Goal: Task Accomplishment & Management: Manage account settings

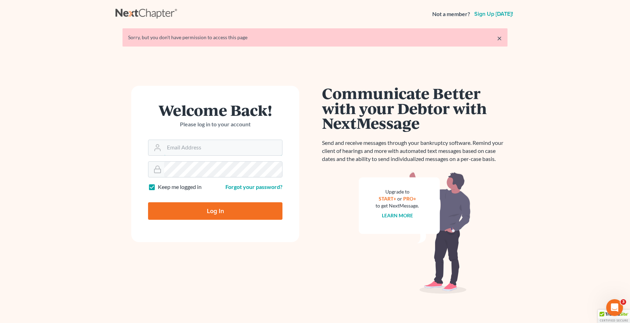
type input "[PERSON_NAME][EMAIL_ADDRESS][DOMAIN_NAME]"
click at [244, 213] on input "Log In" at bounding box center [215, 211] width 134 height 18
type input "Thinking..."
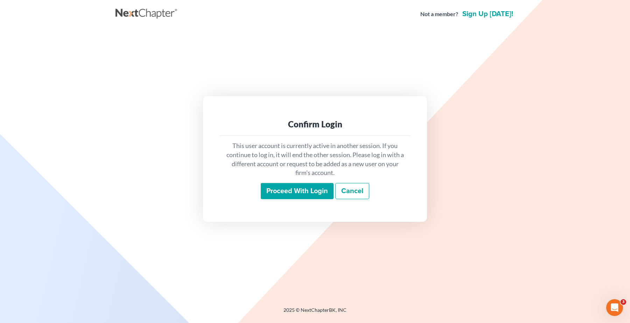
click at [309, 192] on input "Proceed with login" at bounding box center [297, 191] width 73 height 16
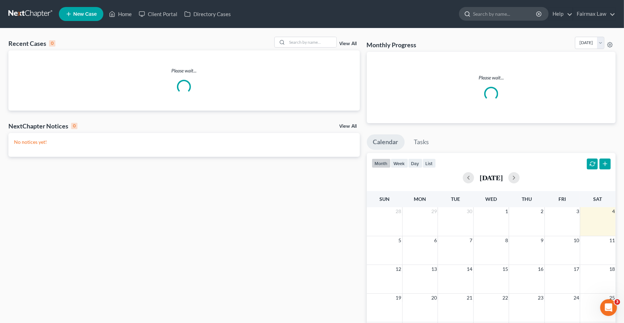
click at [490, 14] on input "search" at bounding box center [505, 13] width 64 height 13
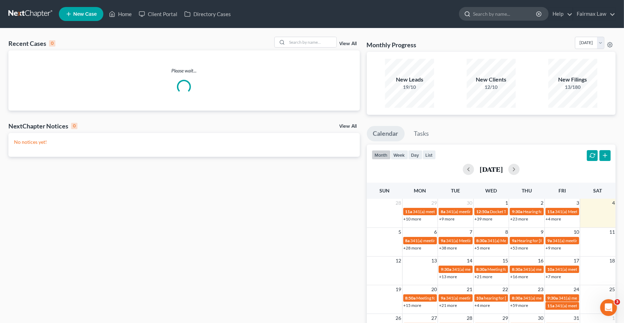
click at [490, 14] on input "search" at bounding box center [505, 13] width 64 height 13
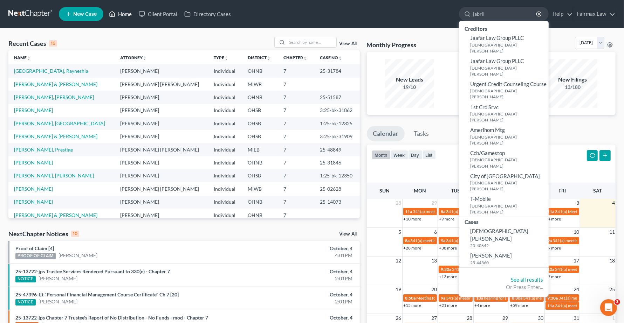
type input "jabril"
click at [128, 14] on link "Home" at bounding box center [120, 14] width 30 height 13
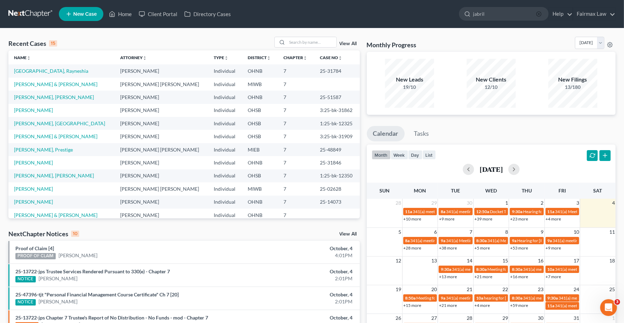
click at [538, 14] on icon "button" at bounding box center [539, 14] width 6 height 6
click at [125, 14] on link "Home" at bounding box center [120, 14] width 30 height 13
click at [315, 41] on input "search" at bounding box center [311, 42] width 49 height 10
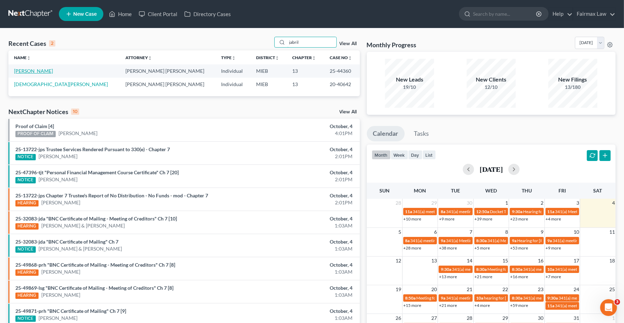
type input "jabril"
click at [36, 72] on link "Aleem, Jabril" at bounding box center [33, 71] width 39 height 6
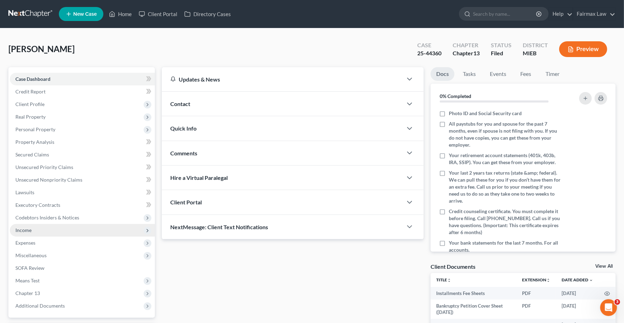
click at [30, 230] on span "Income" at bounding box center [23, 230] width 16 height 6
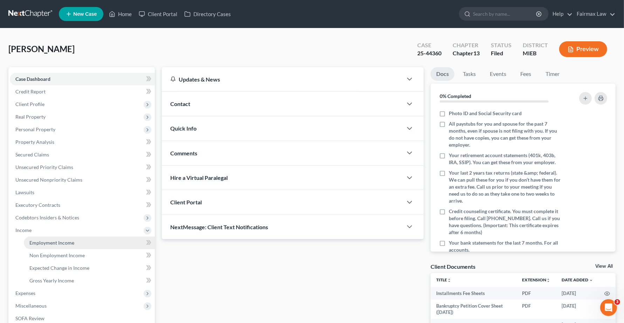
click at [42, 242] on span "Employment Income" at bounding box center [51, 243] width 45 height 6
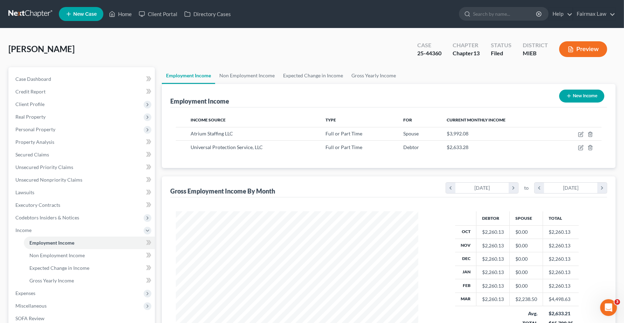
scroll to position [126, 256]
click at [49, 256] on span "Non Employment Income" at bounding box center [56, 256] width 55 height 6
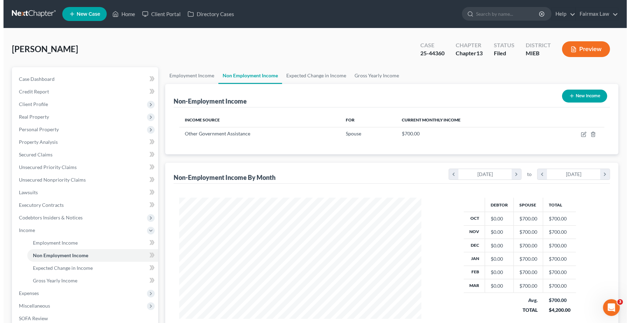
scroll to position [126, 256]
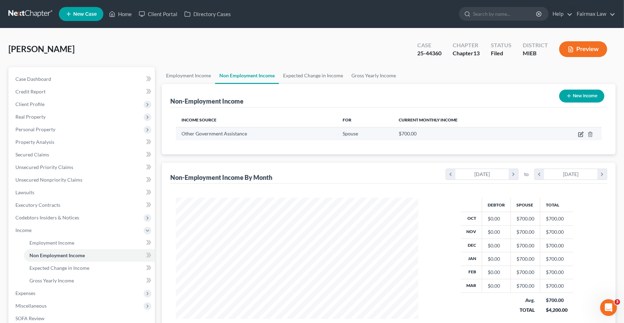
click at [580, 132] on icon "button" at bounding box center [581, 135] width 6 height 6
select select "5"
select select "0"
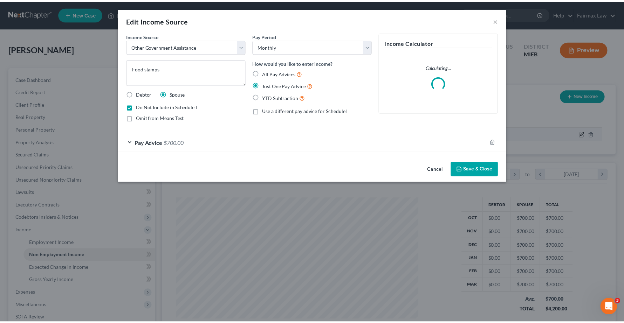
scroll to position [126, 259]
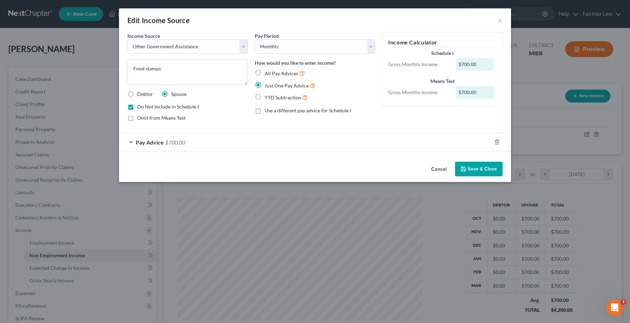
click at [137, 108] on label "Do Not Include in Schedule I" at bounding box center [168, 106] width 62 height 7
click at [140, 108] on input "Do Not Include in Schedule I" at bounding box center [142, 105] width 5 height 5
checkbox input "false"
click at [137, 118] on label "Omit from Means Test" at bounding box center [161, 118] width 48 height 7
click at [140, 118] on input "Omit from Means Test" at bounding box center [142, 117] width 5 height 5
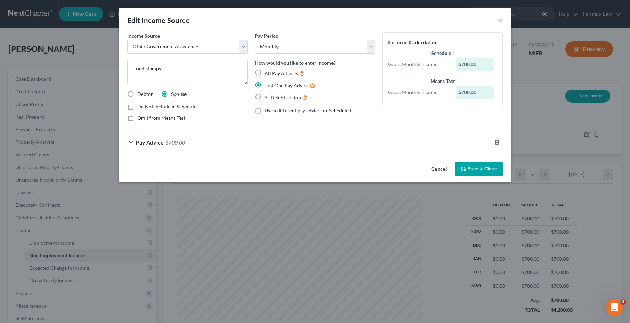
checkbox input "true"
click at [482, 173] on button "Save & Close" at bounding box center [479, 169] width 48 height 15
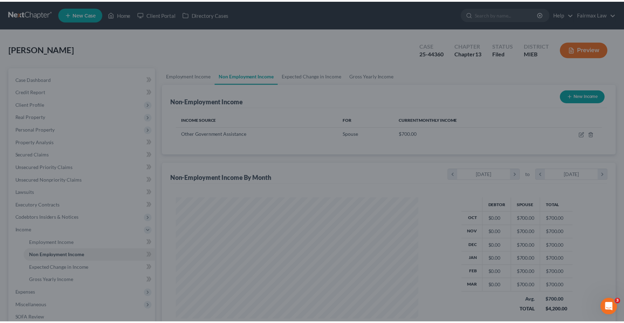
scroll to position [350112, 349981]
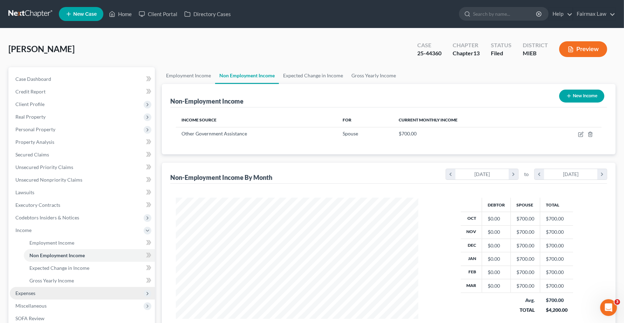
click at [33, 293] on span "Expenses" at bounding box center [25, 293] width 20 height 6
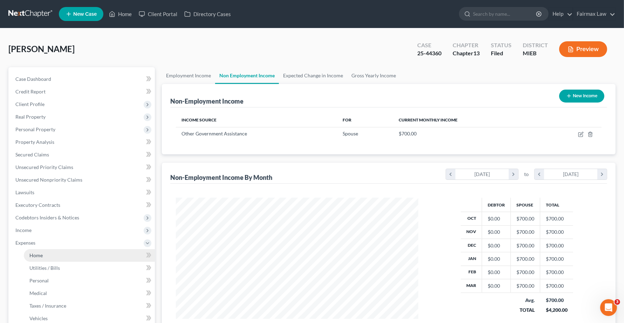
click at [33, 258] on link "Home" at bounding box center [89, 255] width 131 height 13
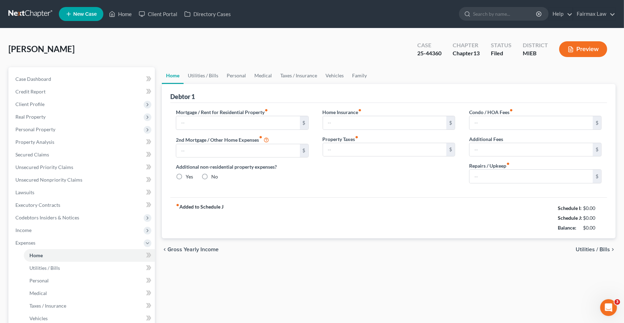
type input "1,300.00"
type input "0.00"
radio input "true"
type input "0.00"
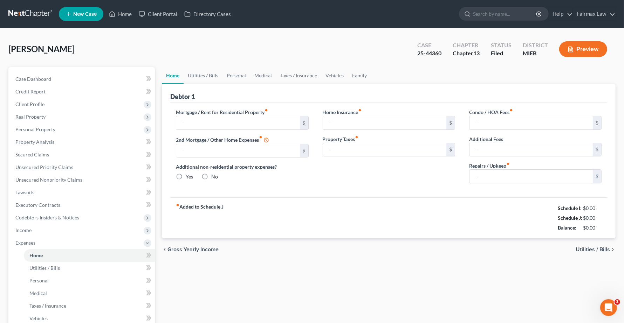
type input "0.00"
type input "100.00"
click at [591, 251] on span "Utilities / Bills" at bounding box center [592, 250] width 34 height 6
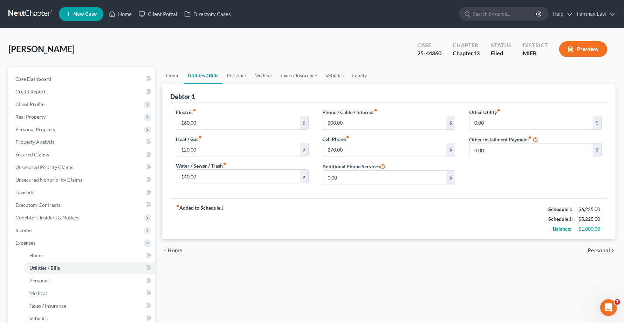
click at [591, 251] on span "Personal" at bounding box center [598, 251] width 22 height 6
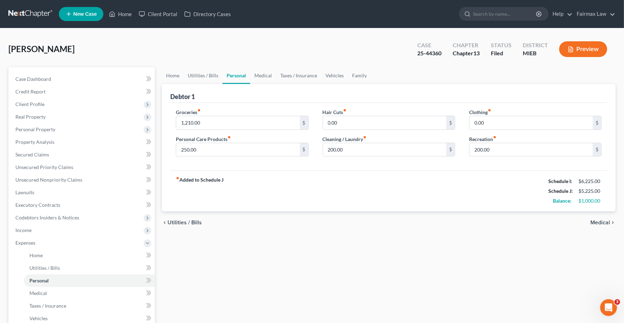
drag, startPoint x: 599, startPoint y: 223, endPoint x: 147, endPoint y: 321, distance: 462.5
click at [157, 323] on html "Home New Case Client Portal Directory Cases Fairmax Law angela@fairmaxlaw.com M…" at bounding box center [312, 236] width 624 height 473
click at [598, 218] on div "chevron_left Utilities / Bills Medical chevron_right" at bounding box center [389, 223] width 454 height 22
click at [598, 220] on span "Medical" at bounding box center [600, 223] width 20 height 6
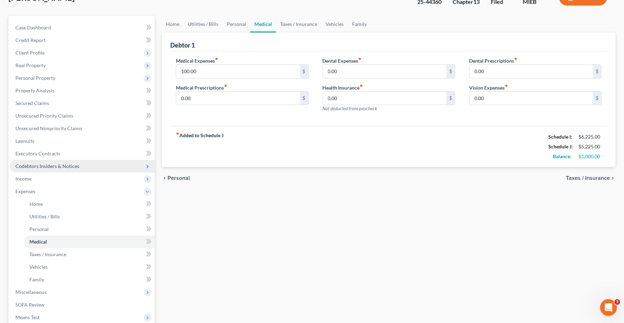
scroll to position [149, 0]
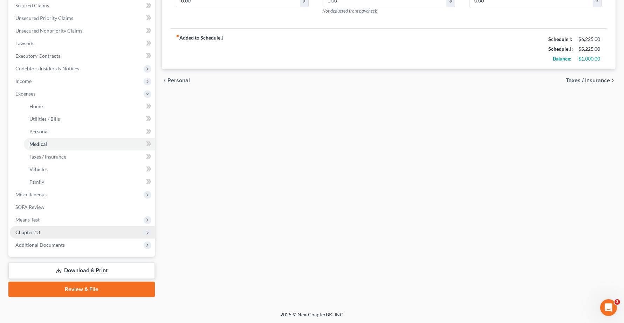
click at [39, 234] on span "Chapter 13" at bounding box center [27, 232] width 25 height 6
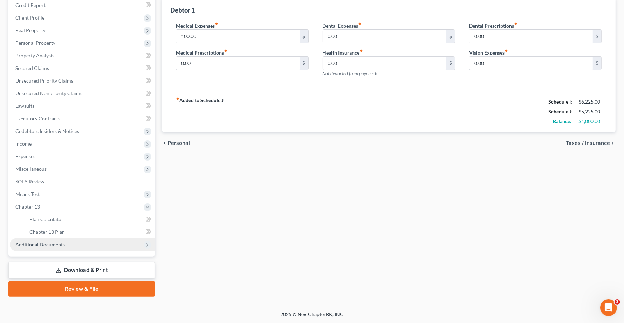
scroll to position [86, 0]
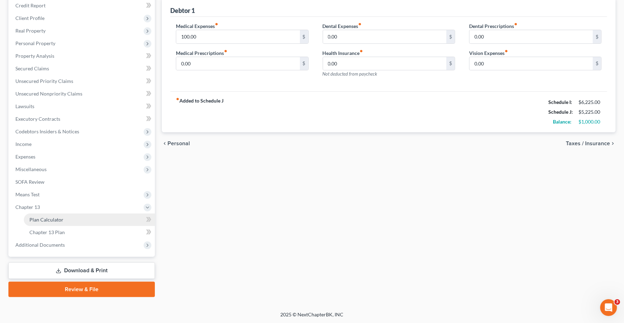
click at [50, 219] on span "Plan Calculator" at bounding box center [46, 220] width 34 height 6
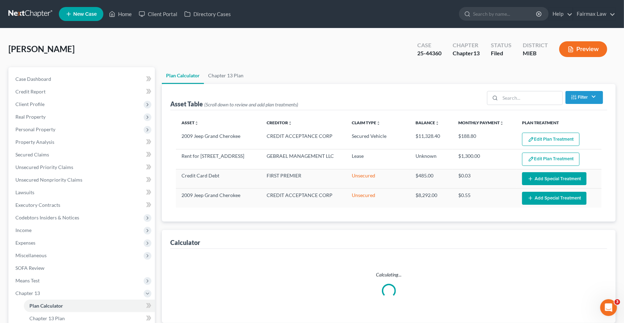
select select "59"
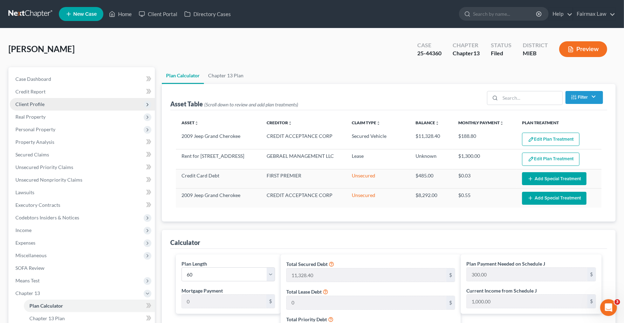
click at [34, 103] on span "Client Profile" at bounding box center [29, 104] width 29 height 6
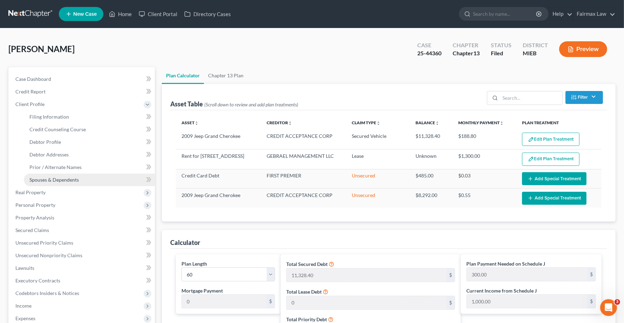
click at [58, 183] on link "Spouses & Dependents" at bounding box center [89, 180] width 131 height 13
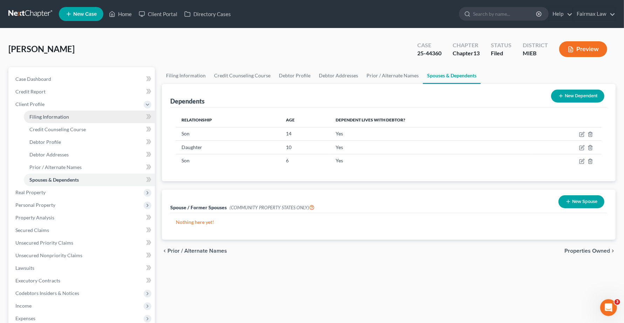
click at [53, 117] on span "Filing Information" at bounding box center [49, 117] width 40 height 6
select select "1"
select select "0"
select select "3"
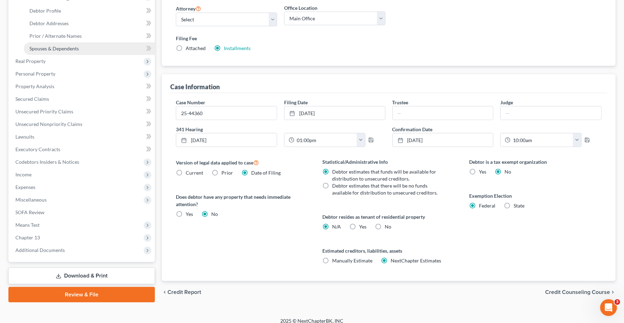
scroll to position [88, 0]
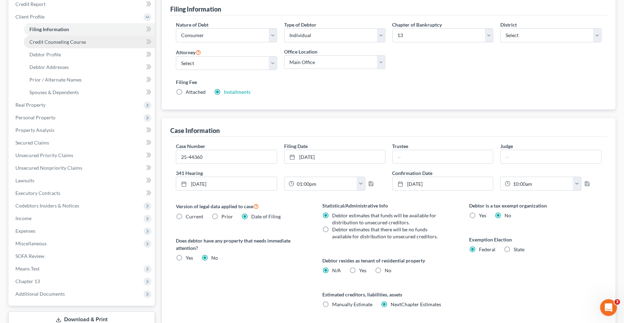
click at [53, 41] on span "Credit Counseling Course" at bounding box center [57, 42] width 56 height 6
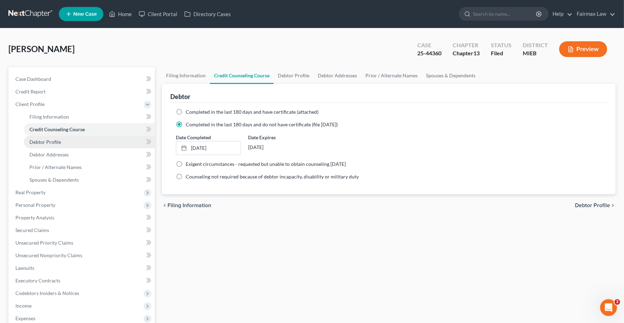
click at [44, 143] on span "Debtor Profile" at bounding box center [45, 142] width 32 height 6
select select "1"
select select "4"
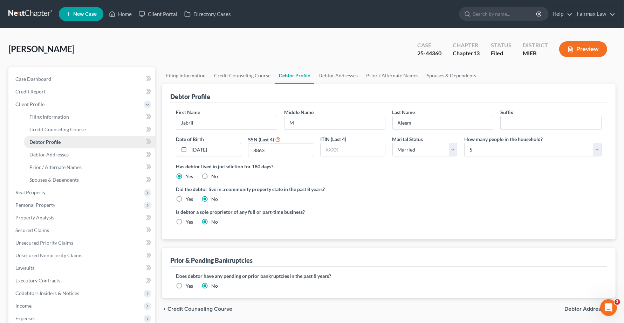
radio input "true"
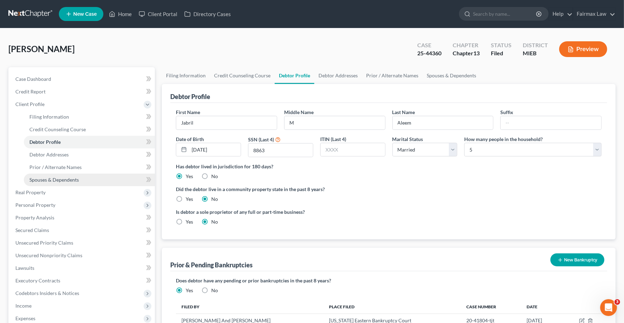
click at [52, 181] on span "Spouses & Dependents" at bounding box center [53, 180] width 49 height 6
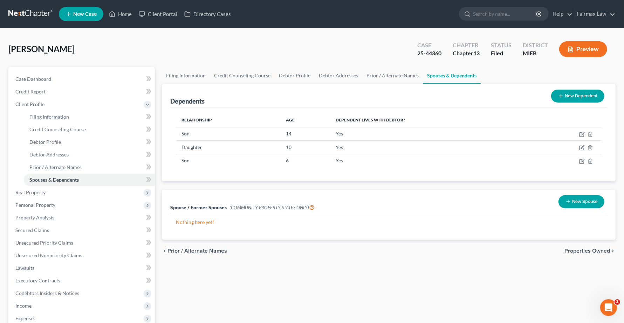
click at [585, 204] on button "New Spouse" at bounding box center [581, 201] width 46 height 13
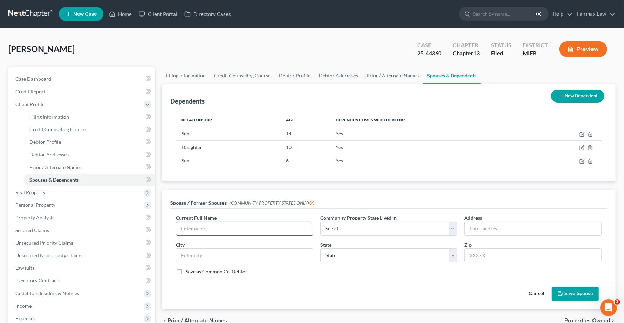
click at [250, 226] on input "text" at bounding box center [244, 228] width 137 height 13
click at [365, 195] on div "Spouse / Former Spouses (COMMUNITY PROPERTY STATES ONLY)" at bounding box center [388, 199] width 437 height 19
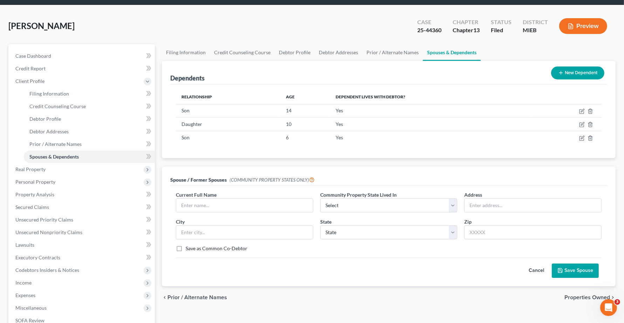
scroll to position [44, 0]
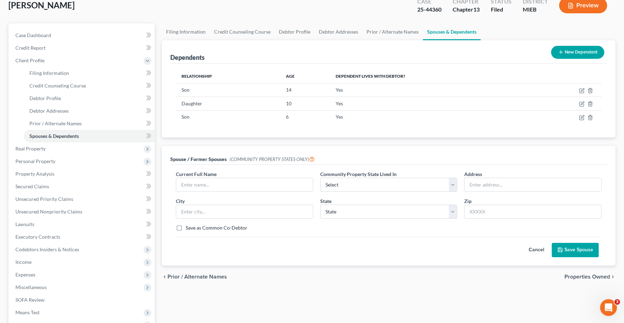
click at [364, 154] on div "Spouse / Former Spouses (COMMUNITY PROPERTY STATES ONLY)" at bounding box center [388, 155] width 437 height 19
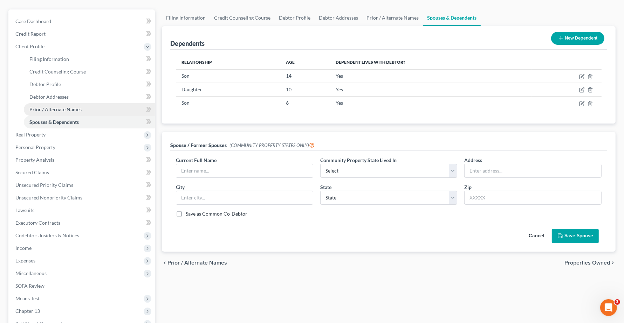
scroll to position [0, 0]
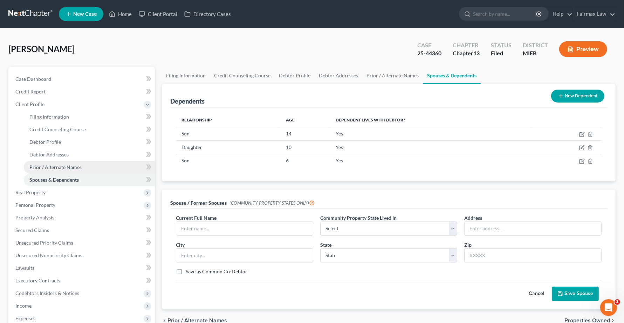
click at [53, 163] on link "Prior / Alternate Names" at bounding box center [89, 167] width 131 height 13
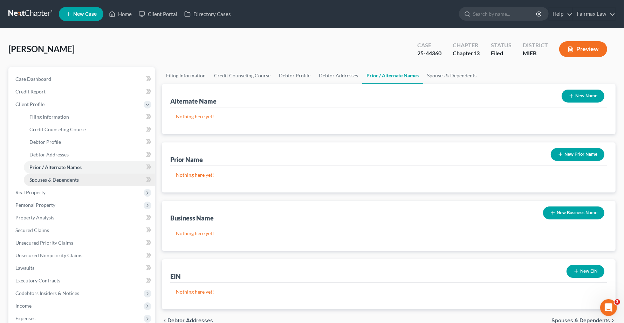
click at [53, 176] on link "Spouses & Dependents" at bounding box center [89, 180] width 131 height 13
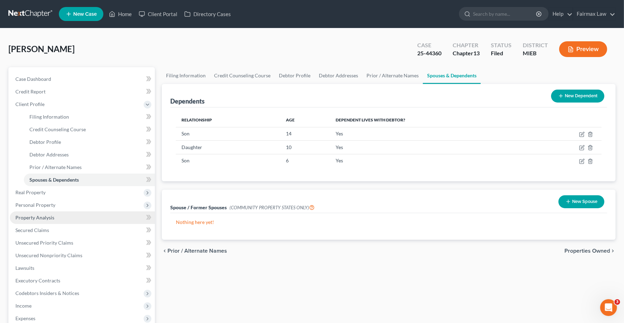
click at [34, 219] on span "Property Analysis" at bounding box center [34, 218] width 39 height 6
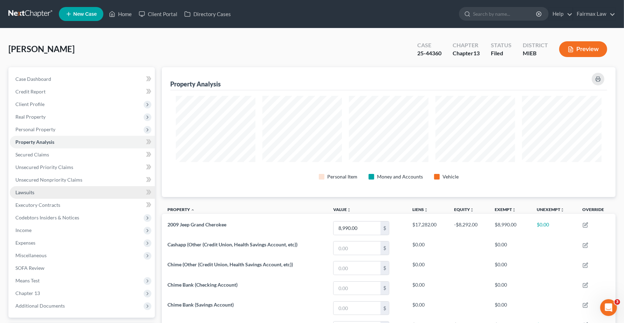
scroll to position [130, 454]
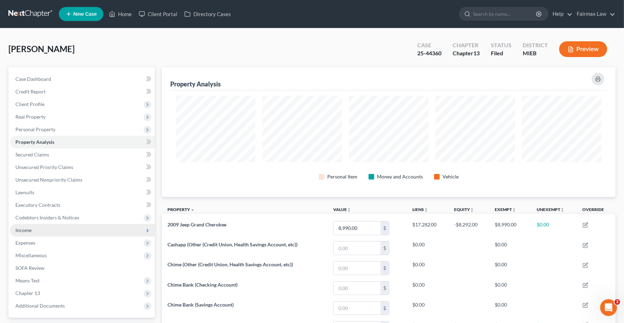
click at [22, 232] on span "Income" at bounding box center [23, 230] width 16 height 6
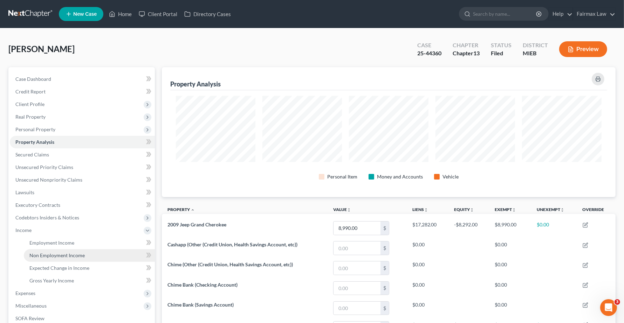
click at [47, 254] on span "Non Employment Income" at bounding box center [56, 256] width 55 height 6
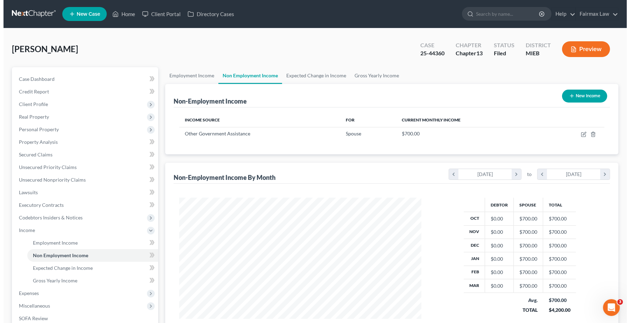
scroll to position [126, 256]
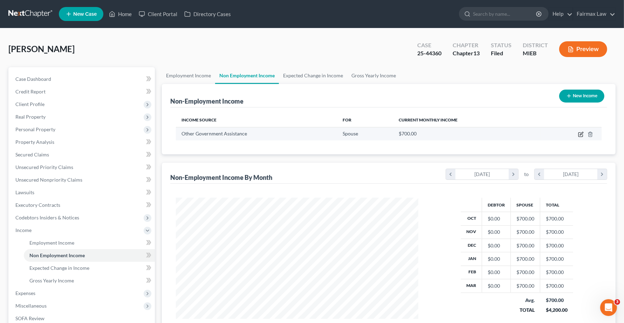
click at [578, 136] on icon "button" at bounding box center [581, 135] width 6 height 6
select select "5"
select select "0"
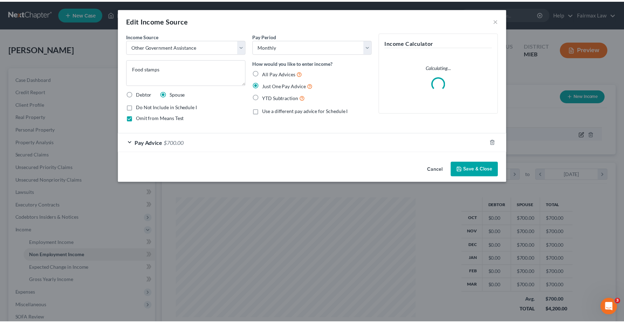
scroll to position [126, 259]
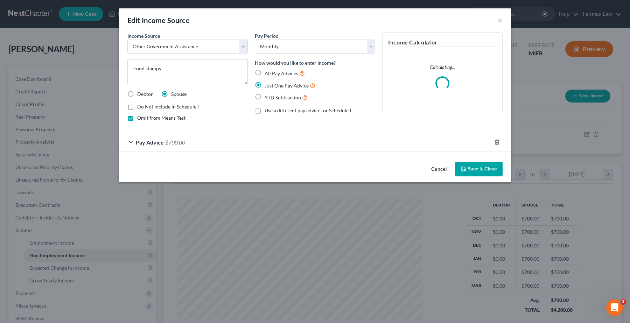
click at [137, 108] on label "Do Not Include in Schedule I" at bounding box center [168, 106] width 62 height 7
click at [140, 108] on input "Do Not Include in Schedule I" at bounding box center [142, 105] width 5 height 5
checkbox input "true"
click at [465, 170] on polyline "button" at bounding box center [464, 171] width 2 height 2
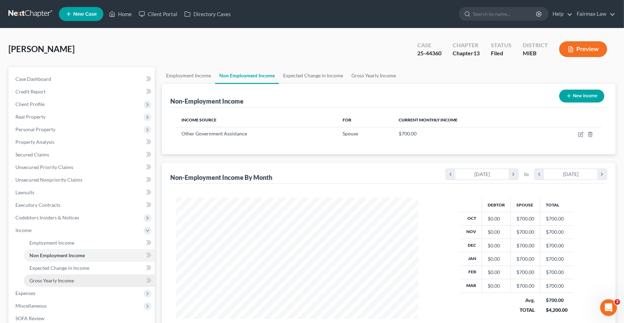
scroll to position [44, 0]
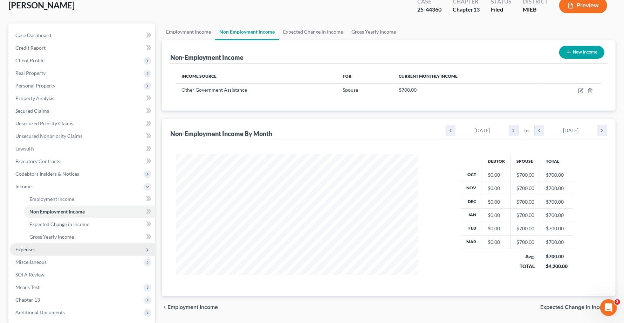
click at [30, 250] on span "Expenses" at bounding box center [25, 250] width 20 height 6
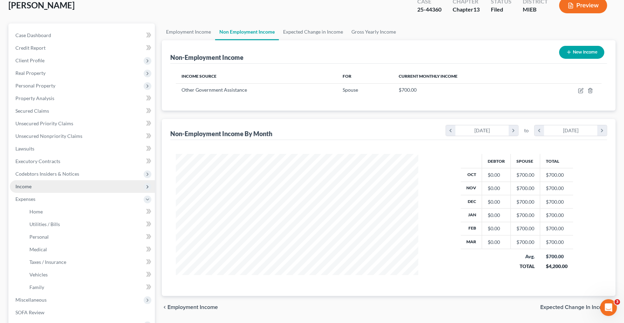
click at [34, 186] on span "Income" at bounding box center [82, 186] width 145 height 13
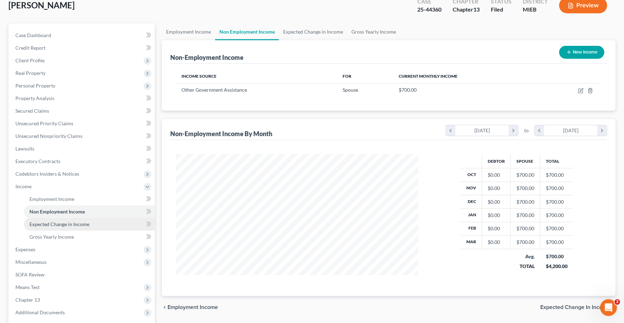
click at [59, 226] on span "Expected Change in Income" at bounding box center [59, 224] width 60 height 6
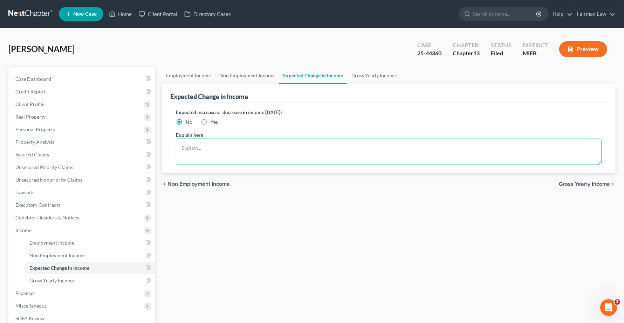
click at [200, 141] on textarea at bounding box center [389, 152] width 426 height 26
type textarea "D"
type textarea "Neither Debtor nor his spouse receive food stamps at this time."
click at [381, 154] on textarea "Neither Debtor nor his spouse receive food stamps at this time." at bounding box center [389, 152] width 426 height 26
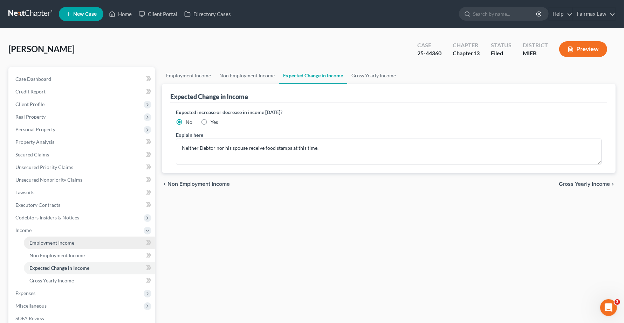
click at [46, 246] on link "Employment Income" at bounding box center [89, 243] width 131 height 13
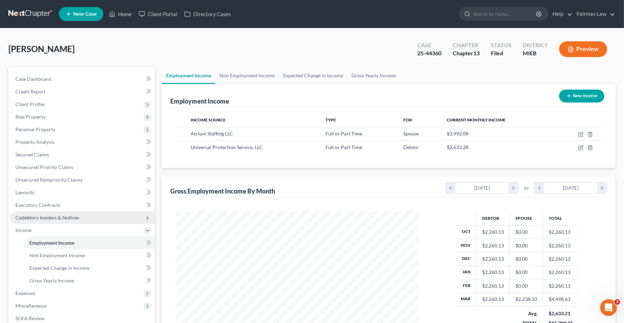
scroll to position [126, 256]
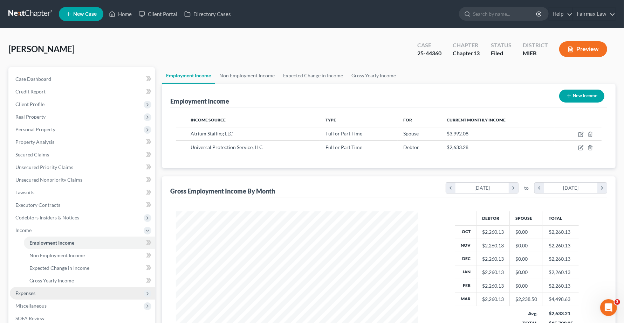
click at [27, 291] on span "Expenses" at bounding box center [25, 293] width 20 height 6
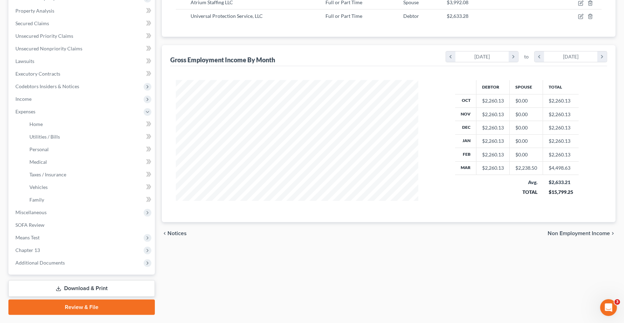
scroll to position [88, 0]
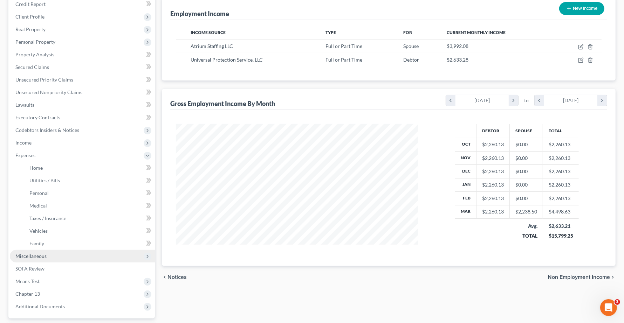
click at [28, 255] on span "Miscellaneous" at bounding box center [30, 256] width 31 height 6
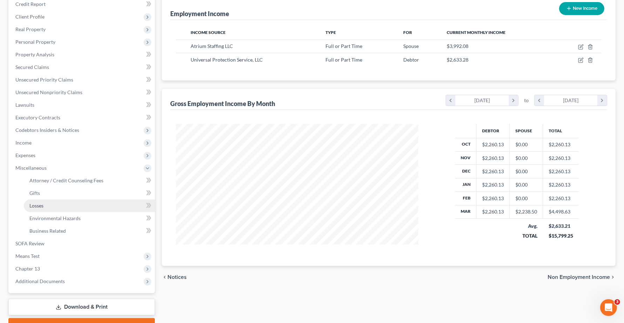
click at [42, 203] on span "Losses" at bounding box center [36, 206] width 14 height 6
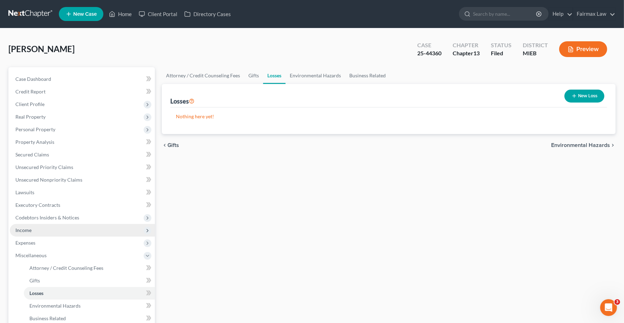
click at [29, 233] on span "Income" at bounding box center [82, 230] width 145 height 13
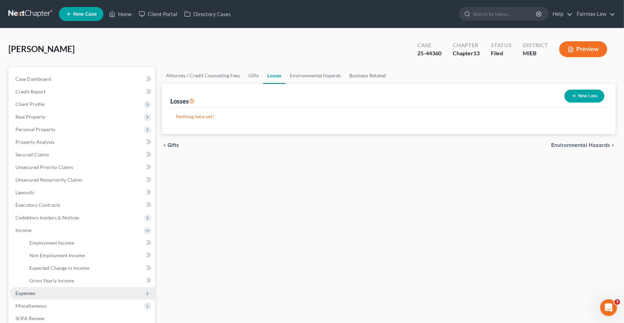
click at [27, 292] on span "Expenses" at bounding box center [25, 293] width 20 height 6
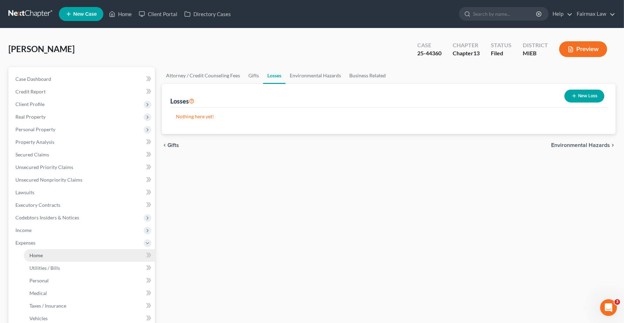
click at [34, 256] on span "Home" at bounding box center [35, 256] width 13 height 6
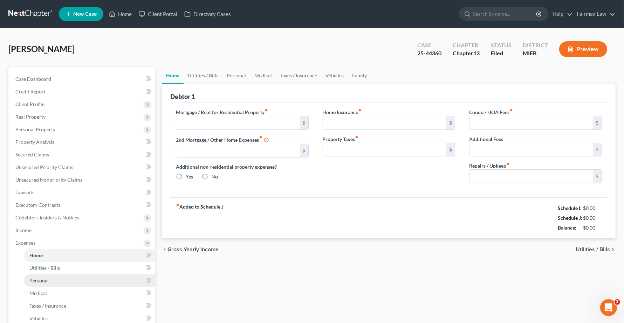
type input "1,300.00"
type input "0.00"
radio input "true"
type input "0.00"
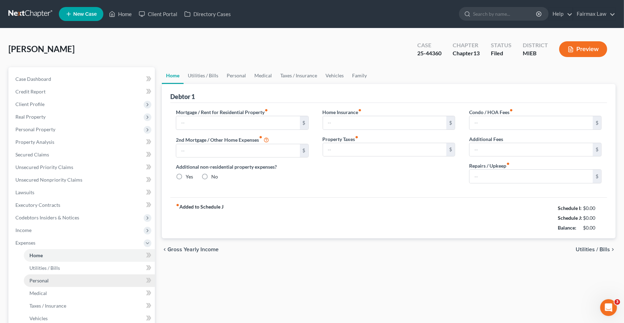
type input "0.00"
type input "100.00"
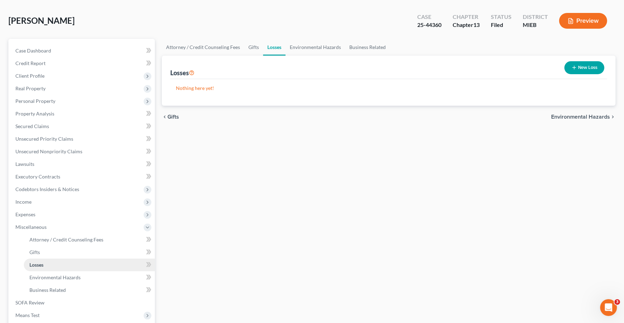
scroll to position [44, 0]
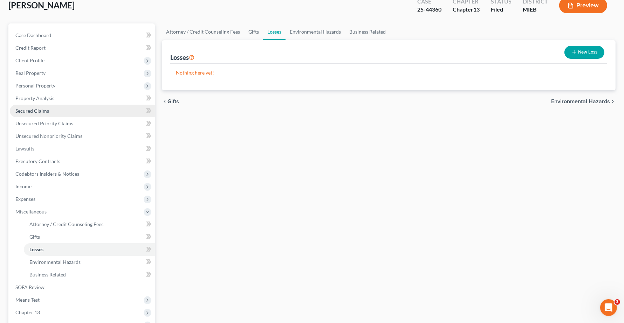
click at [34, 110] on span "Secured Claims" at bounding box center [32, 111] width 34 height 6
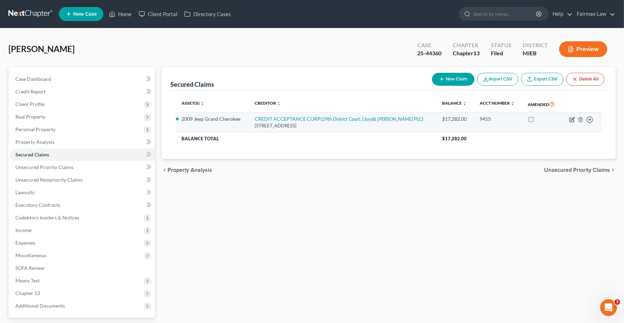
click at [572, 121] on icon "button" at bounding box center [572, 120] width 6 height 6
select select "23"
select select "2"
select select "0"
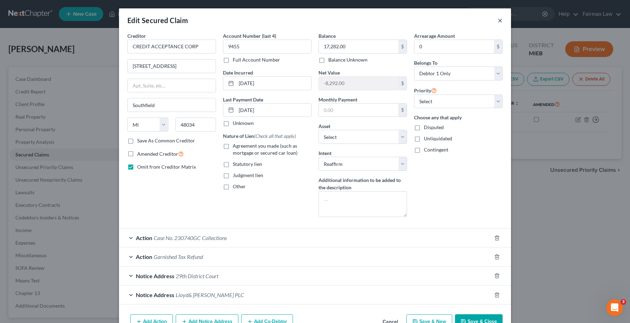
click at [499, 20] on button "×" at bounding box center [500, 20] width 5 height 8
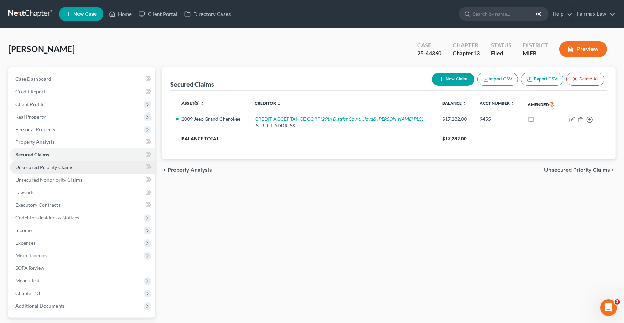
click at [29, 167] on span "Unsecured Priority Claims" at bounding box center [44, 167] width 58 height 6
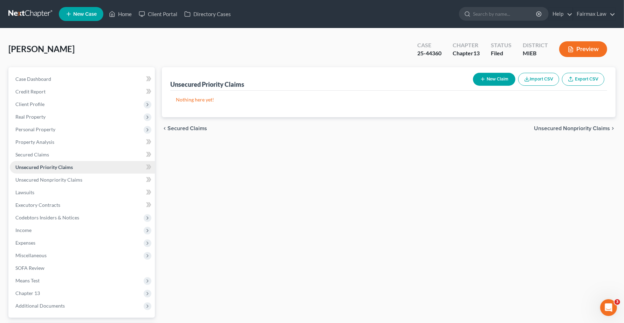
click at [68, 166] on span "Unsecured Priority Claims" at bounding box center [43, 167] width 57 height 6
click at [500, 79] on button "New Claim" at bounding box center [494, 79] width 42 height 13
select select "0"
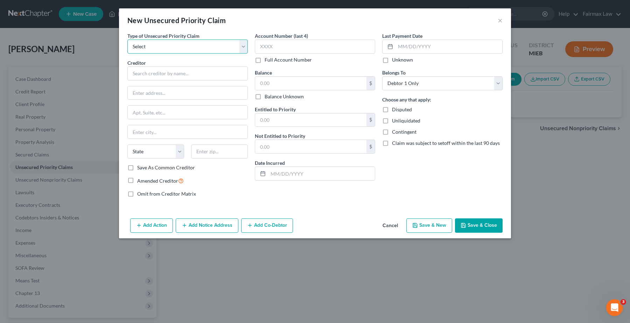
click at [173, 41] on select "Select Taxes & Other Government Units Domestic Support Obligations Extensions o…" at bounding box center [187, 47] width 120 height 14
select select "0"
click at [127, 40] on select "Select Taxes & Other Government Units Domestic Support Obligations Extensions o…" at bounding box center [187, 47] width 120 height 14
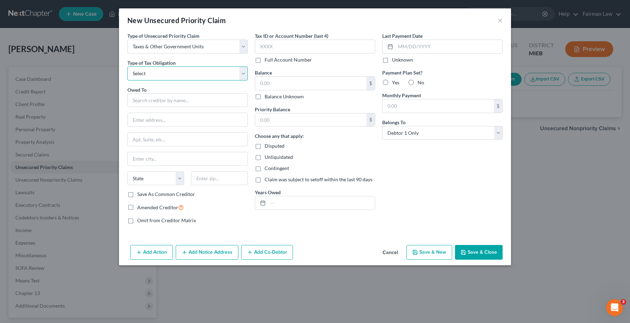
drag, startPoint x: 175, startPoint y: 53, endPoint x: 173, endPoint y: 72, distance: 19.1
click at [173, 72] on select "Select Federal City State Franchise Tax Board Other" at bounding box center [187, 74] width 120 height 14
select select "2"
click at [127, 67] on select "Select Federal City State Franchise Tax Board Other" at bounding box center [187, 74] width 120 height 14
click at [150, 103] on input "text" at bounding box center [187, 101] width 120 height 14
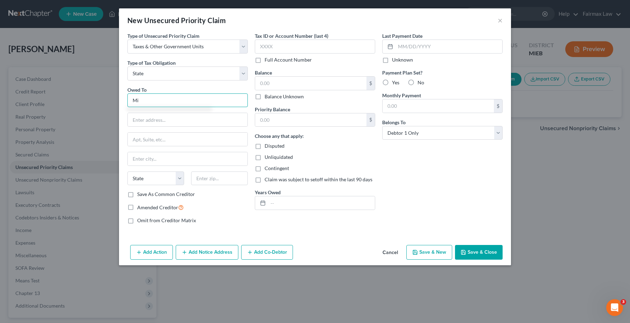
type input "M"
click at [169, 98] on input "Michigan Department of Treasury/Bankruptcy Union" at bounding box center [187, 101] width 120 height 14
drag, startPoint x: 202, startPoint y: 102, endPoint x: 280, endPoint y: 95, distance: 78.4
click at [282, 94] on div "Type of Unsecured Priority Claim * Select Taxes & Other Government Units Domest…" at bounding box center [315, 131] width 382 height 198
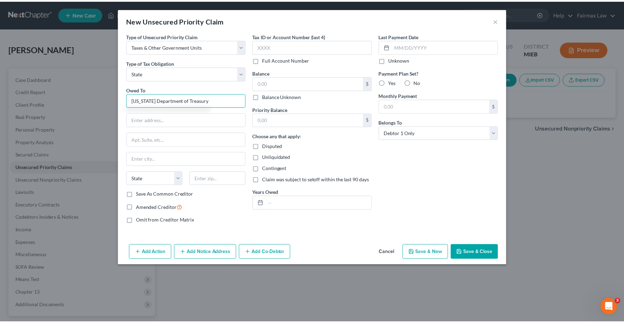
scroll to position [0, 0]
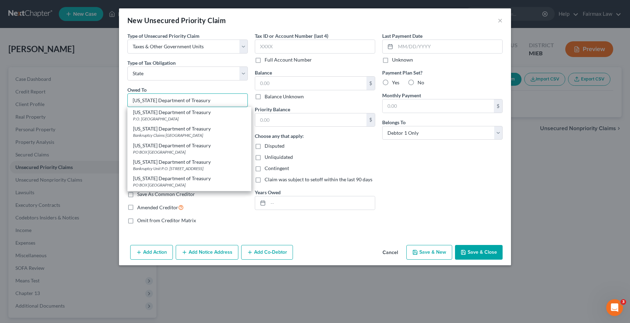
click at [217, 100] on input "Michigan Department of Treasury" at bounding box center [187, 101] width 120 height 14
type input "Michigan Department of Treasury"
click at [213, 135] on div "Bankruptcy Claims Unit PO Box 30168, Lansing, MI 48909" at bounding box center [189, 135] width 113 height 6
type input "Bankruptcy Claims Unit"
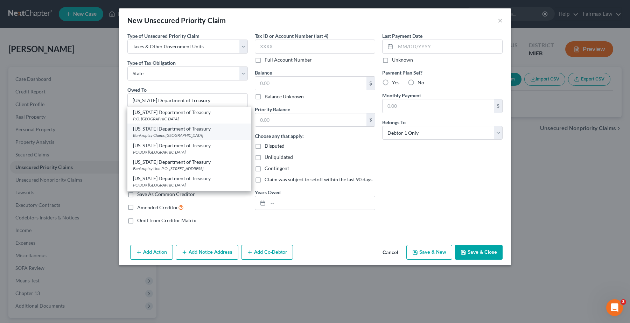
type input "PO Box 30168"
type input "Lansing"
select select "23"
type input "48909"
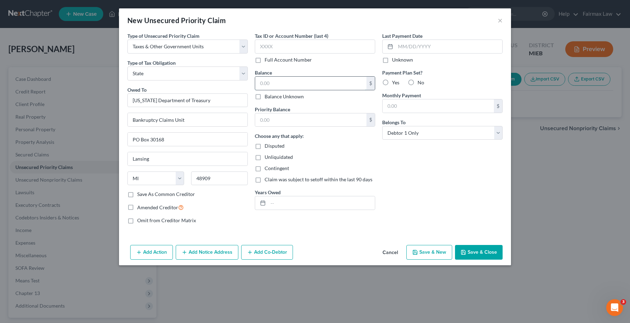
click at [277, 83] on input "text" at bounding box center [310, 83] width 111 height 13
type input "2,942.00"
click at [472, 254] on button "Save & Close" at bounding box center [479, 252] width 48 height 15
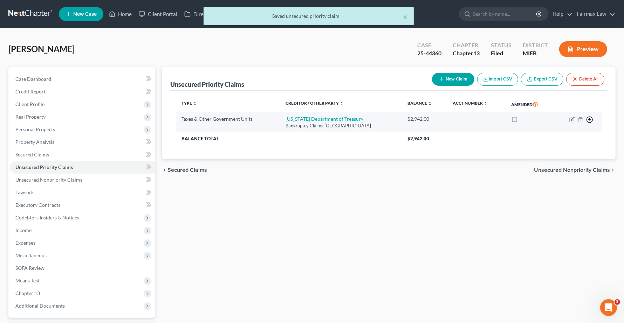
click at [590, 118] on polyline "button" at bounding box center [589, 119] width 1 height 2
click at [561, 139] on link "Move to F" at bounding box center [557, 137] width 58 height 12
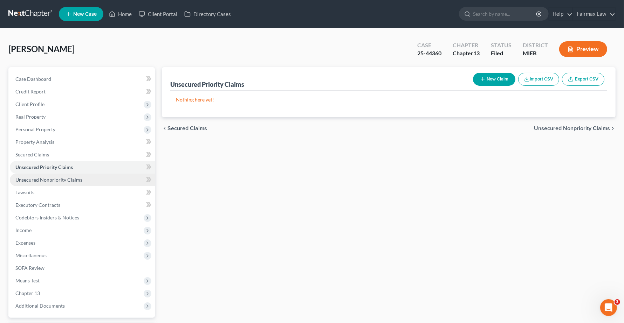
click at [46, 179] on span "Unsecured Nonpriority Claims" at bounding box center [48, 180] width 67 height 6
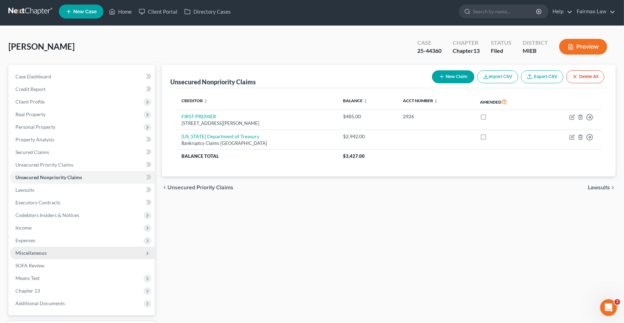
scroll to position [61, 0]
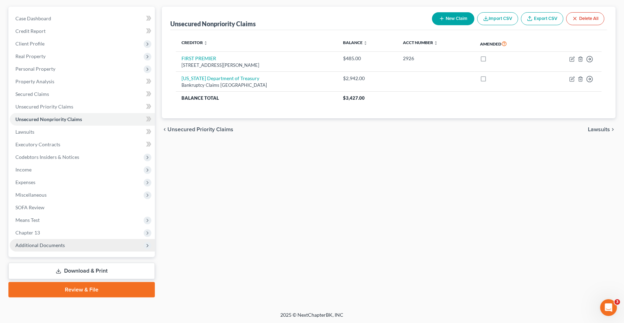
click at [28, 244] on span "Additional Documents" at bounding box center [39, 245] width 49 height 6
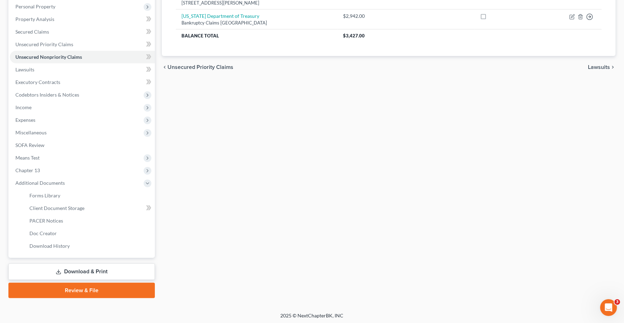
scroll to position [124, 0]
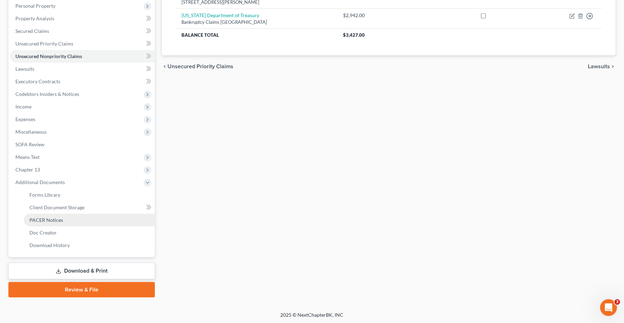
click at [53, 220] on span "PACER Notices" at bounding box center [46, 220] width 34 height 6
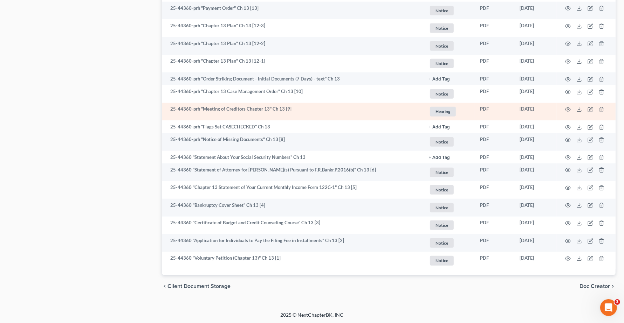
scroll to position [587, 0]
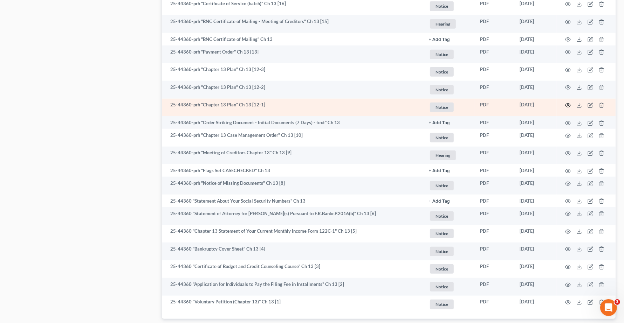
click at [567, 105] on icon "button" at bounding box center [568, 106] width 6 height 6
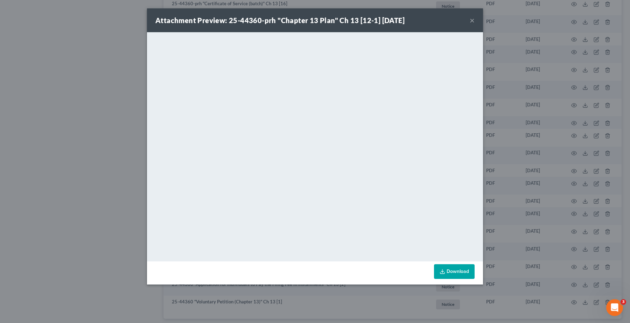
click at [471, 20] on button "×" at bounding box center [472, 20] width 5 height 8
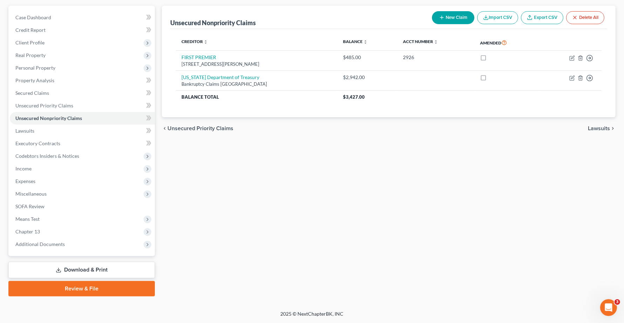
scroll to position [61, 0]
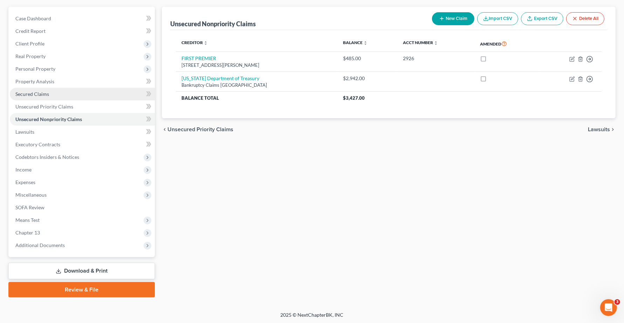
click at [28, 91] on span "Secured Claims" at bounding box center [32, 94] width 34 height 6
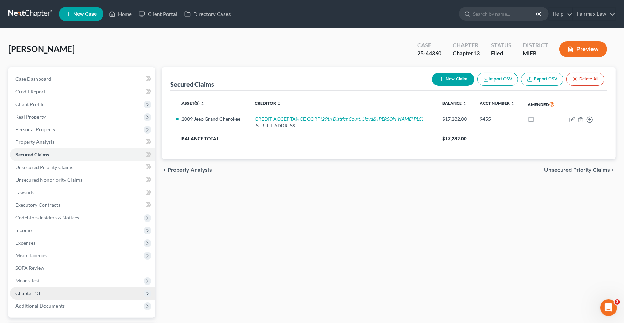
click at [22, 292] on span "Chapter 13" at bounding box center [27, 293] width 25 height 6
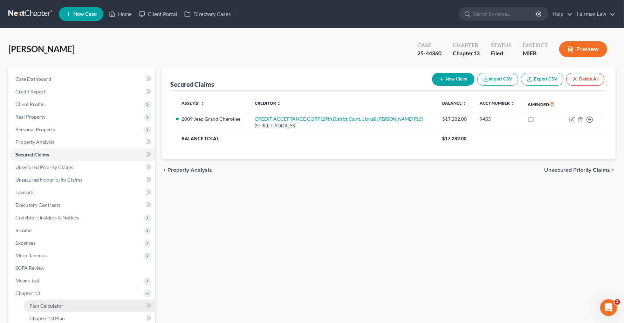
click at [40, 306] on span "Plan Calculator" at bounding box center [46, 306] width 34 height 6
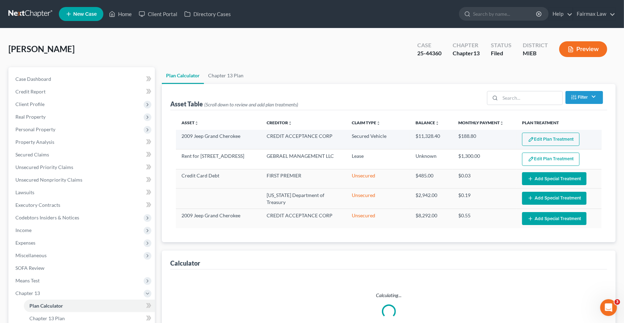
select select "59"
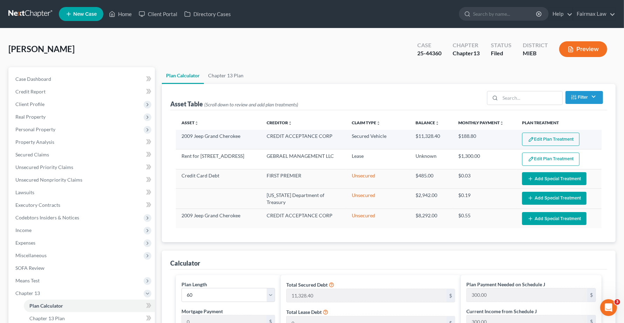
click at [565, 144] on button "Edit Plan Treatment" at bounding box center [550, 139] width 57 height 13
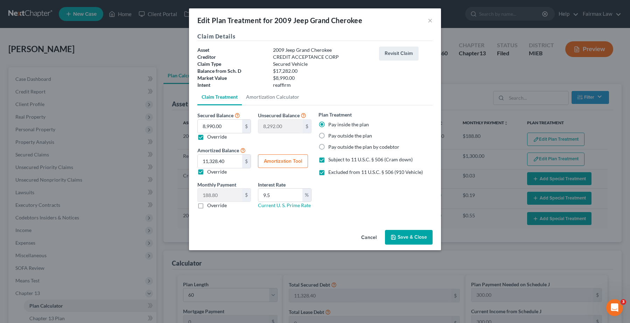
click at [426, 20] on div "Edit Plan Treatment for 2009 Jeep Grand Cherokee ×" at bounding box center [315, 20] width 252 height 24
click at [430, 19] on button "×" at bounding box center [430, 20] width 5 height 8
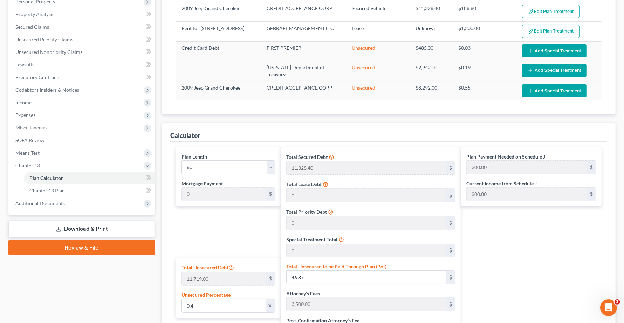
scroll to position [131, 0]
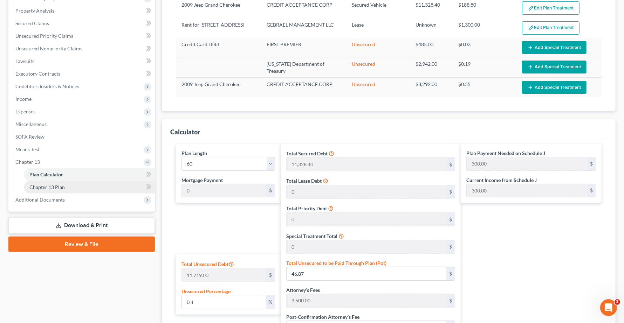
click at [50, 192] on link "Chapter 13 Plan" at bounding box center [89, 187] width 131 height 13
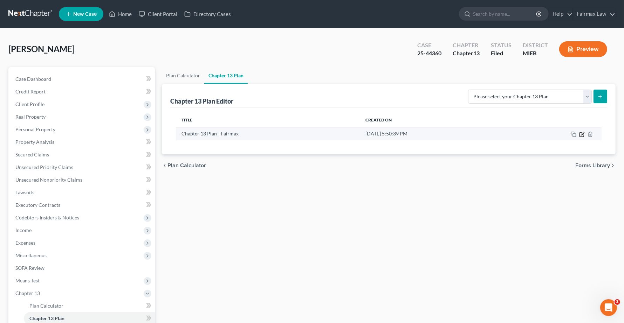
click at [580, 136] on icon "button" at bounding box center [581, 134] width 4 height 4
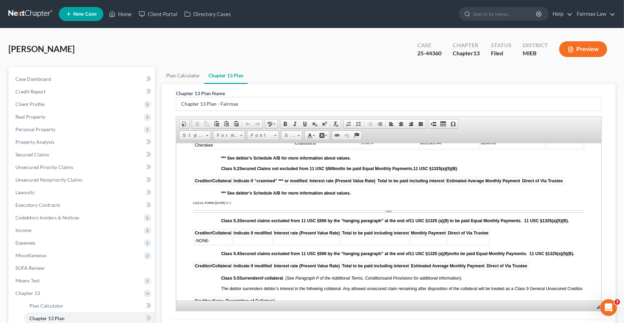
scroll to position [1094, 0]
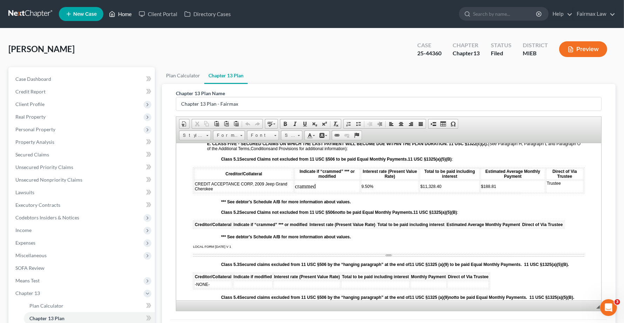
click at [124, 15] on link "Home" at bounding box center [120, 14] width 30 height 13
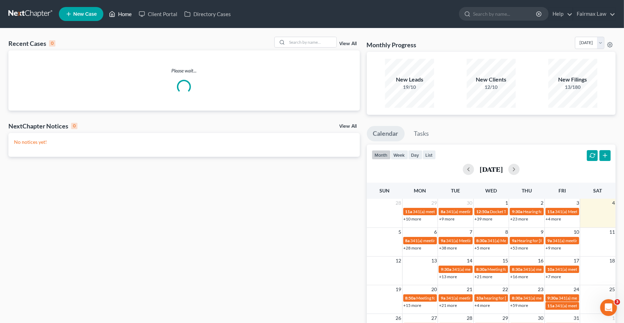
drag, startPoint x: 117, startPoint y: 14, endPoint x: 160, endPoint y: 18, distance: 43.6
click at [116, 14] on link "Home" at bounding box center [120, 14] width 30 height 13
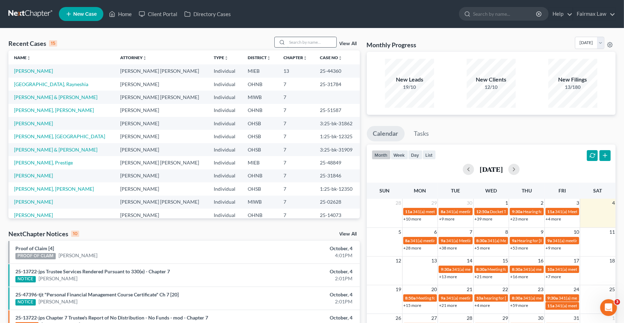
click at [312, 42] on input "search" at bounding box center [311, 42] width 49 height 10
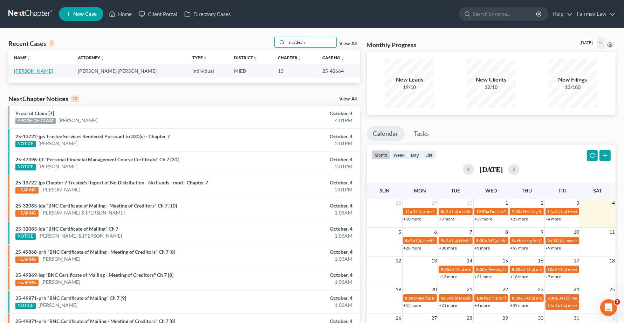
type input "naydean"
click at [41, 73] on link "Johnson, Naydean" at bounding box center [33, 71] width 39 height 6
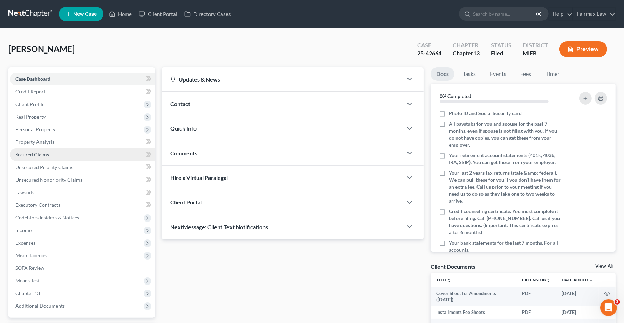
click at [16, 154] on span "Secured Claims" at bounding box center [32, 155] width 34 height 6
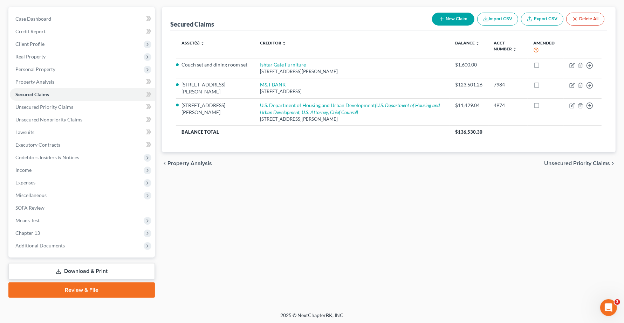
scroll to position [61, 0]
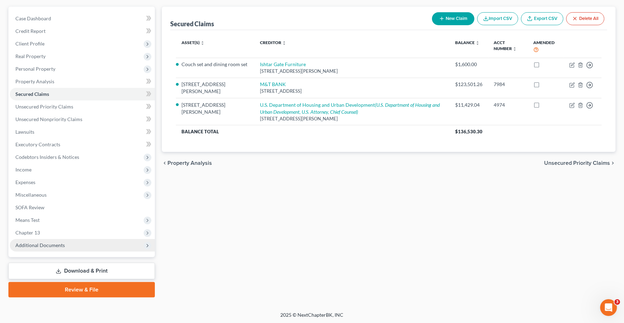
click at [39, 244] on span "Additional Documents" at bounding box center [39, 245] width 49 height 6
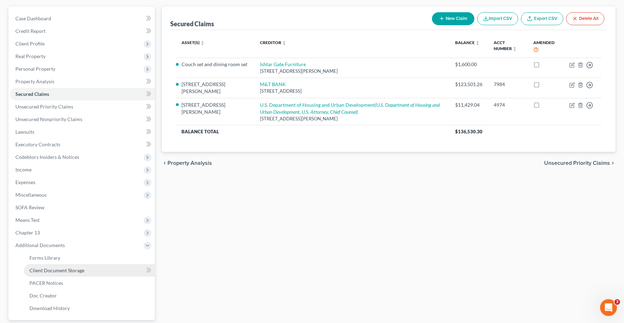
click at [51, 269] on span "Client Document Storage" at bounding box center [56, 271] width 55 height 6
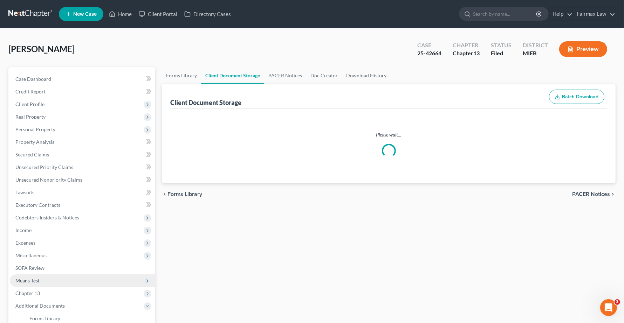
select select "6"
select select "7"
select select "32"
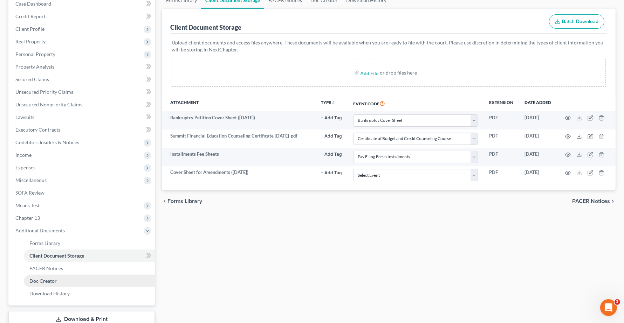
scroll to position [88, 0]
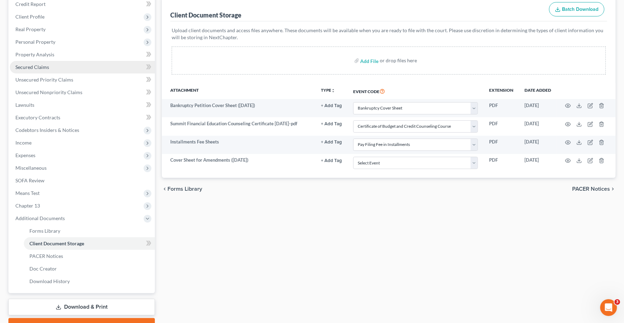
click at [35, 66] on span "Secured Claims" at bounding box center [32, 67] width 34 height 6
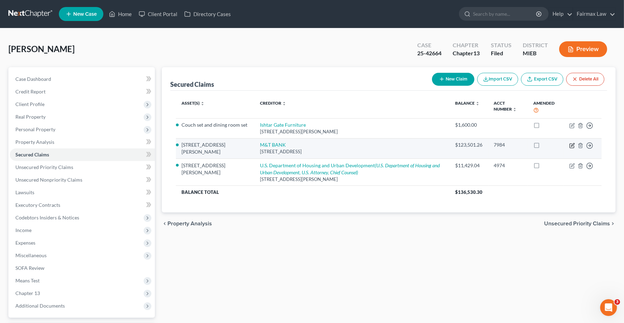
click at [570, 146] on icon "button" at bounding box center [572, 146] width 6 height 6
select select "35"
select select "4"
select select "2"
select select "0"
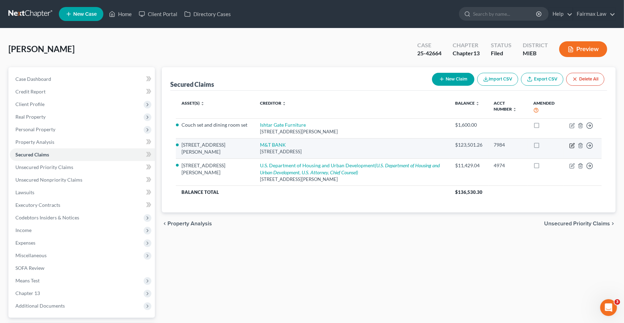
select select "0"
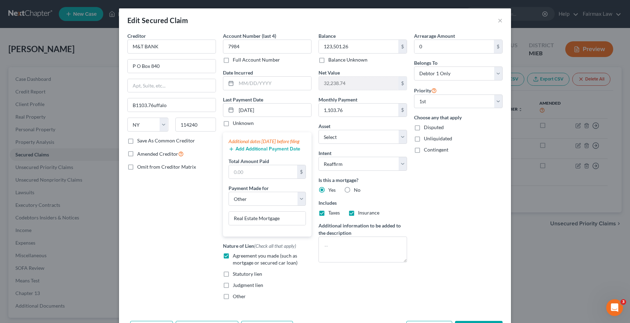
click at [500, 23] on div "Edit Secured Claim ×" at bounding box center [315, 20] width 392 height 24
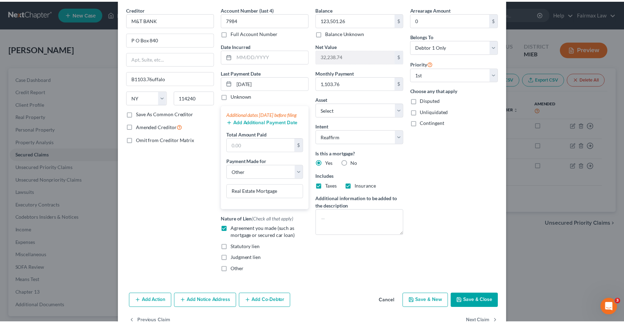
scroll to position [54, 0]
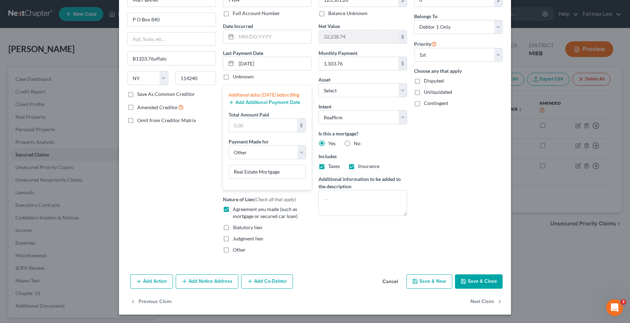
click at [480, 281] on button "Save & Close" at bounding box center [479, 282] width 48 height 15
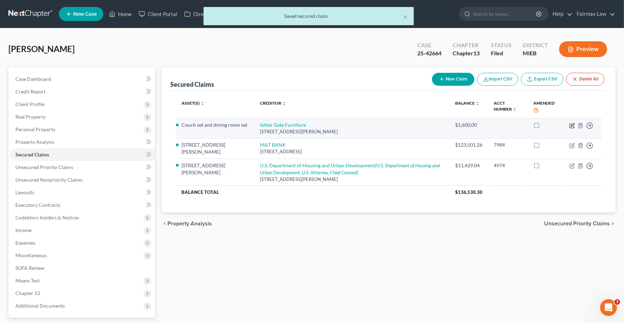
click at [573, 127] on icon "button" at bounding box center [572, 126] width 6 height 6
select select "23"
select select "2"
select select "0"
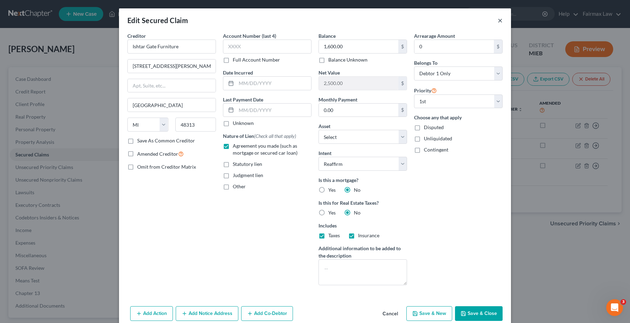
click at [498, 21] on button "×" at bounding box center [500, 20] width 5 height 8
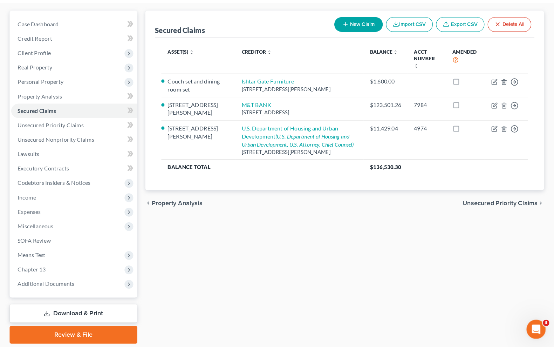
scroll to position [34, 0]
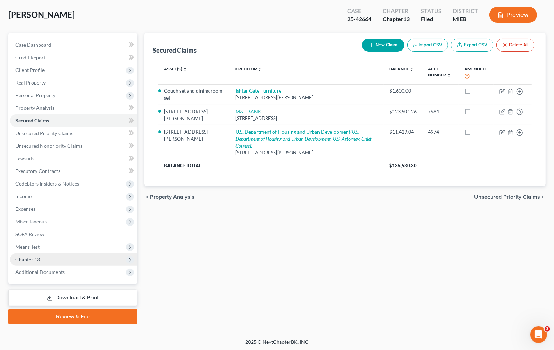
click at [37, 260] on span "Chapter 13" at bounding box center [27, 259] width 25 height 6
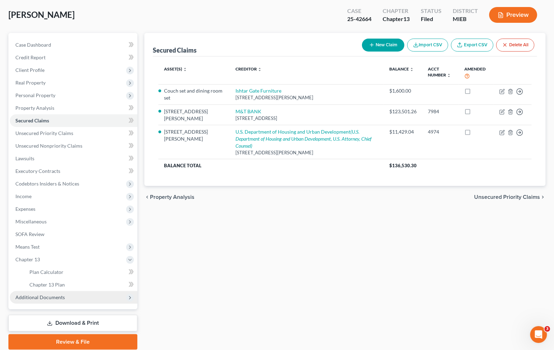
click at [35, 295] on span "Additional Documents" at bounding box center [39, 297] width 49 height 6
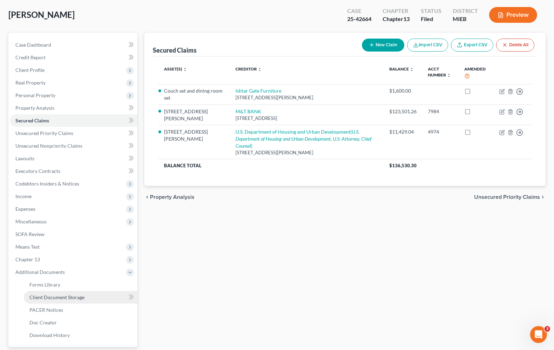
click at [64, 296] on span "Client Document Storage" at bounding box center [56, 297] width 55 height 6
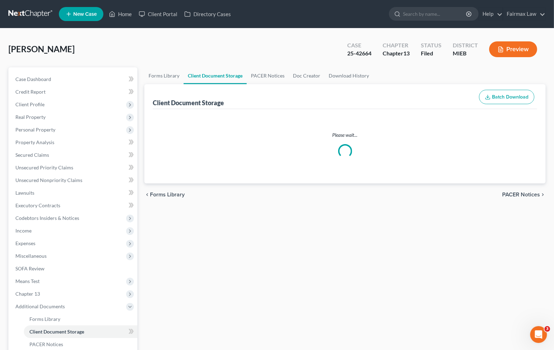
select select "6"
select select "7"
select select "32"
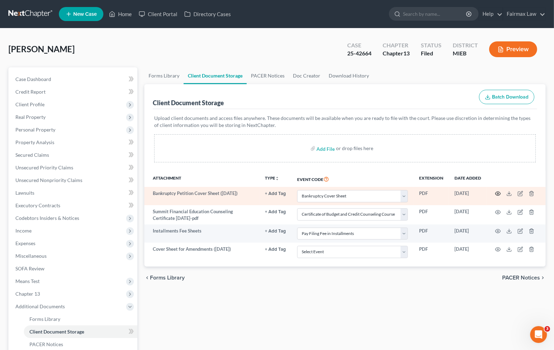
click at [497, 192] on icon "button" at bounding box center [497, 194] width 5 height 4
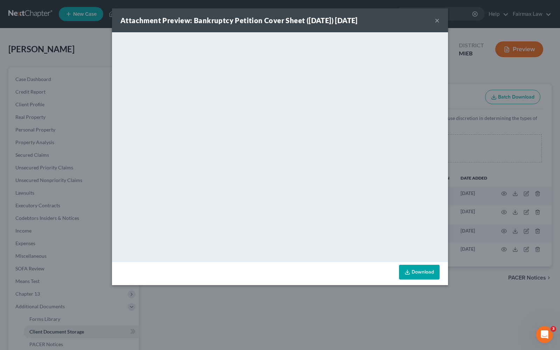
click at [438, 18] on button "×" at bounding box center [437, 20] width 5 height 8
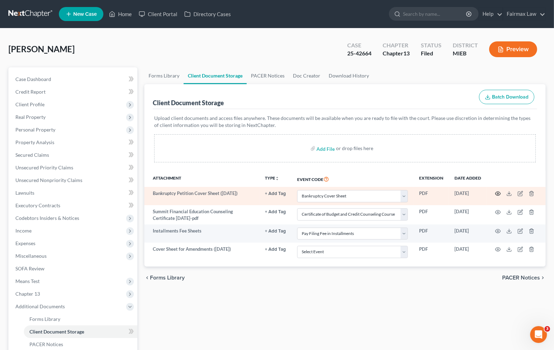
click at [498, 194] on circle "button" at bounding box center [497, 193] width 1 height 1
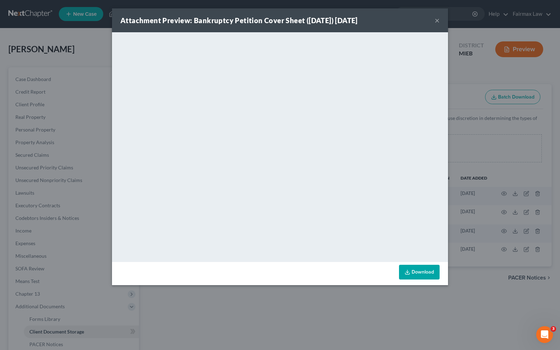
click at [439, 22] on button "×" at bounding box center [437, 20] width 5 height 8
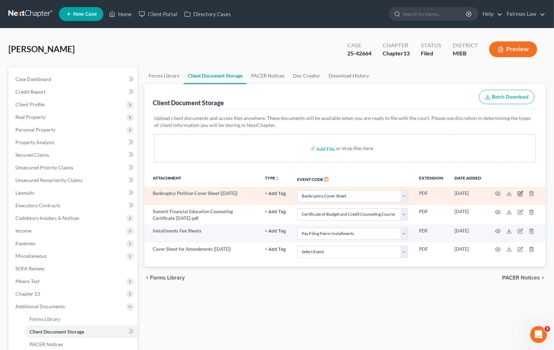
click at [519, 193] on icon "button" at bounding box center [520, 192] width 3 height 3
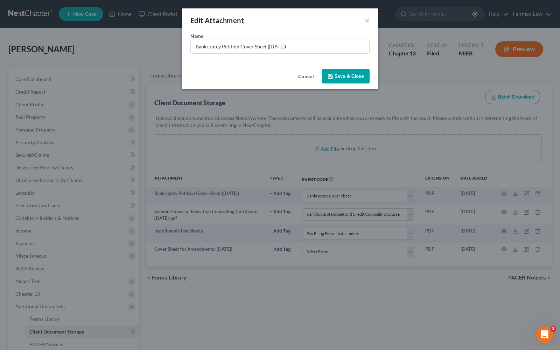
click at [343, 79] on button "Save & Close" at bounding box center [346, 76] width 48 height 15
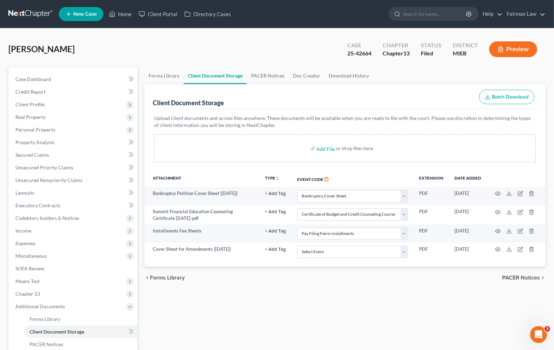
select select "6"
click at [323, 147] on input "file" at bounding box center [325, 148] width 17 height 13
type input "C:\fakepath\Naydean Johnson Bk Pet Coversheet.pdf"
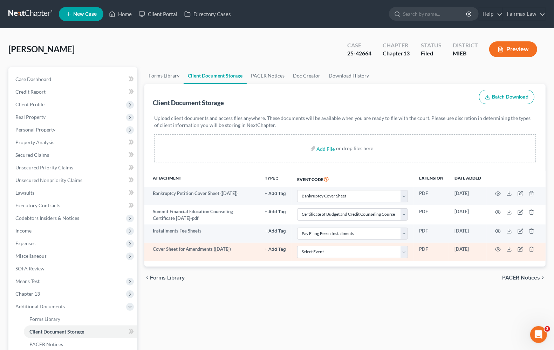
select select "6"
select select "7"
select select "32"
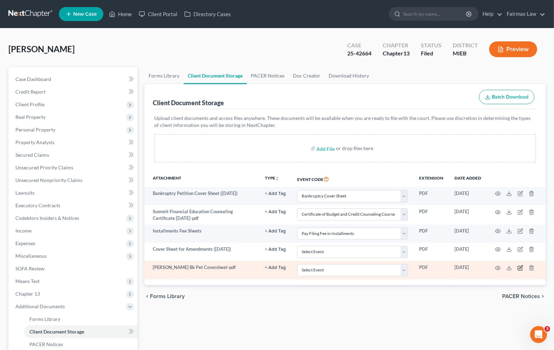
click at [520, 269] on icon "button" at bounding box center [520, 268] width 6 height 6
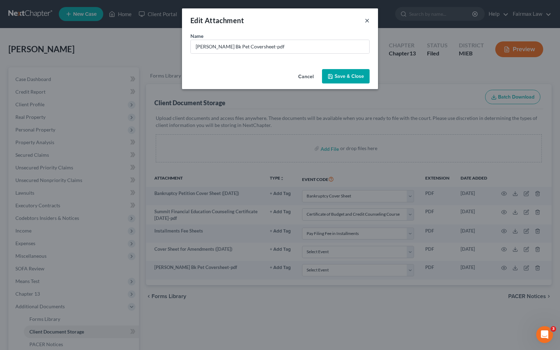
click at [369, 24] on button "×" at bounding box center [367, 20] width 5 height 8
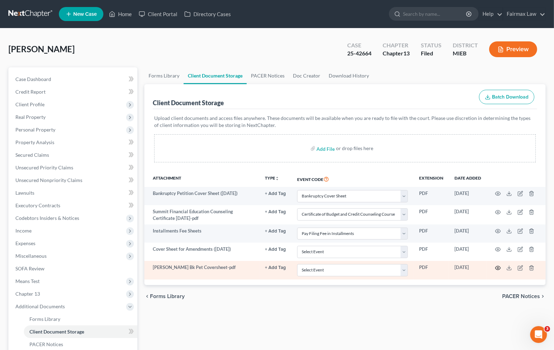
click at [498, 269] on icon "button" at bounding box center [497, 267] width 5 height 4
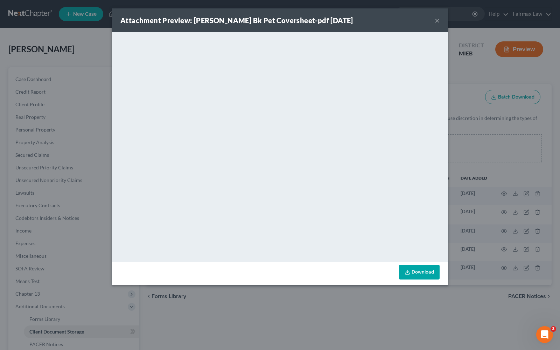
click at [437, 23] on button "×" at bounding box center [437, 20] width 5 height 8
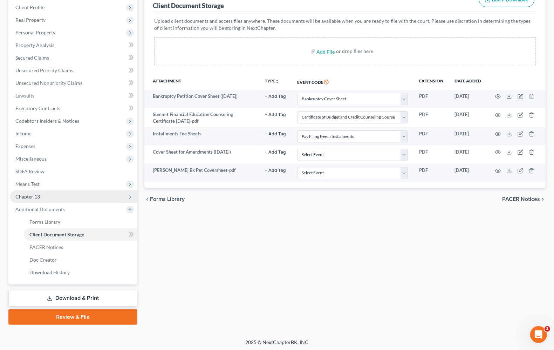
scroll to position [97, 0]
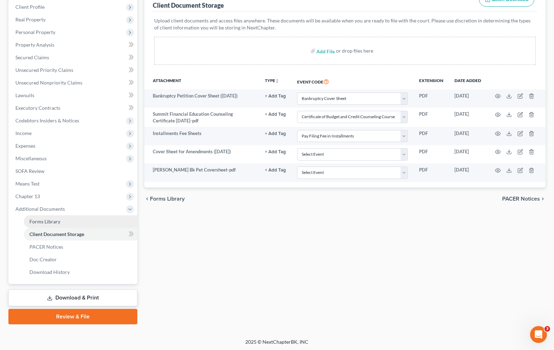
click at [47, 220] on span "Forms Library" at bounding box center [44, 221] width 31 height 6
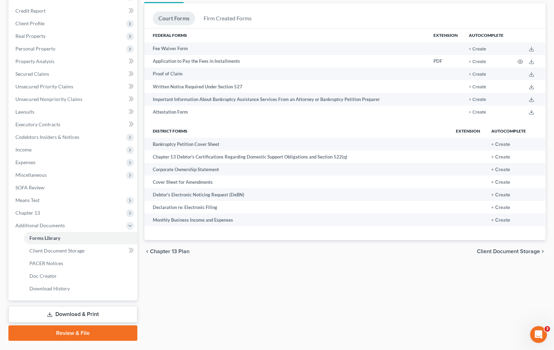
scroll to position [88, 0]
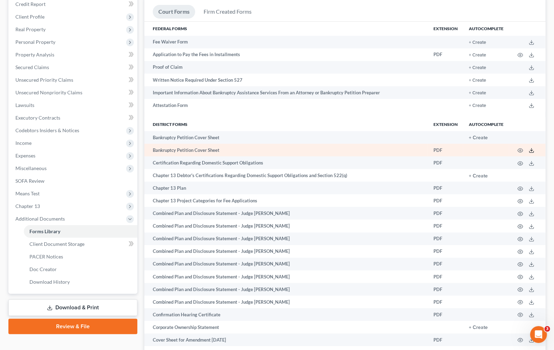
click at [531, 152] on icon at bounding box center [531, 151] width 4 height 1
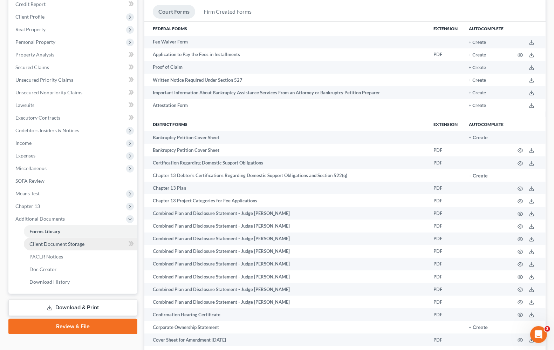
click at [59, 246] on link "Client Document Storage" at bounding box center [80, 243] width 113 height 13
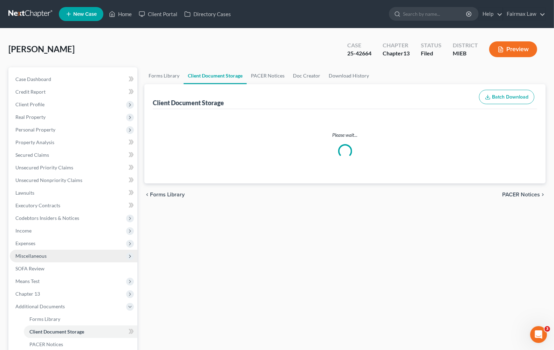
select select "6"
select select "7"
select select "32"
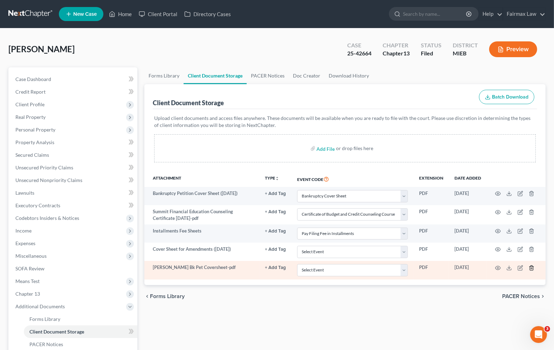
click at [530, 267] on icon "button" at bounding box center [531, 267] width 3 height 5
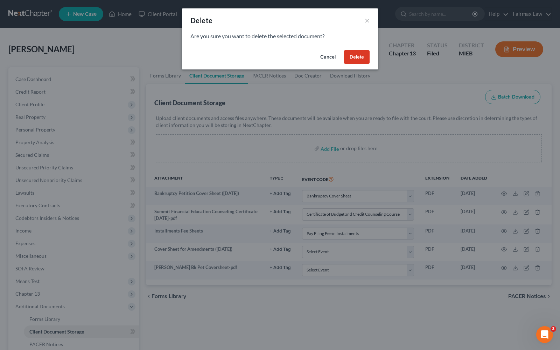
click at [351, 60] on button "Delete" at bounding box center [357, 57] width 26 height 14
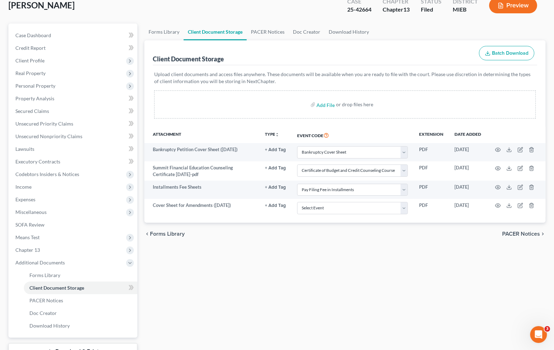
scroll to position [88, 0]
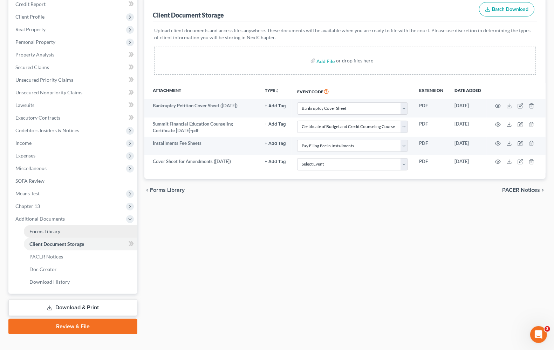
click at [45, 236] on link "Forms Library" at bounding box center [80, 231] width 113 height 13
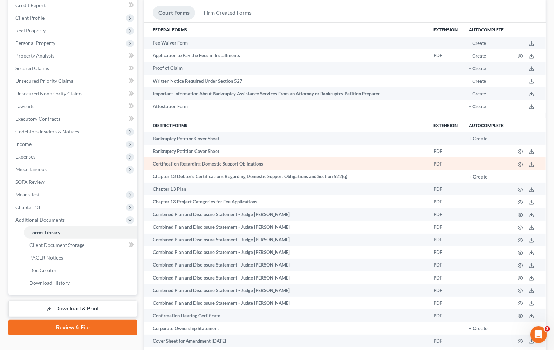
scroll to position [131, 0]
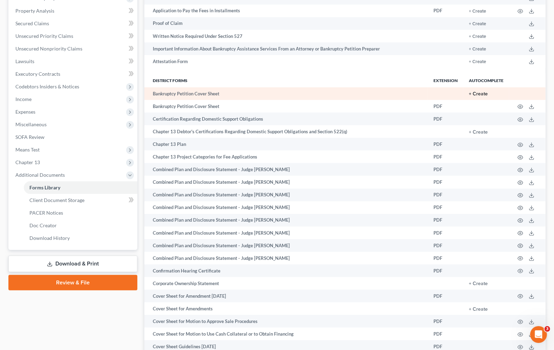
click at [481, 93] on button "+ Create" at bounding box center [478, 93] width 19 height 5
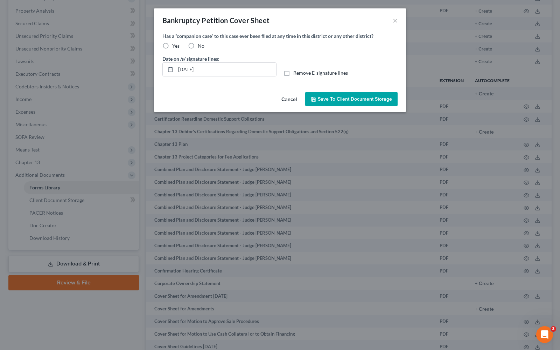
click at [172, 47] on label "Yes" at bounding box center [175, 45] width 7 height 7
click at [175, 47] on input "Yes" at bounding box center [177, 44] width 5 height 5
radio input "true"
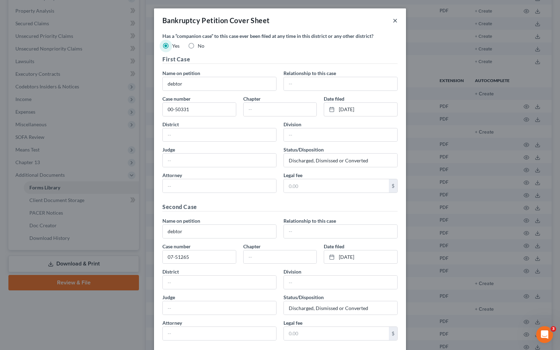
click at [393, 20] on button "×" at bounding box center [395, 20] width 5 height 8
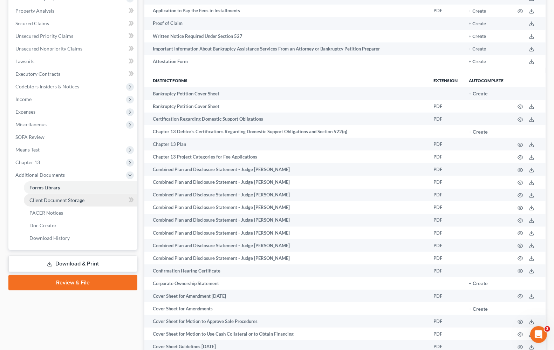
click at [40, 202] on link "Client Document Storage" at bounding box center [80, 200] width 113 height 13
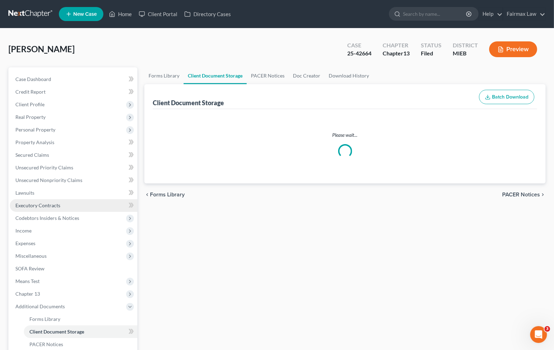
select select "6"
select select "7"
select select "32"
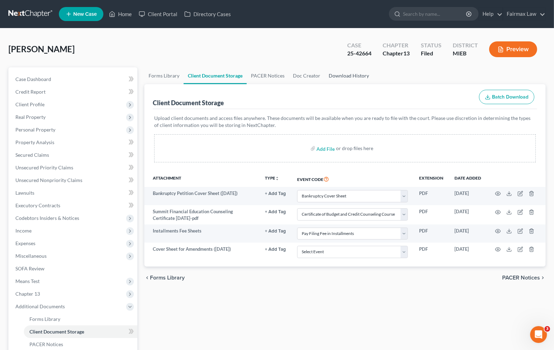
click at [359, 80] on link "Download History" at bounding box center [348, 75] width 49 height 17
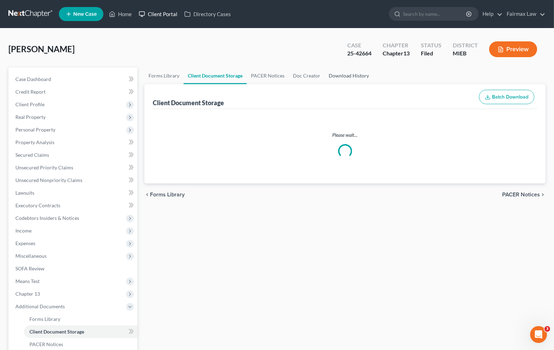
select select "6"
select select "7"
select select "32"
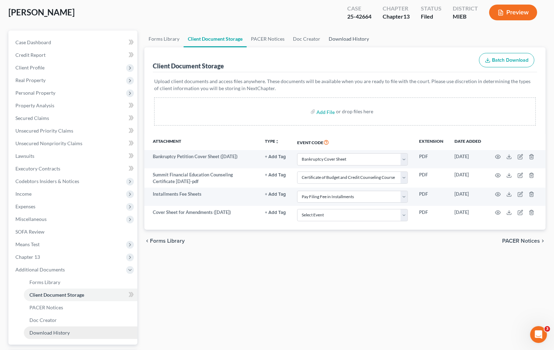
scroll to position [97, 0]
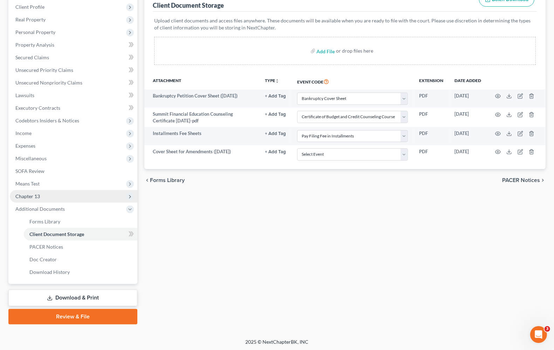
click at [32, 195] on span "Chapter 13" at bounding box center [27, 196] width 25 height 6
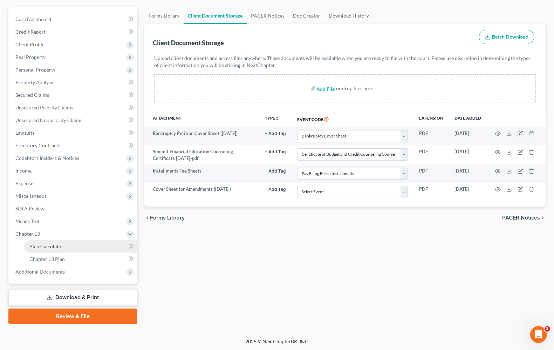
click at [48, 248] on link "Plan Calculator" at bounding box center [80, 246] width 113 height 13
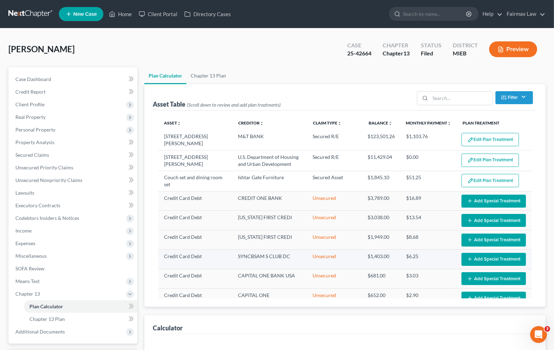
select select "35"
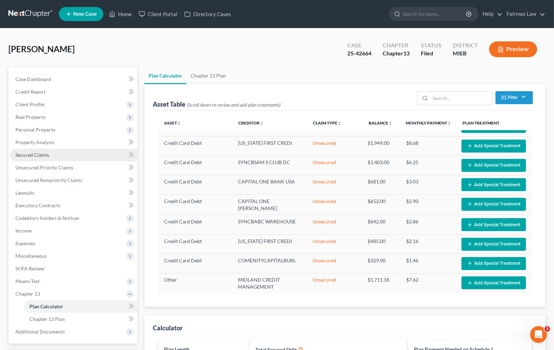
click at [33, 158] on link "Secured Claims" at bounding box center [73, 155] width 127 height 13
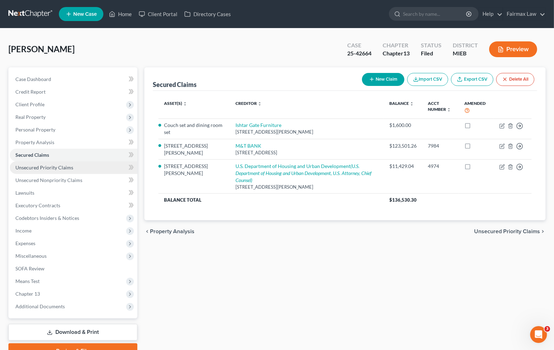
click at [39, 172] on link "Unsecured Priority Claims" at bounding box center [73, 167] width 127 height 13
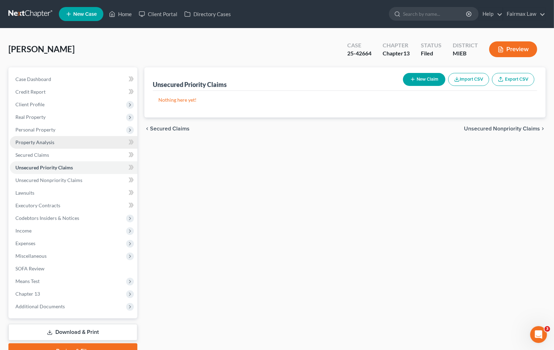
click at [35, 144] on link "Property Analysis" at bounding box center [73, 142] width 127 height 13
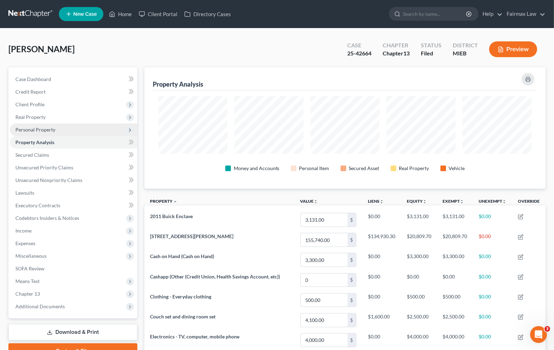
click at [41, 130] on span "Personal Property" at bounding box center [35, 129] width 40 height 6
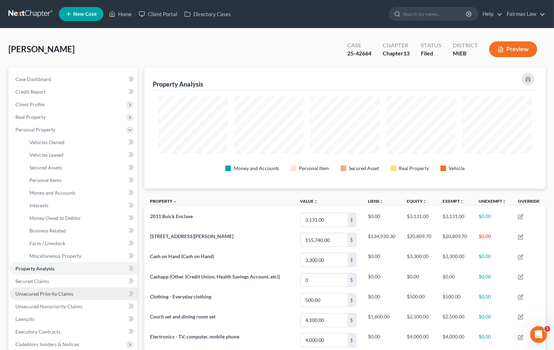
click at [56, 296] on link "Unsecured Priority Claims" at bounding box center [73, 293] width 127 height 13
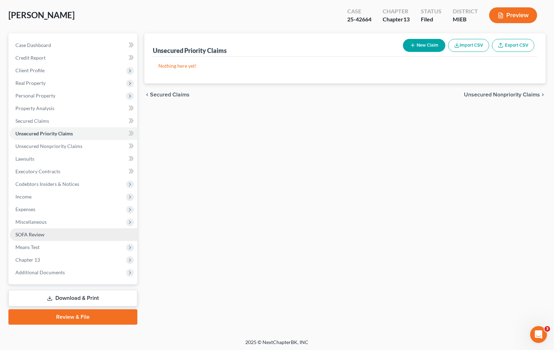
scroll to position [34, 0]
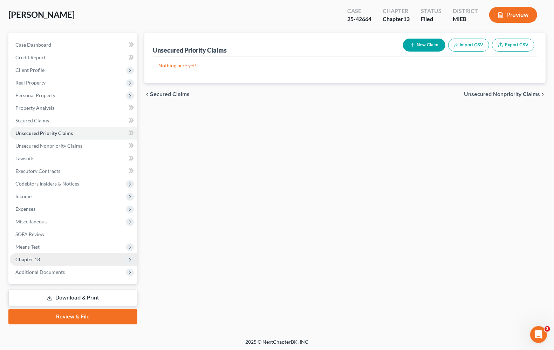
click at [26, 254] on span "Chapter 13" at bounding box center [73, 259] width 127 height 13
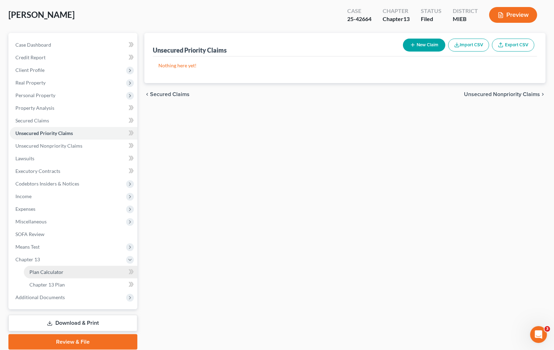
click at [70, 270] on link "Plan Calculator" at bounding box center [80, 271] width 113 height 13
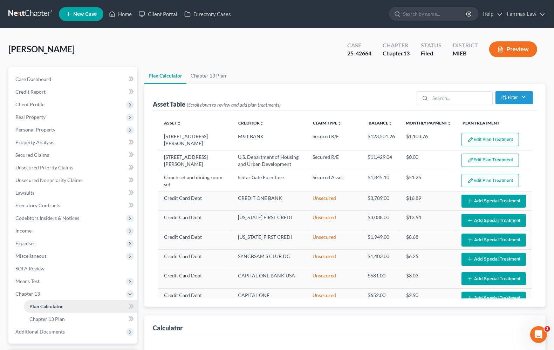
select select "35"
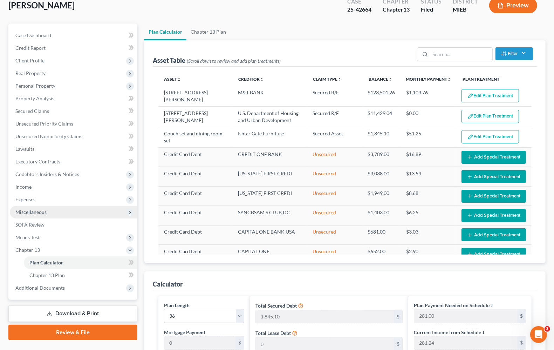
scroll to position [88, 0]
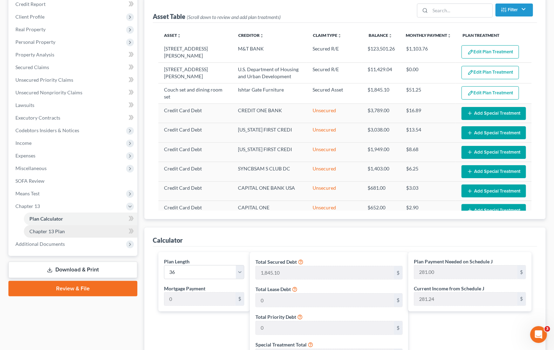
click at [47, 233] on span "Chapter 13 Plan" at bounding box center [46, 231] width 35 height 6
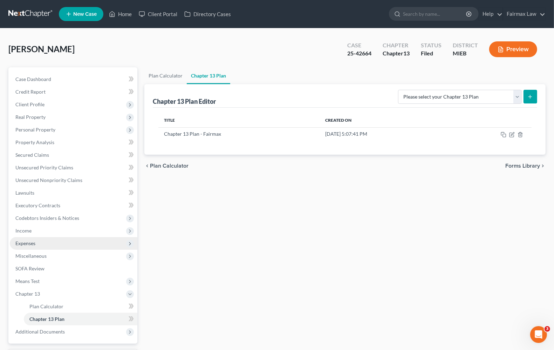
click at [42, 242] on span "Expenses" at bounding box center [73, 243] width 127 height 13
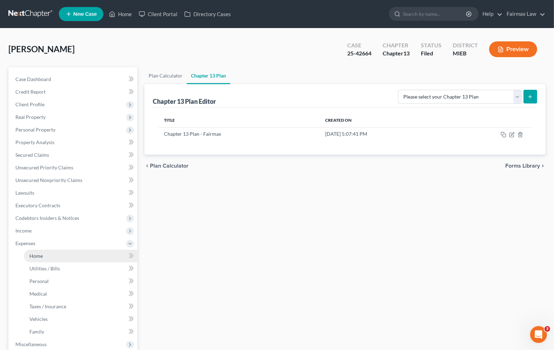
click at [41, 256] on span "Home" at bounding box center [35, 256] width 13 height 6
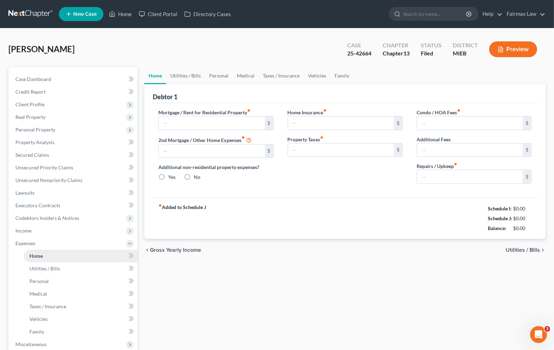
type input "1,103.76"
type input "0.00"
radio input "true"
type input "0.00"
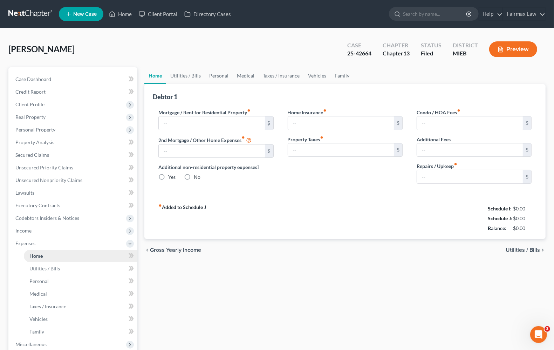
type input "0.00"
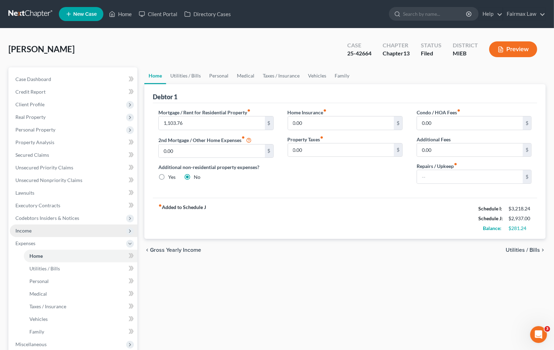
click at [22, 233] on span "Income" at bounding box center [73, 230] width 127 height 13
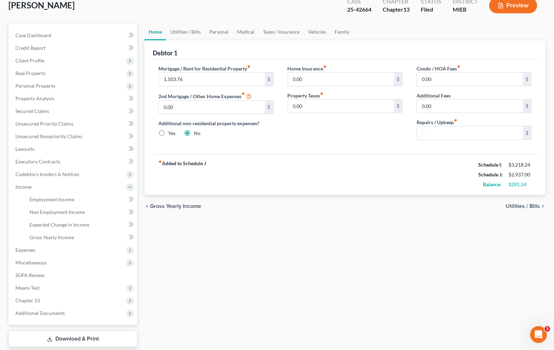
scroll to position [85, 0]
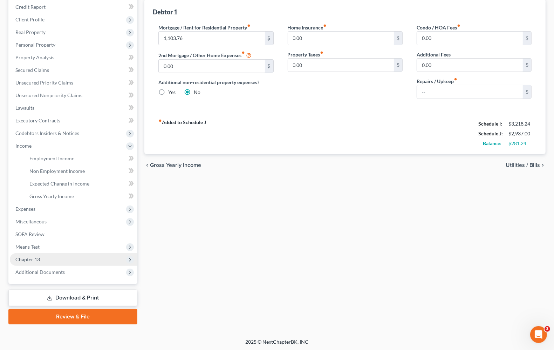
click at [57, 257] on span "Chapter 13" at bounding box center [73, 259] width 127 height 13
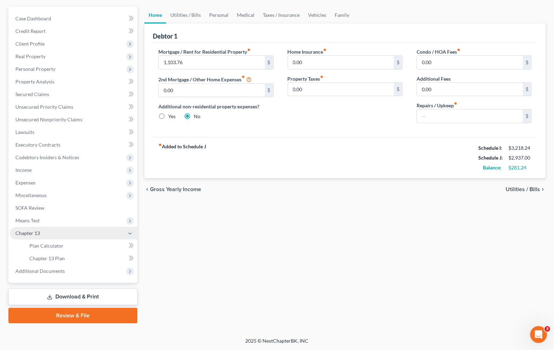
scroll to position [60, 0]
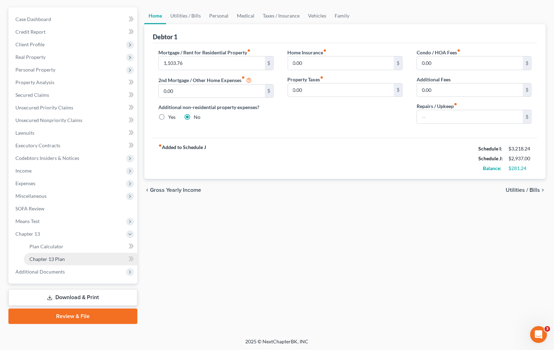
click at [60, 257] on span "Chapter 13 Plan" at bounding box center [46, 259] width 35 height 6
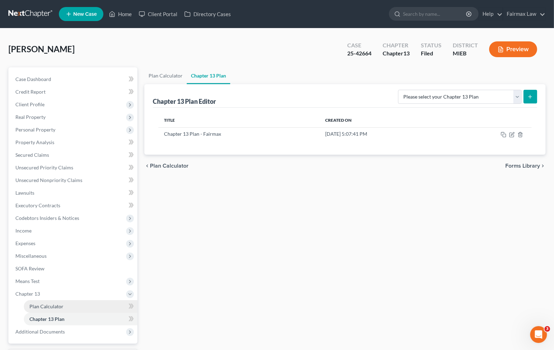
click at [53, 308] on link "Plan Calculator" at bounding box center [80, 306] width 113 height 13
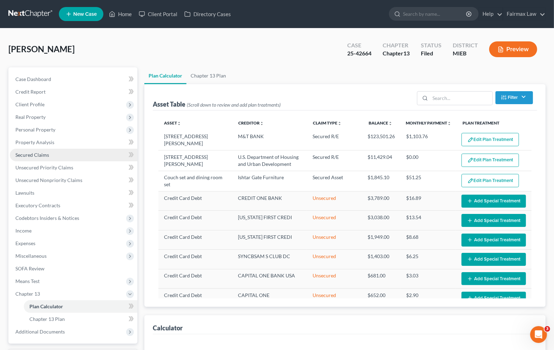
select select "35"
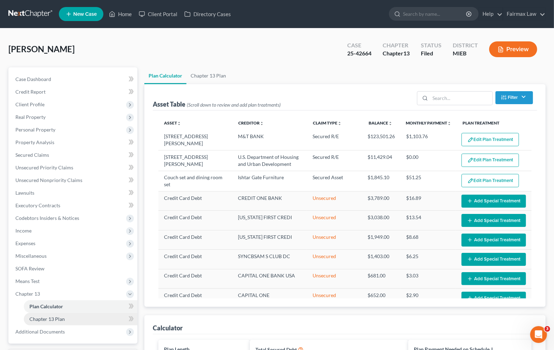
click at [59, 322] on link "Chapter 13 Plan" at bounding box center [80, 318] width 113 height 13
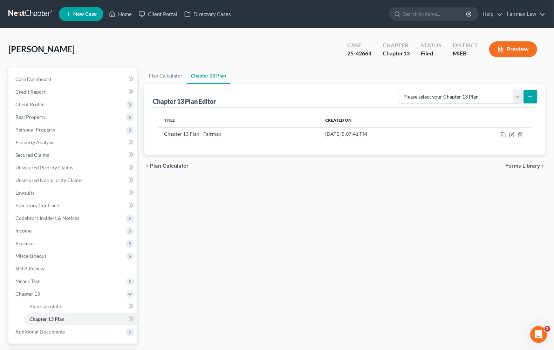
click at [510, 103] on form "Please select your Chapter 13 Plan Chapter 13 Plan - Fairmax Eastern District o…" at bounding box center [467, 97] width 139 height 14
click at [505, 100] on select "Please select your Chapter 13 Plan Chapter 13 Plan - Fairmax Eastern District o…" at bounding box center [460, 97] width 124 height 14
select select "0"
click at [401, 90] on select "Please select your Chapter 13 Plan Chapter 13 Plan - Fairmax Eastern District o…" at bounding box center [460, 97] width 124 height 14
click at [531, 100] on button "submit" at bounding box center [530, 97] width 14 height 14
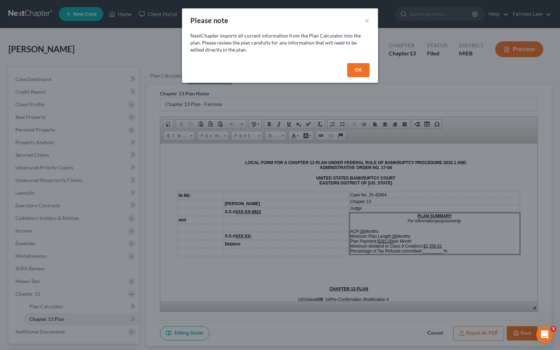
click at [363, 74] on button "OK" at bounding box center [358, 70] width 22 height 14
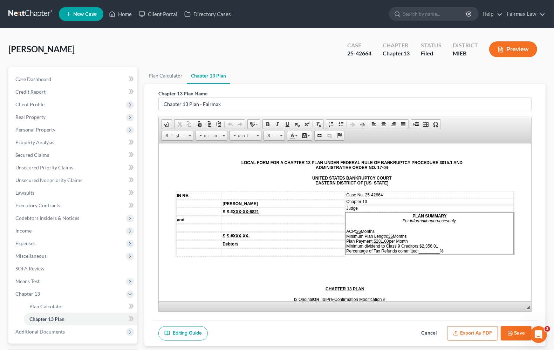
click at [511, 323] on button "Save" at bounding box center [515, 333] width 31 height 15
select select "0"
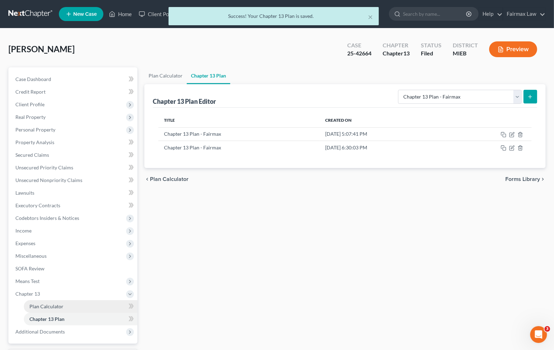
click at [28, 306] on link "Plan Calculator" at bounding box center [80, 306] width 113 height 13
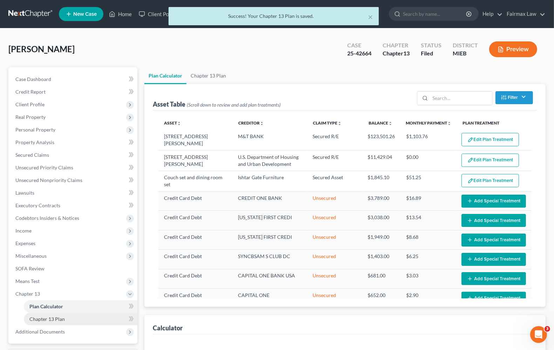
click at [44, 319] on span "Chapter 13 Plan" at bounding box center [46, 319] width 35 height 6
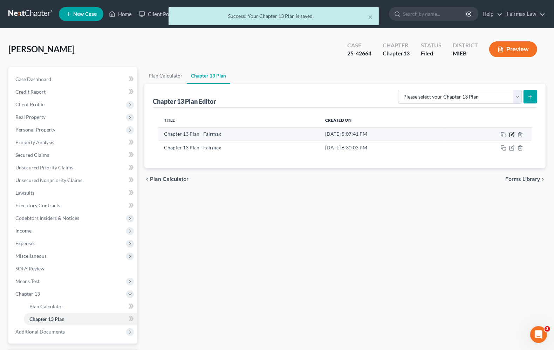
click at [511, 137] on icon "button" at bounding box center [512, 135] width 6 height 6
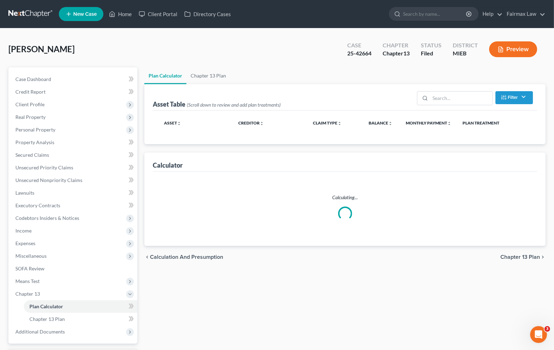
select select "35"
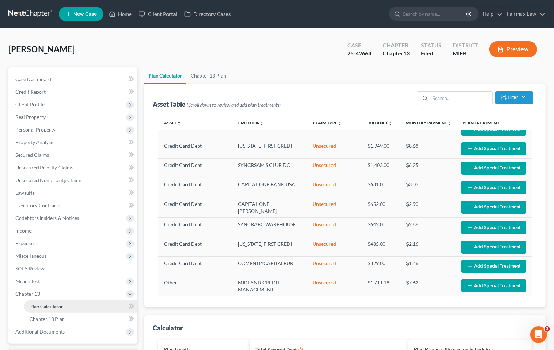
scroll to position [94, 0]
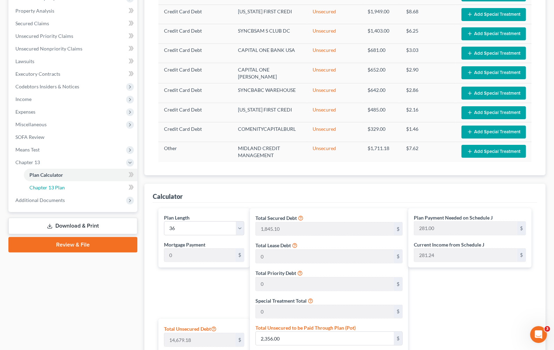
drag, startPoint x: 55, startPoint y: 190, endPoint x: 279, endPoint y: 189, distance: 223.8
click at [55, 190] on link "Chapter 13 Plan" at bounding box center [80, 187] width 113 height 13
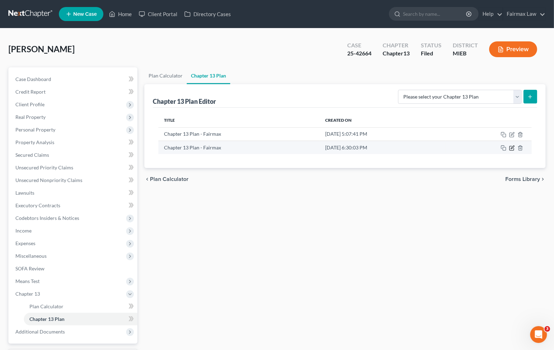
click at [512, 150] on icon "button" at bounding box center [512, 148] width 6 height 6
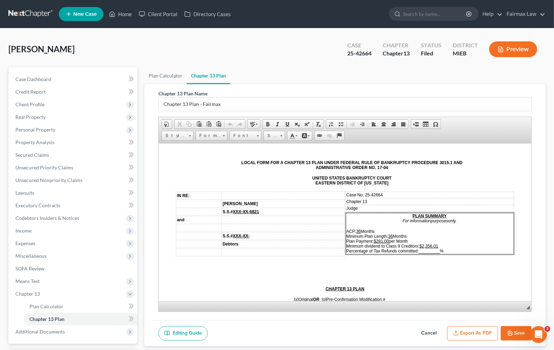
click at [380, 209] on td "Judge" at bounding box center [430, 208] width 168 height 6
click at [375, 241] on span "ACP: 36 Months Minimum Plan Length: 36 Months Plan Payment: $281.00 per Month M…" at bounding box center [394, 240] width 97 height 25
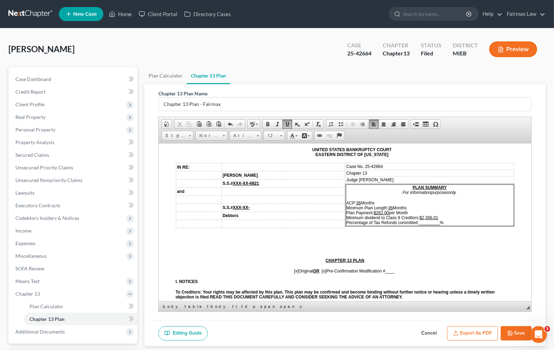
scroll to position [44, 0]
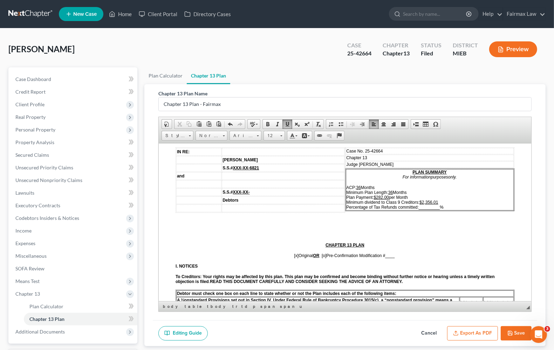
click at [413, 202] on span "ACP: 36 Months Minimum Plan Length: 36 Months Plan Payment: $282 .00 per Month …" at bounding box center [394, 197] width 97 height 25
drag, startPoint x: 415, startPoint y: 202, endPoint x: 443, endPoint y: 204, distance: 28.4
click at [443, 204] on p "ACP: 36 Months Minimum Plan Length: 36 Months Plan Payment: $282 .00 per Month …" at bounding box center [429, 197] width 167 height 25
drag, startPoint x: 415, startPoint y: 204, endPoint x: 432, endPoint y: 203, distance: 16.5
click at [432, 203] on p "ACP: 36 Months Minimum Plan Length: 36 Months Plan Payment: $282 .00 per Month …" at bounding box center [429, 197] width 167 height 25
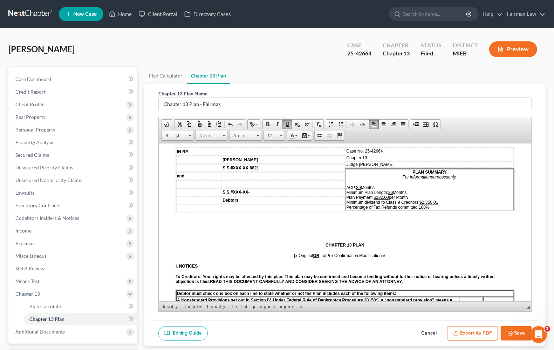
click at [429, 219] on p at bounding box center [344, 221] width 339 height 6
click at [437, 202] on p "ACP: 36 Months Minimum Plan Length: 36 Months Plan Payment: $282 .00 per Month …" at bounding box center [429, 197] width 167 height 25
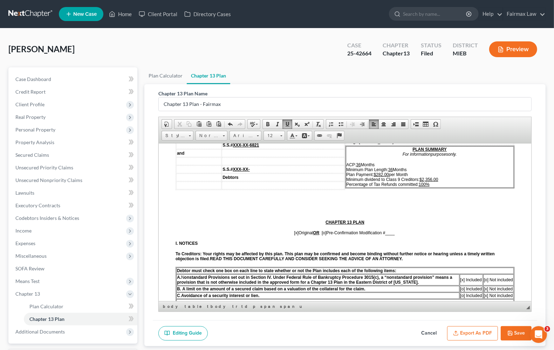
scroll to position [88, 0]
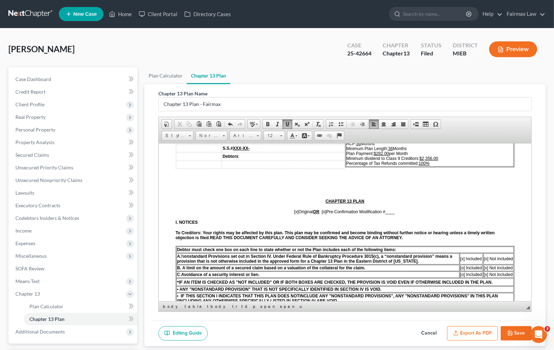
click at [294, 213] on span "[x] Original OR [o] Pre-Confirmation Modification # ____" at bounding box center [345, 211] width 102 height 5
click at [324, 213] on span "[o] Original OR [o] Pre-Confirmation Modification # ____" at bounding box center [345, 211] width 102 height 5
click at [399, 214] on p "[o] Original OR [x] Pre-Confirmation Modification # ____" at bounding box center [344, 211] width 339 height 5
drag, startPoint x: 385, startPoint y: 214, endPoint x: 394, endPoint y: 214, distance: 9.1
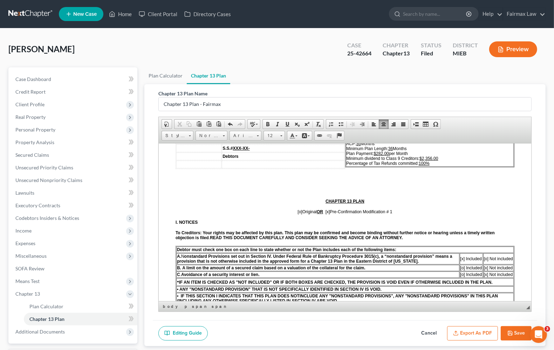
click at [394, 214] on p "[o] Original OR [x] Pre-Confirmation Modification # 1" at bounding box center [344, 211] width 339 height 5
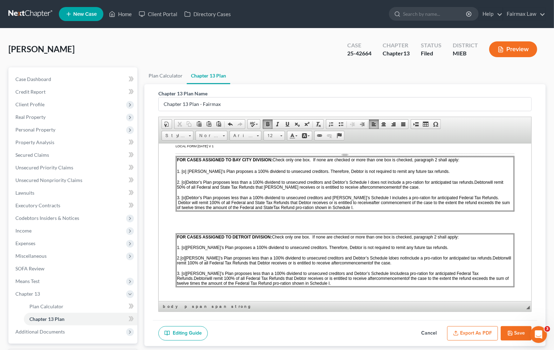
scroll to position [438, 0]
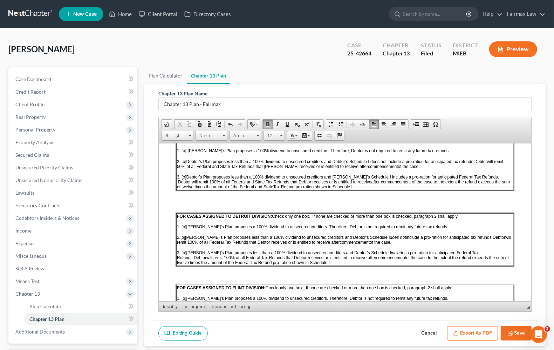
click at [183, 239] on span "[o]" at bounding box center [182, 236] width 5 height 5
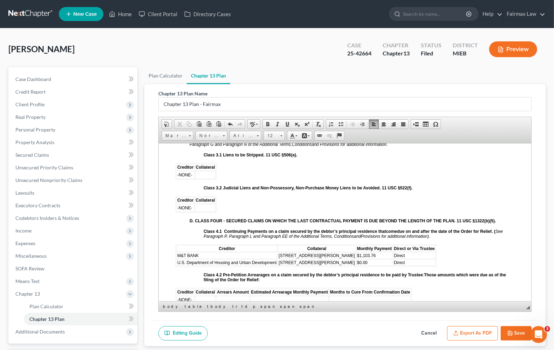
scroll to position [919, 0]
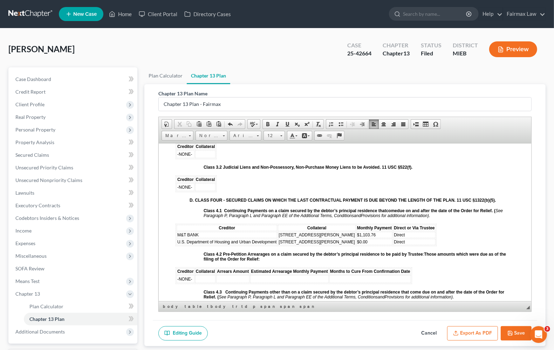
click at [393, 237] on td "Direct" at bounding box center [414, 234] width 42 height 6
click at [393, 244] on td "Direct" at bounding box center [414, 241] width 42 height 6
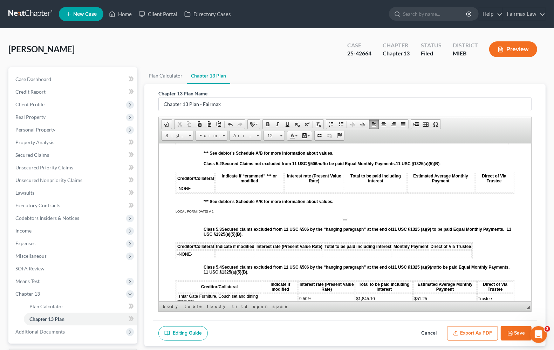
scroll to position [1226, 0]
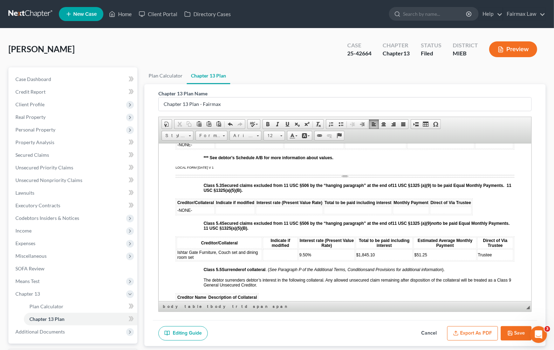
click at [276, 260] on td at bounding box center [280, 254] width 35 height 11
drag, startPoint x: 288, startPoint y: 264, endPoint x: 261, endPoint y: 268, distance: 27.2
click at [261, 261] on table "Creditor/Collateral Indicate if modified Interest rate (Present Value Rate) Tot…" at bounding box center [344, 248] width 339 height 25
click at [279, 138] on link "Size" at bounding box center [273, 136] width 21 height 10
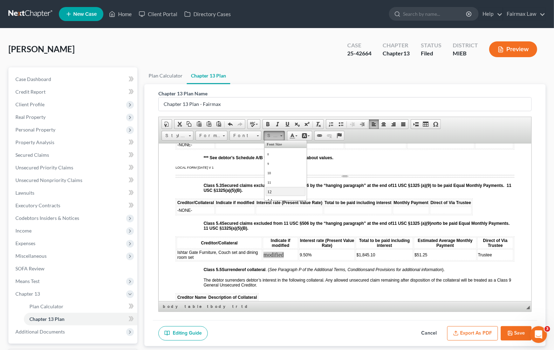
drag, startPoint x: 275, startPoint y: 189, endPoint x: 380, endPoint y: 186, distance: 104.4
click at [275, 189] on link "12" at bounding box center [285, 190] width 40 height 9
click at [289, 260] on td "modified" at bounding box center [280, 254] width 35 height 11
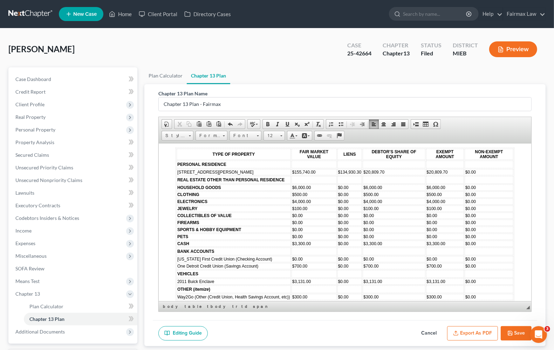
scroll to position [2145, 0]
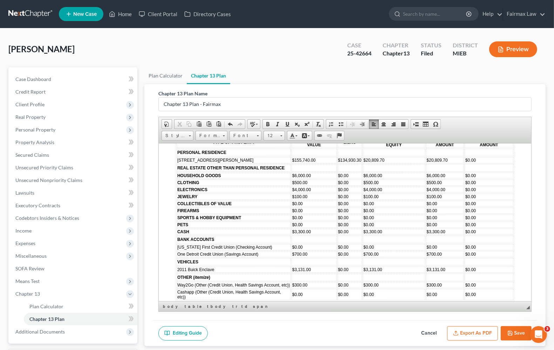
click at [513, 323] on button "Save" at bounding box center [515, 333] width 31 height 15
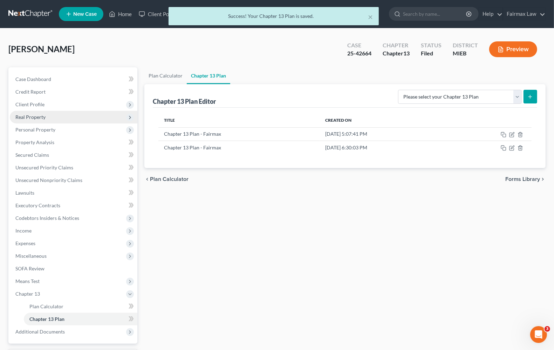
click at [41, 119] on span "Real Property" at bounding box center [30, 117] width 30 height 6
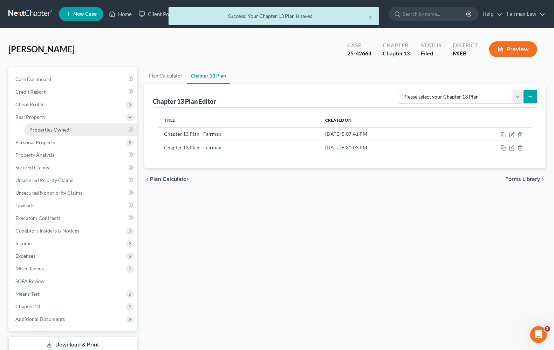
click at [43, 129] on span "Properties Owned" at bounding box center [49, 129] width 40 height 6
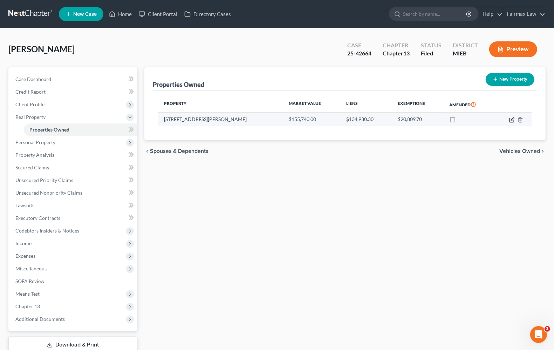
click at [512, 120] on icon "button" at bounding box center [512, 120] width 6 height 6
select select "23"
select select "0"
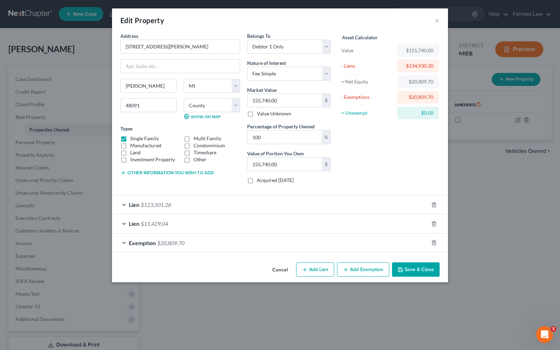
click at [433, 272] on button "Save & Close" at bounding box center [416, 269] width 48 height 15
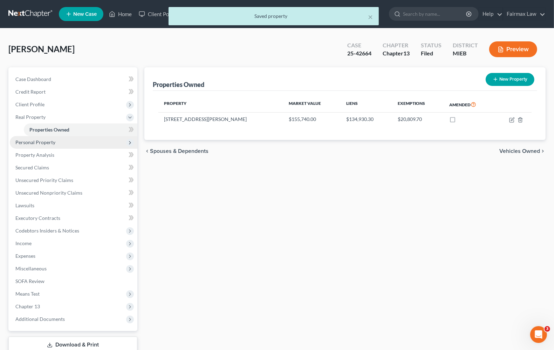
click at [43, 141] on span "Personal Property" at bounding box center [35, 142] width 40 height 6
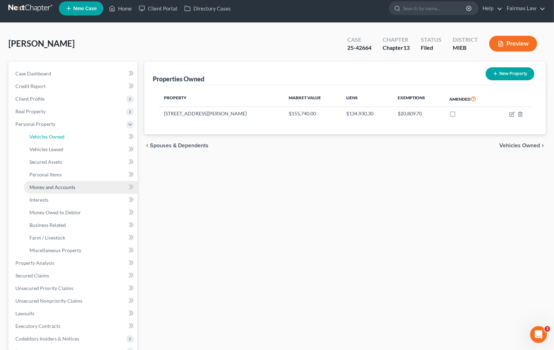
scroll to position [44, 0]
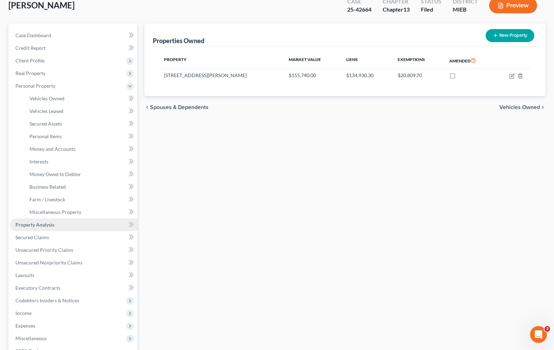
click at [42, 227] on link "Property Analysis" at bounding box center [73, 224] width 127 height 13
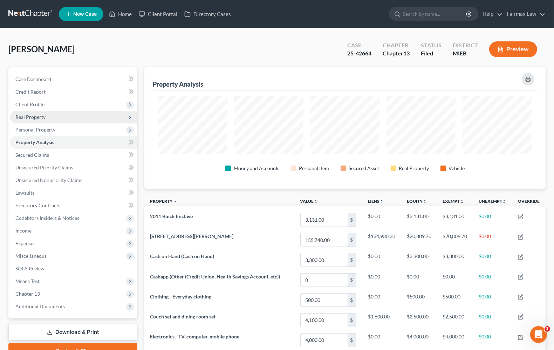
click at [39, 121] on span "Real Property" at bounding box center [73, 117] width 127 height 13
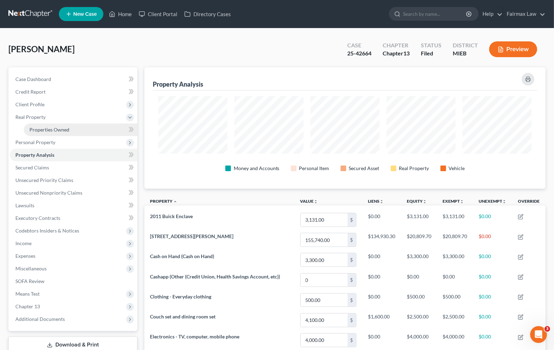
click at [72, 128] on link "Properties Owned" at bounding box center [80, 129] width 113 height 13
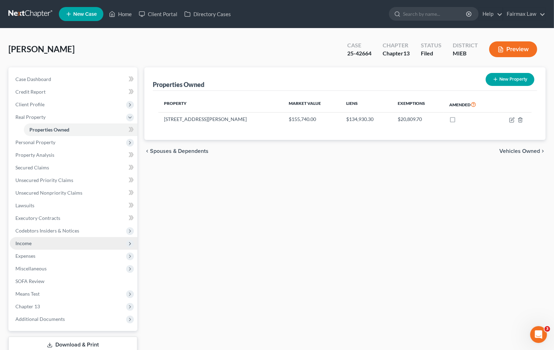
drag, startPoint x: 26, startPoint y: 245, endPoint x: 26, endPoint y: 239, distance: 6.0
click at [26, 245] on span "Income" at bounding box center [73, 243] width 127 height 13
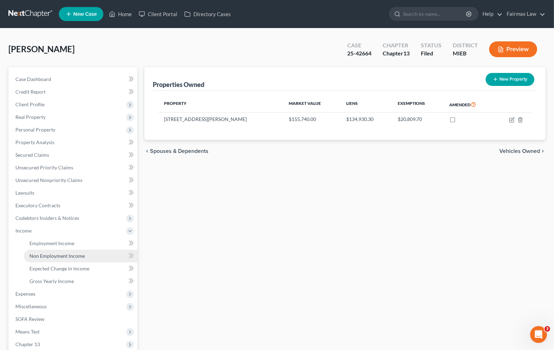
click at [54, 258] on link "Non Employment Income" at bounding box center [80, 255] width 113 height 13
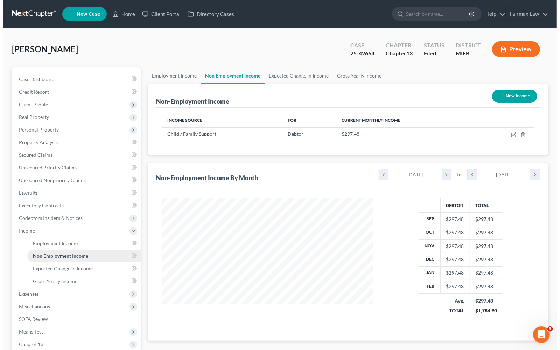
scroll to position [126, 225]
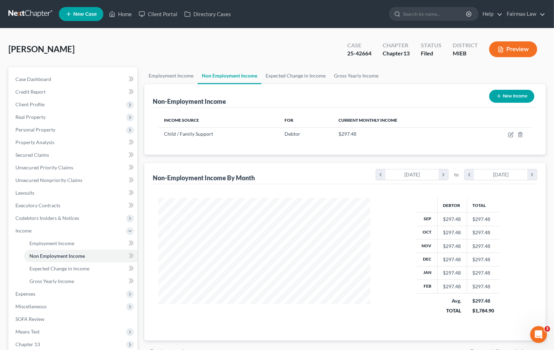
click at [316, 182] on div "Non-Employment Income By Month chevron_left September 2024 chevron_right to che…" at bounding box center [345, 173] width 384 height 21
click at [41, 114] on span "Real Property" at bounding box center [30, 117] width 30 height 6
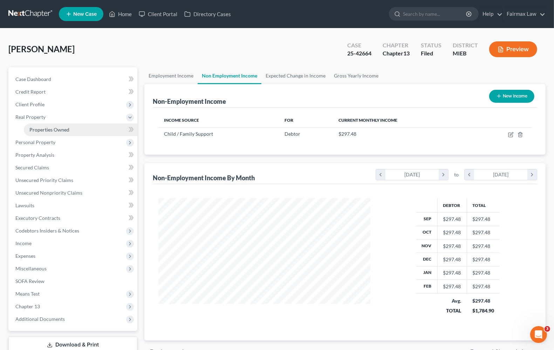
click at [71, 130] on link "Properties Owned" at bounding box center [80, 129] width 113 height 13
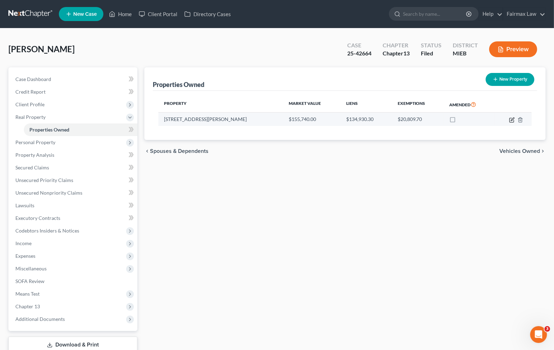
click at [512, 120] on icon "button" at bounding box center [512, 120] width 6 height 6
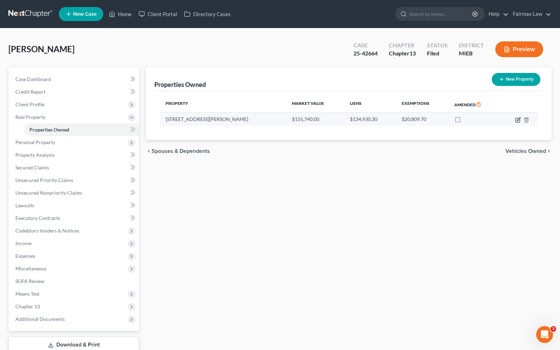
select select "23"
select select "49"
select select "0"
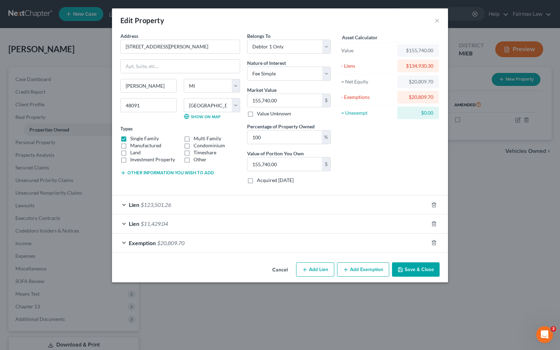
click at [130, 207] on span "Lien" at bounding box center [134, 204] width 11 height 7
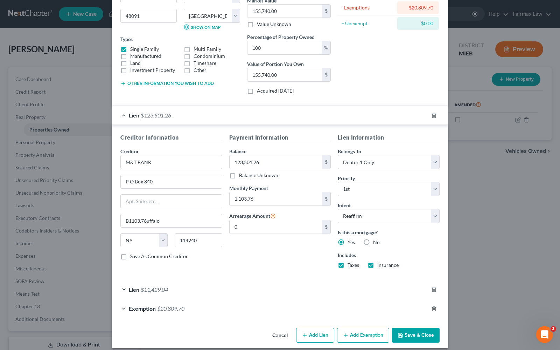
scroll to position [97, 0]
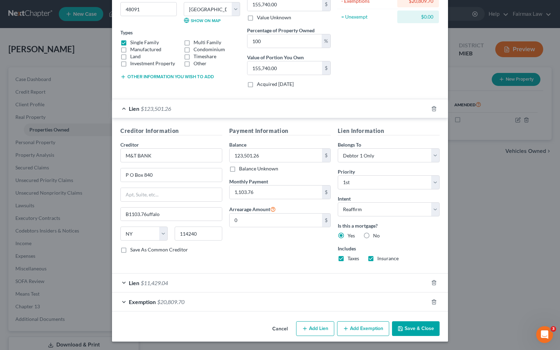
click at [129, 283] on span "Lien" at bounding box center [134, 282] width 11 height 7
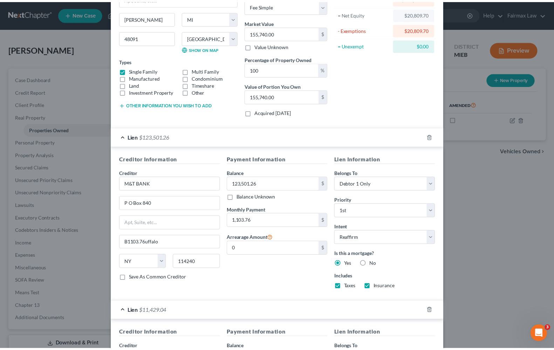
scroll to position [0, 0]
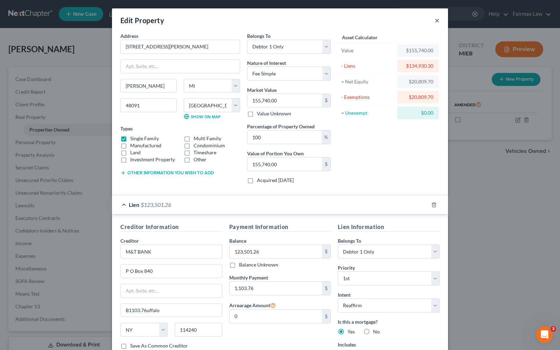
click at [435, 22] on button "×" at bounding box center [437, 20] width 5 height 8
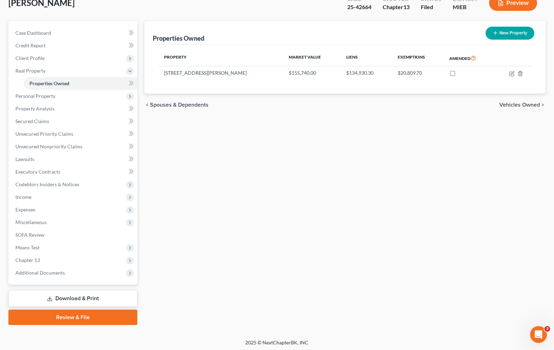
scroll to position [47, 0]
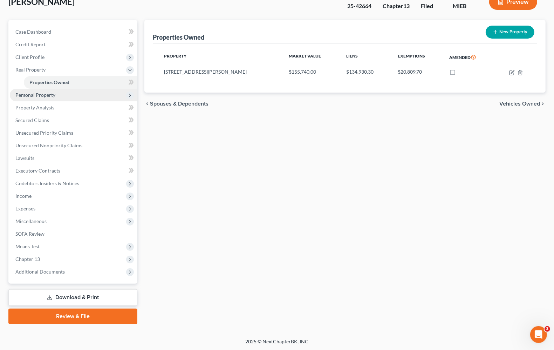
click at [48, 97] on span "Personal Property" at bounding box center [73, 95] width 127 height 13
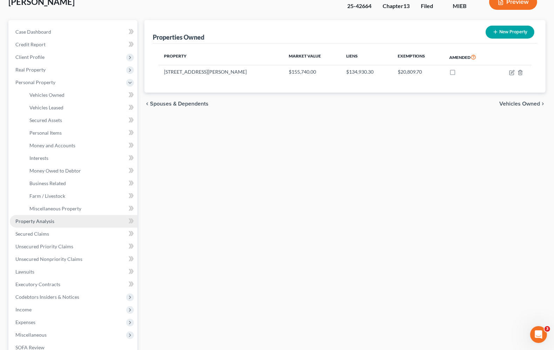
click at [42, 225] on link "Property Analysis" at bounding box center [73, 221] width 127 height 13
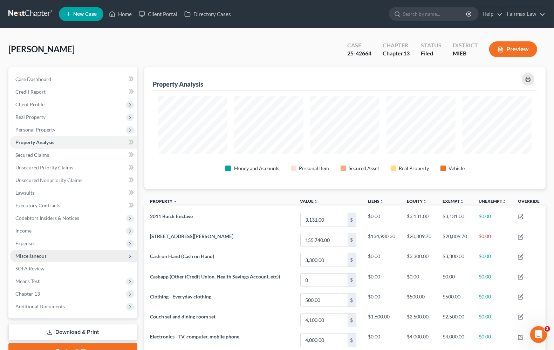
scroll to position [121, 401]
click at [31, 291] on span "Chapter 13" at bounding box center [27, 293] width 25 height 6
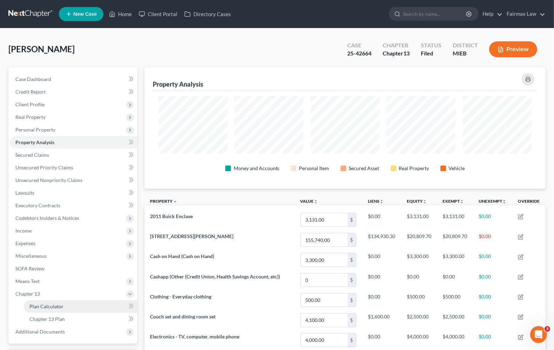
click at [58, 306] on span "Plan Calculator" at bounding box center [46, 306] width 34 height 6
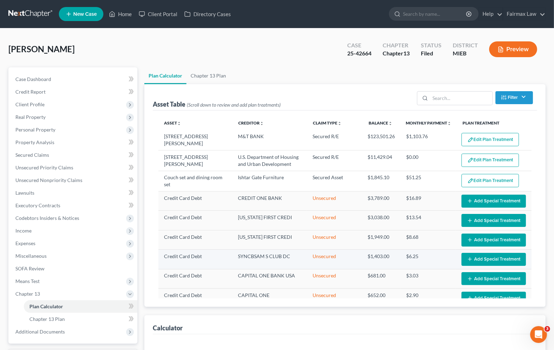
select select "35"
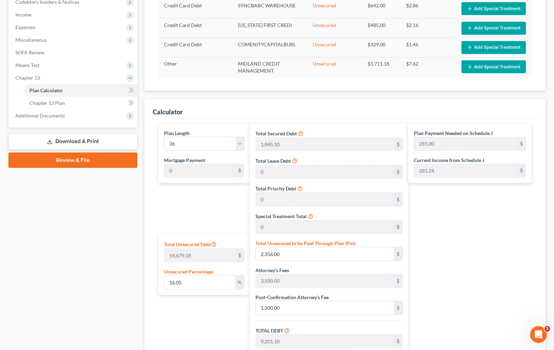
scroll to position [219, 0]
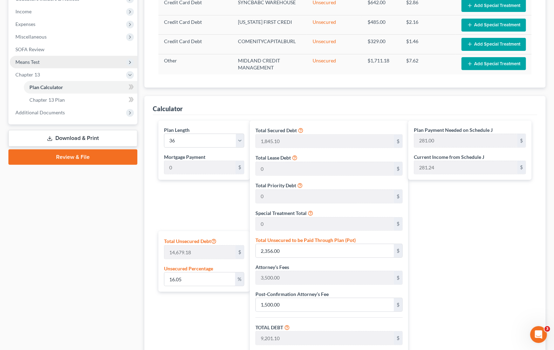
click at [26, 63] on span "Means Test" at bounding box center [27, 62] width 24 height 6
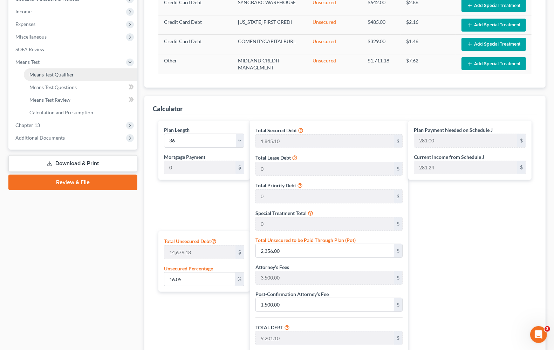
click at [48, 74] on span "Means Test Qualifier" at bounding box center [51, 74] width 44 height 6
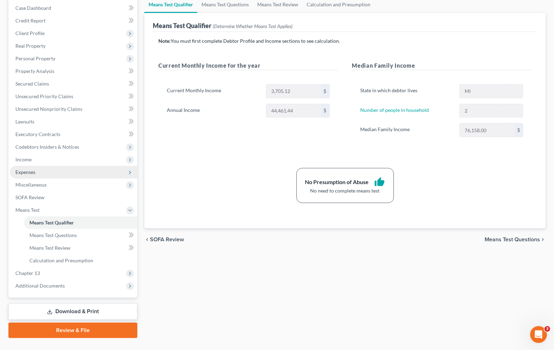
scroll to position [85, 0]
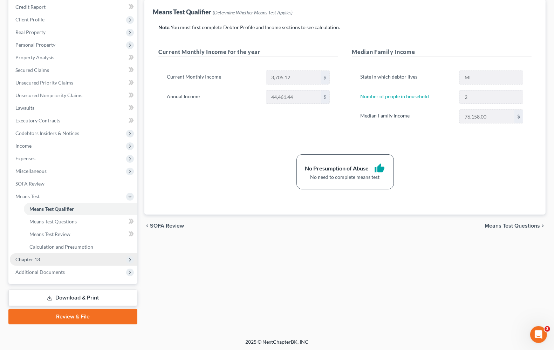
click at [33, 261] on span "Chapter 13" at bounding box center [27, 259] width 25 height 6
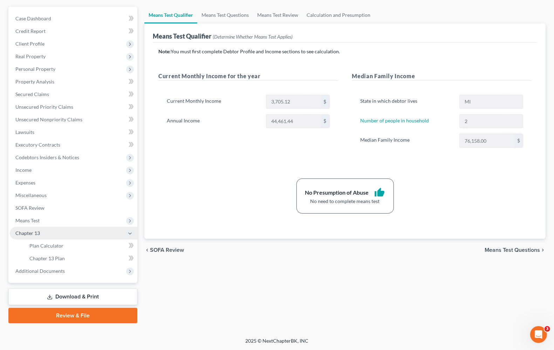
scroll to position [60, 0]
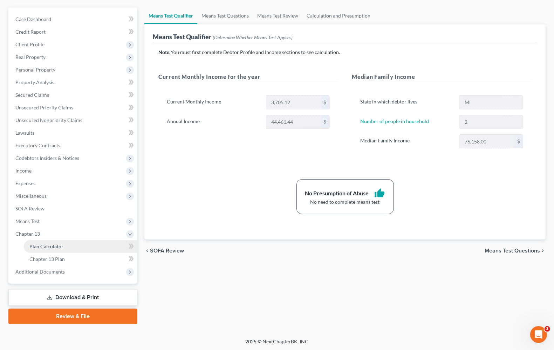
click at [41, 248] on span "Plan Calculator" at bounding box center [46, 246] width 34 height 6
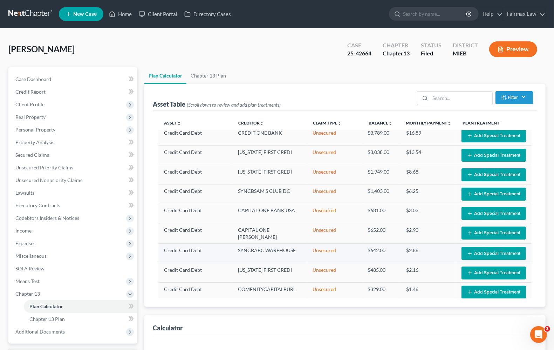
select select "35"
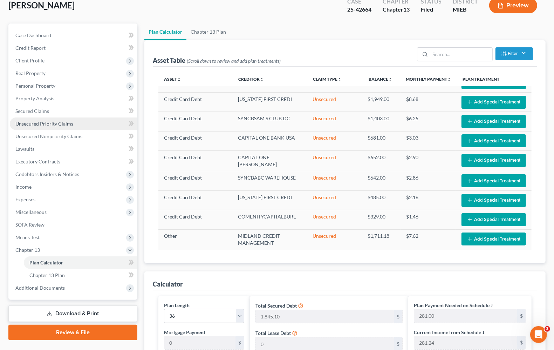
click at [31, 119] on link "Unsecured Priority Claims" at bounding box center [73, 123] width 127 height 13
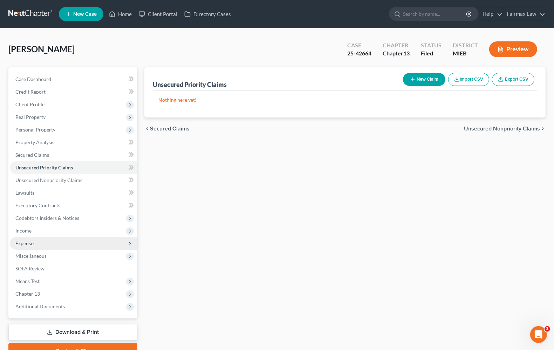
click at [31, 242] on span "Expenses" at bounding box center [25, 243] width 20 height 6
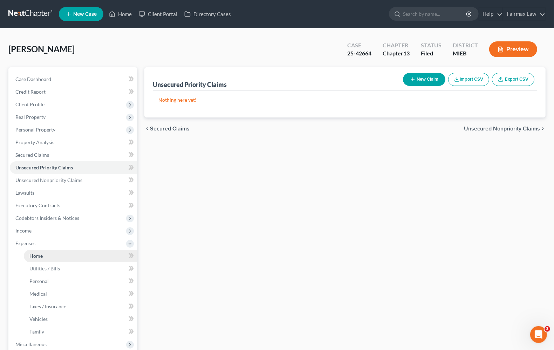
click at [34, 254] on span "Home" at bounding box center [35, 256] width 13 height 6
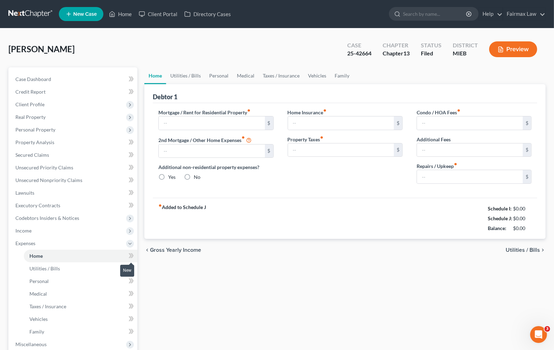
type input "1,103.76"
type input "0.00"
radio input "true"
type input "0.00"
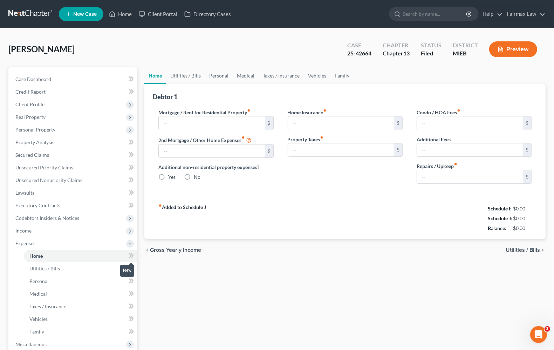
type input "0.00"
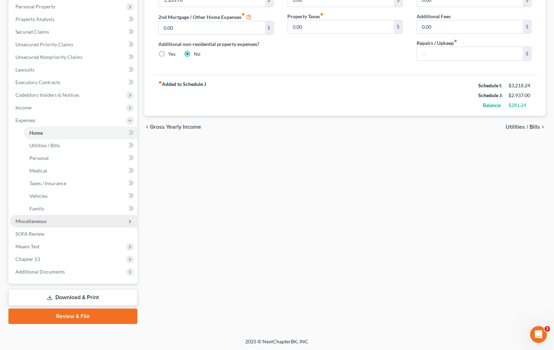
click at [22, 222] on span "Miscellaneous" at bounding box center [30, 221] width 31 height 6
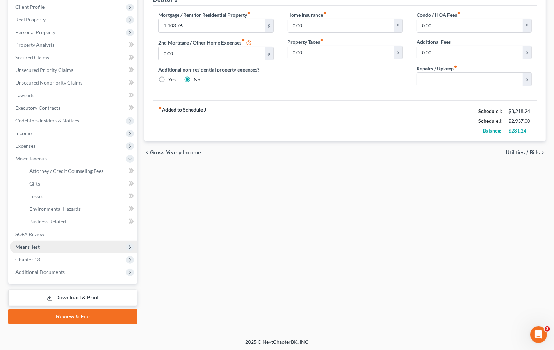
click at [29, 251] on span "Means Test" at bounding box center [73, 246] width 127 height 13
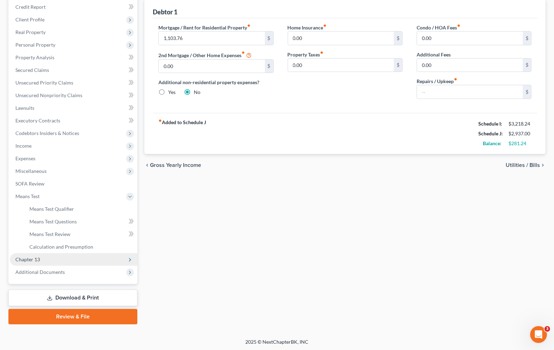
click at [28, 257] on span "Chapter 13" at bounding box center [27, 259] width 25 height 6
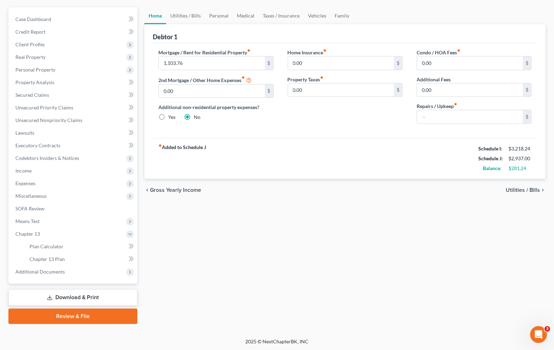
click at [510, 190] on span "Utilities / Bills" at bounding box center [522, 190] width 34 height 6
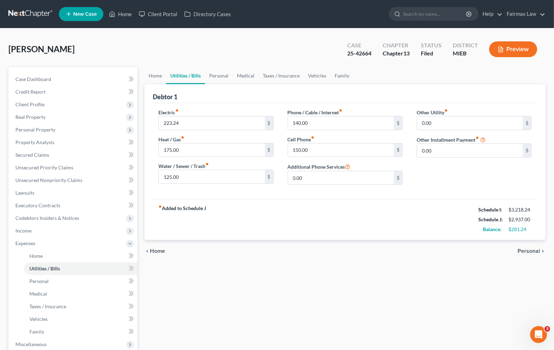
click at [533, 250] on span "Personal" at bounding box center [528, 251] width 22 height 6
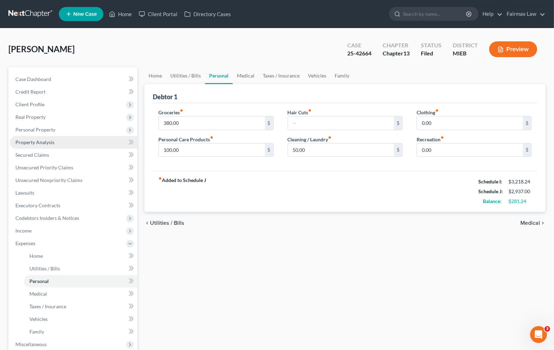
click at [43, 139] on span "Property Analysis" at bounding box center [34, 142] width 39 height 6
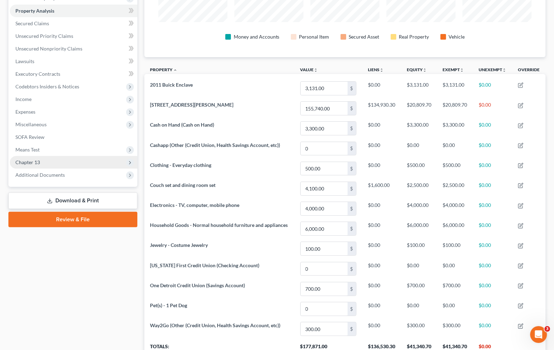
click at [37, 161] on span "Chapter 13" at bounding box center [27, 162] width 25 height 6
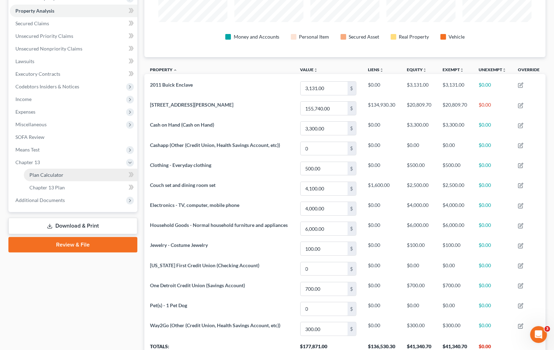
click at [51, 174] on span "Plan Calculator" at bounding box center [46, 175] width 34 height 6
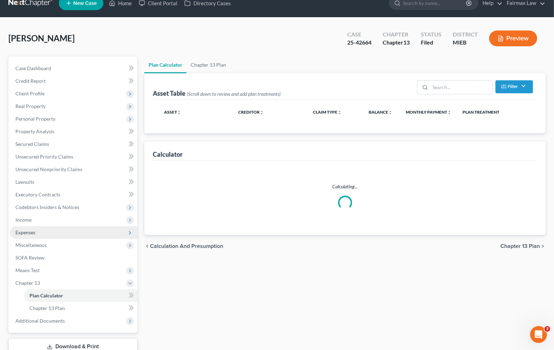
select select "35"
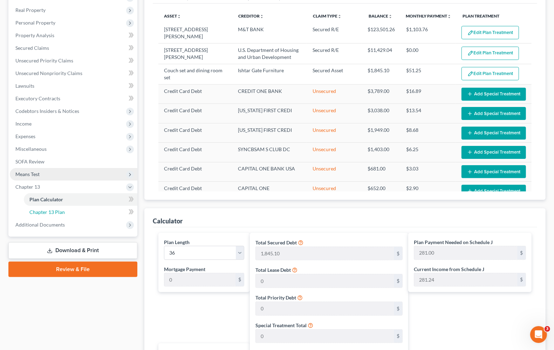
drag, startPoint x: 49, startPoint y: 211, endPoint x: 51, endPoint y: 219, distance: 8.2
click at [50, 211] on span "Chapter 13 Plan" at bounding box center [46, 212] width 35 height 6
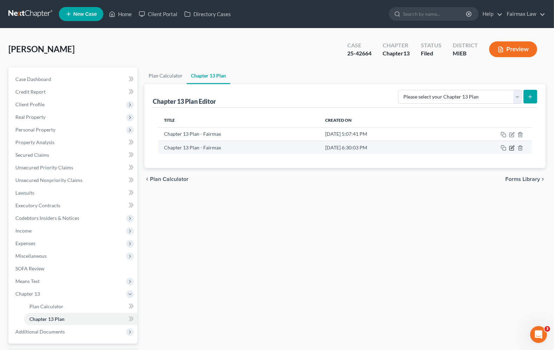
click at [512, 149] on icon "button" at bounding box center [512, 148] width 6 height 6
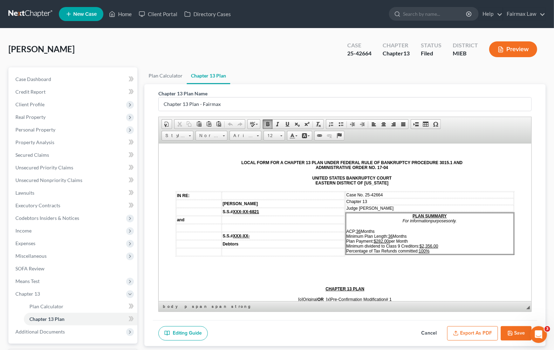
click at [421, 243] on u "$2,356.00" at bounding box center [428, 245] width 19 height 5
click at [438, 244] on p "ACP: 36 Months Minimum Plan Length: 36 Months Plan Payment: $282.00 per Month M…" at bounding box center [429, 240] width 167 height 25
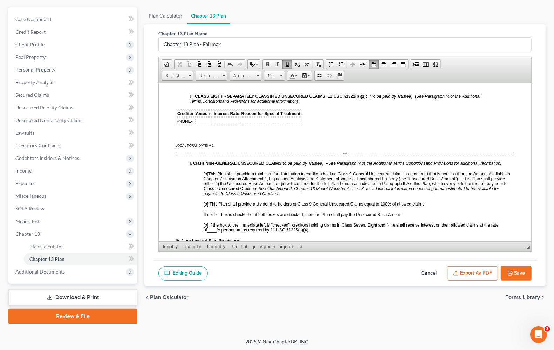
scroll to position [1664, 0]
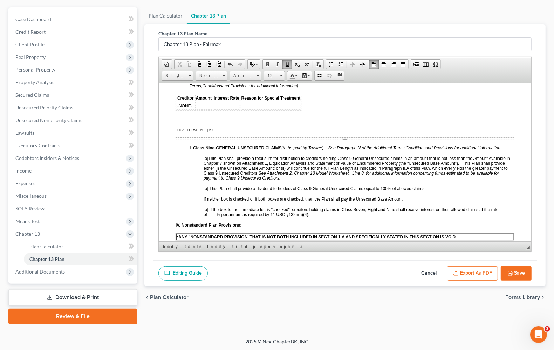
drag, startPoint x: 205, startPoint y: 169, endPoint x: 231, endPoint y: 160, distance: 27.5
click at [205, 160] on span "[o]" at bounding box center [205, 158] width 5 height 5
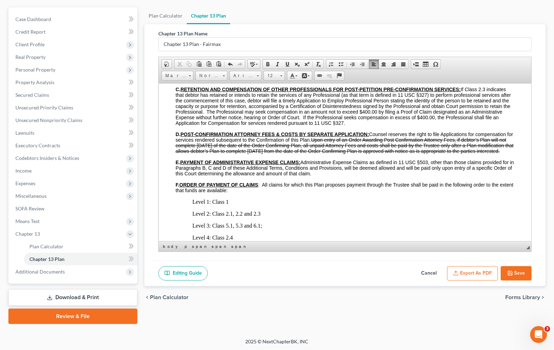
scroll to position [2802, 0]
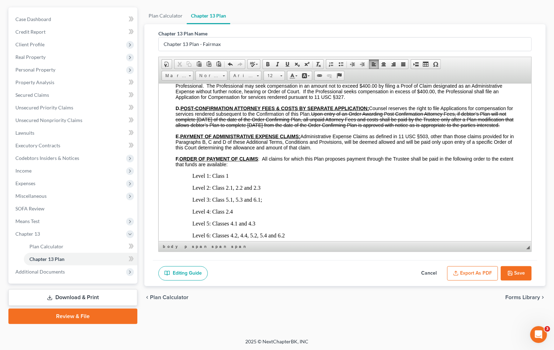
click at [516, 272] on button "Save" at bounding box center [515, 273] width 31 height 15
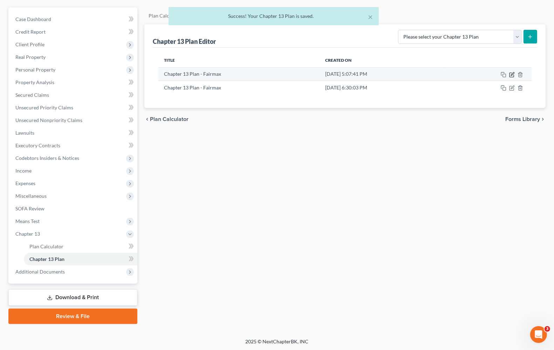
click at [512, 75] on icon "button" at bounding box center [512, 75] width 6 height 6
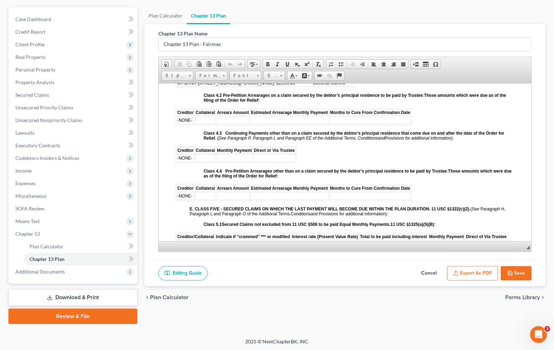
scroll to position [1182, 0]
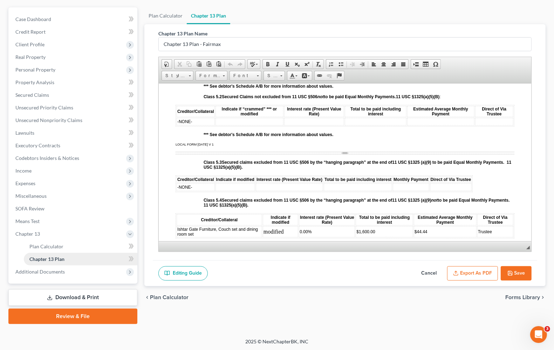
click at [36, 260] on span "Chapter 13 Plan" at bounding box center [46, 259] width 35 height 6
click at [37, 245] on span "Plan Calculator" at bounding box center [46, 246] width 34 height 6
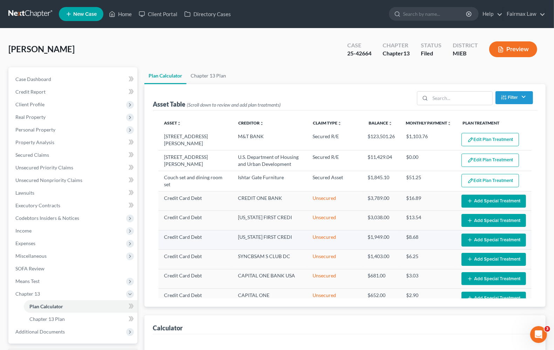
select select "35"
drag, startPoint x: 36, startPoint y: 302, endPoint x: 401, endPoint y: 314, distance: 365.9
click at [37, 303] on span "Plan Calculator" at bounding box center [46, 306] width 34 height 6
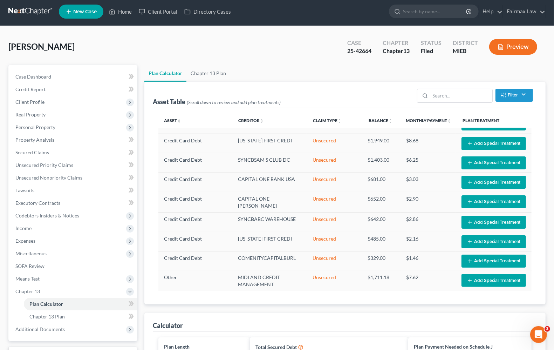
scroll to position [263, 0]
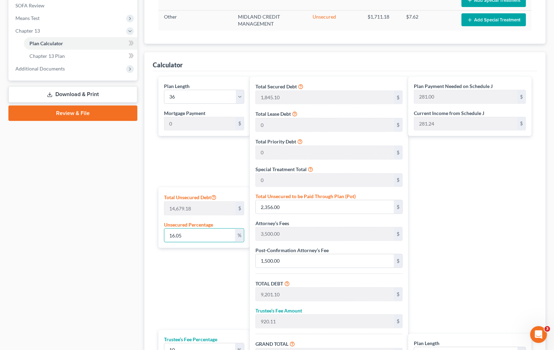
drag, startPoint x: 214, startPoint y: 236, endPoint x: -11, endPoint y: 224, distance: 224.8
click at [0, 224] on html "Home New Case Client Portal Directory Cases Fairmax Law angela@fairmaxlaw.com M…" at bounding box center [277, 104] width 554 height 735
type input "0"
type input "6,845.10"
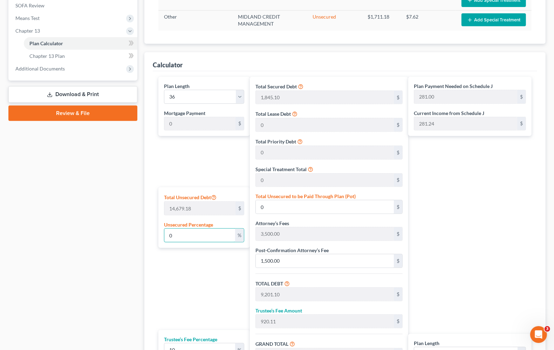
type input "684.51"
type input "7,529.61"
type input "209.00"
type input "0.00"
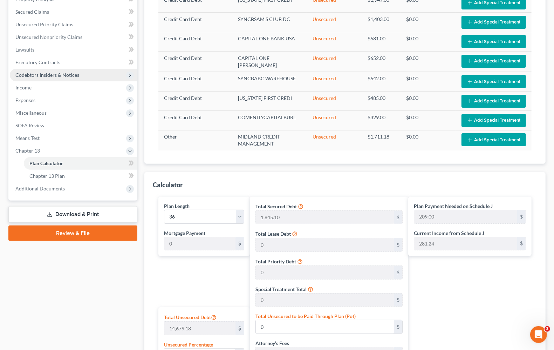
scroll to position [123, 0]
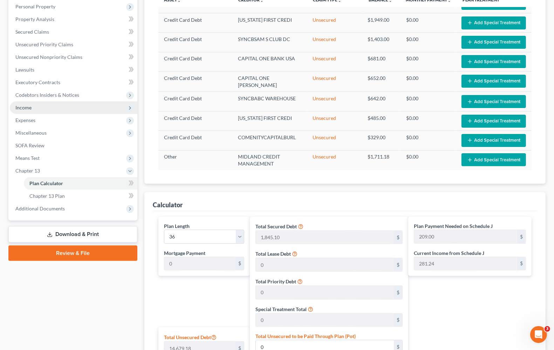
click at [28, 109] on span "Income" at bounding box center [23, 107] width 16 height 6
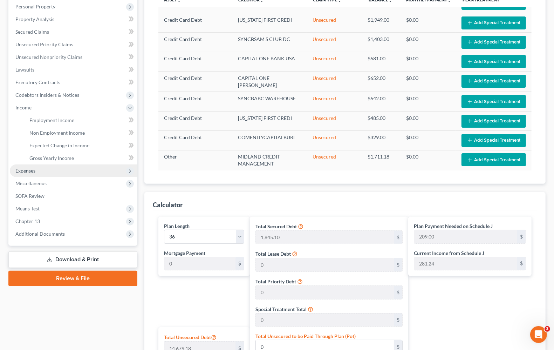
click at [28, 171] on span "Expenses" at bounding box center [25, 170] width 20 height 6
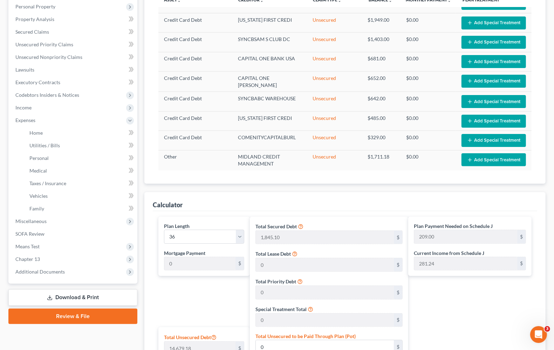
click at [36, 136] on link "Home" at bounding box center [80, 132] width 113 height 13
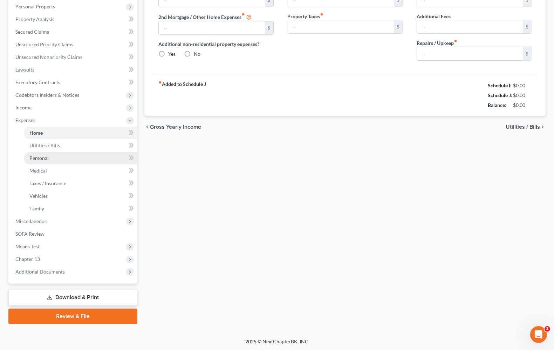
scroll to position [4, 0]
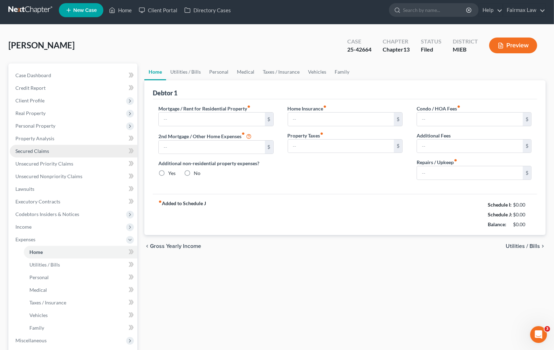
type input "1,103.76"
type input "0.00"
radio input "true"
type input "0.00"
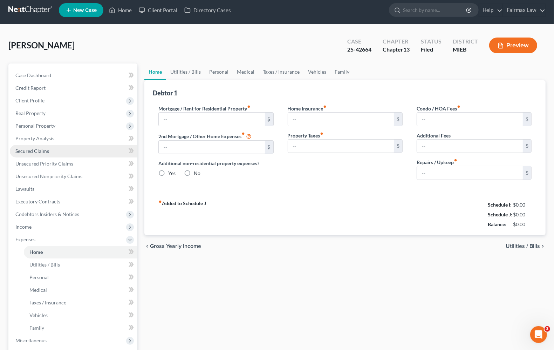
type input "0.00"
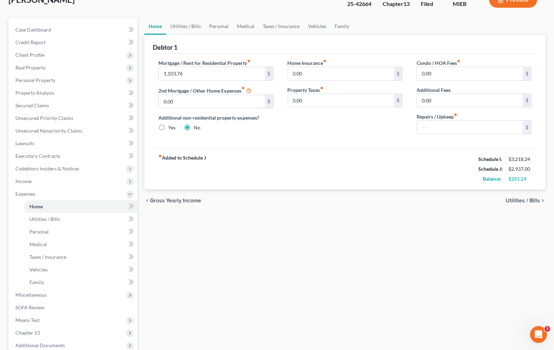
scroll to position [88, 0]
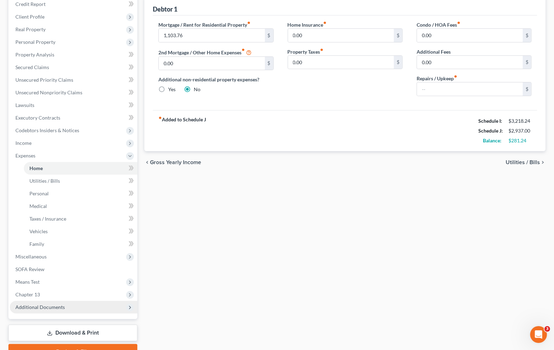
click at [26, 298] on span "Chapter 13" at bounding box center [73, 294] width 127 height 13
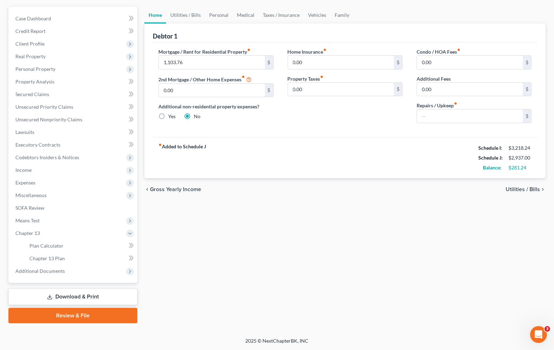
scroll to position [60, 0]
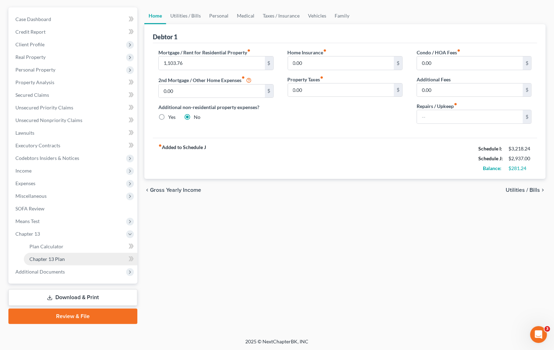
click at [57, 254] on link "Chapter 13 Plan" at bounding box center [80, 259] width 113 height 13
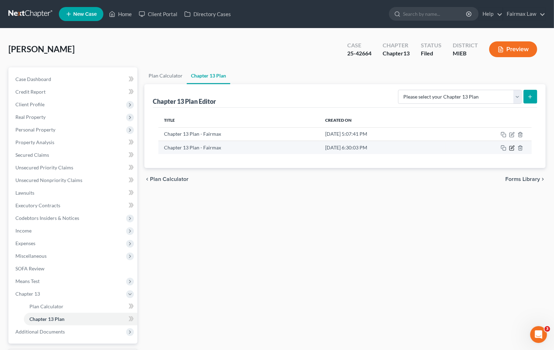
click at [514, 148] on icon "button" at bounding box center [512, 148] width 6 height 6
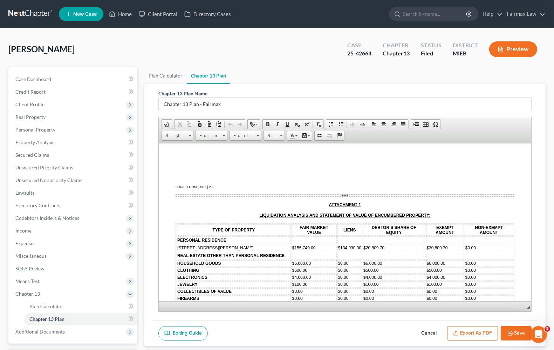
scroll to position [2101, 0]
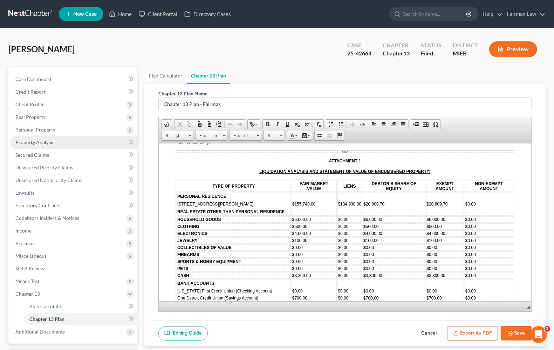
click at [41, 145] on link "Property Analysis" at bounding box center [73, 142] width 127 height 13
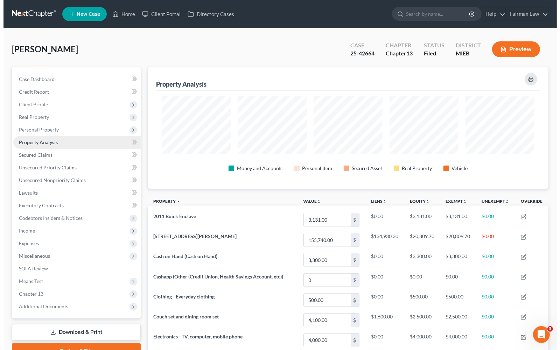
scroll to position [121, 401]
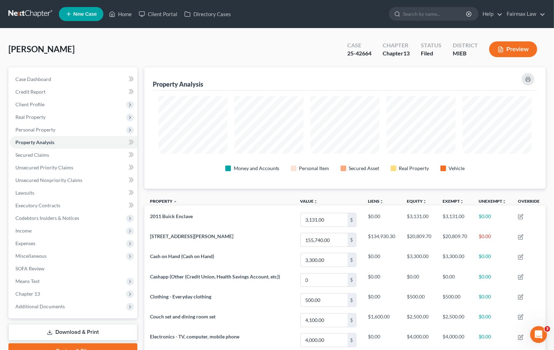
click at [517, 51] on button "Preview" at bounding box center [513, 49] width 48 height 16
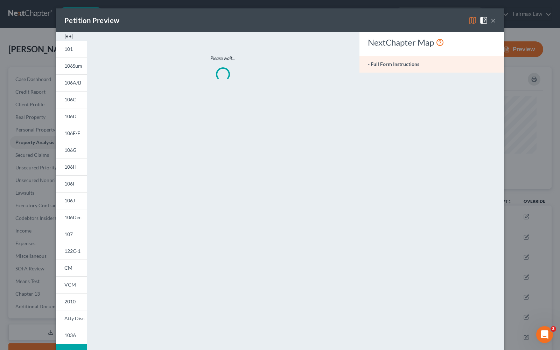
scroll to position [122, 406]
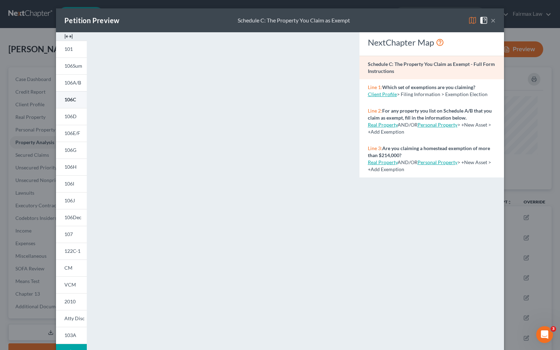
click at [77, 94] on link "106C" at bounding box center [71, 99] width 31 height 17
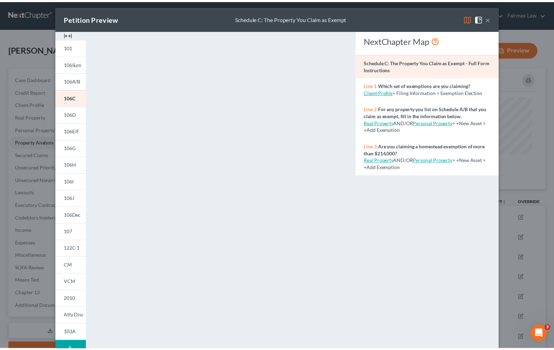
scroll to position [0, 0]
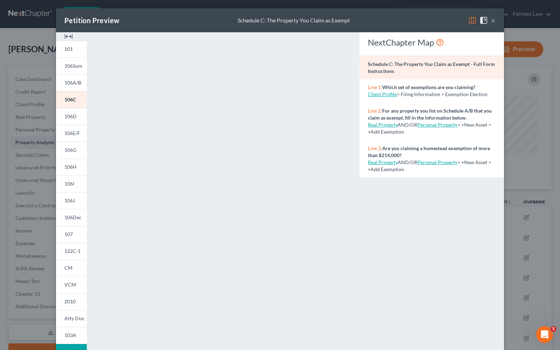
click at [491, 21] on button "×" at bounding box center [493, 20] width 5 height 8
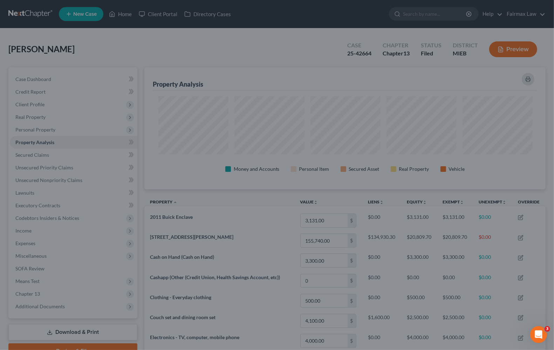
scroll to position [350116, 349837]
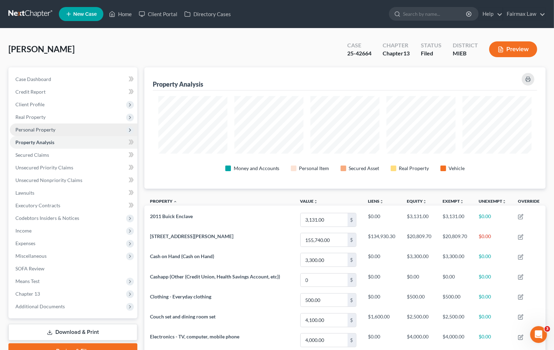
drag, startPoint x: 27, startPoint y: 126, endPoint x: 47, endPoint y: 128, distance: 20.0
click at [27, 127] on span "Personal Property" at bounding box center [35, 129] width 40 height 6
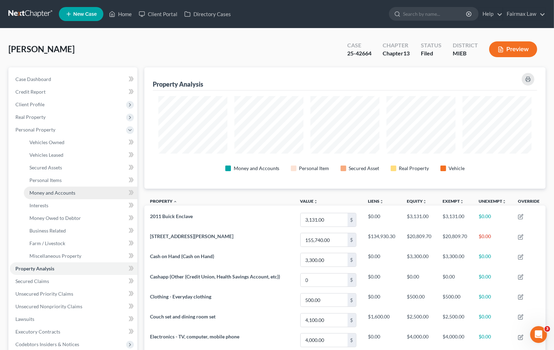
click at [60, 191] on span "Money and Accounts" at bounding box center [52, 192] width 46 height 6
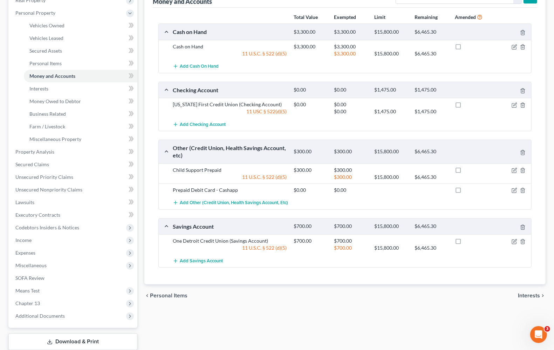
click at [532, 296] on span "Interests" at bounding box center [529, 295] width 22 height 6
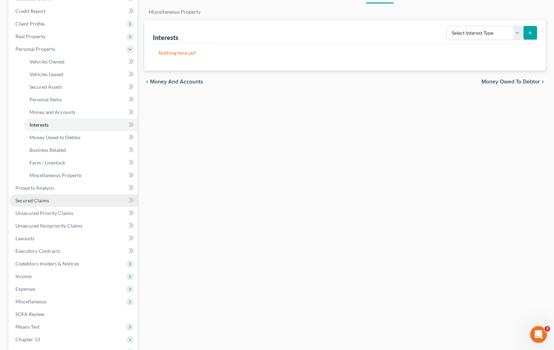
scroll to position [73, 0]
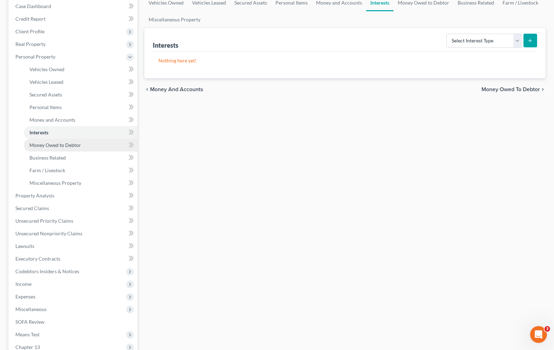
click at [56, 144] on span "Money Owed to Debtor" at bounding box center [54, 145] width 51 height 6
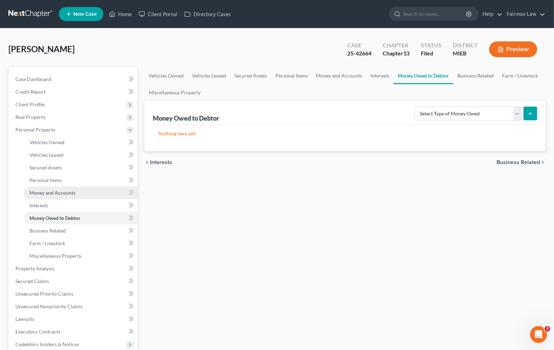
click at [51, 189] on span "Money and Accounts" at bounding box center [52, 192] width 46 height 6
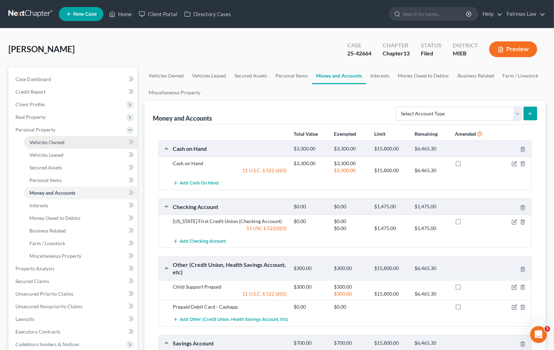
click at [39, 143] on span "Vehicles Owned" at bounding box center [46, 142] width 35 height 6
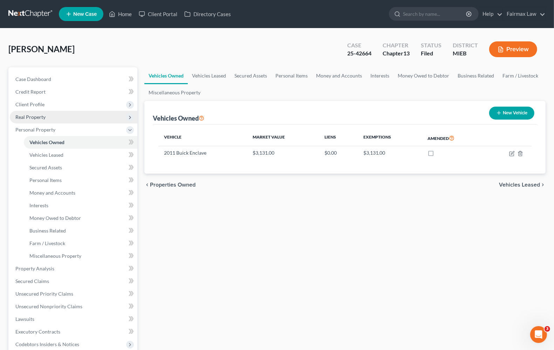
click at [40, 118] on span "Real Property" at bounding box center [30, 117] width 30 height 6
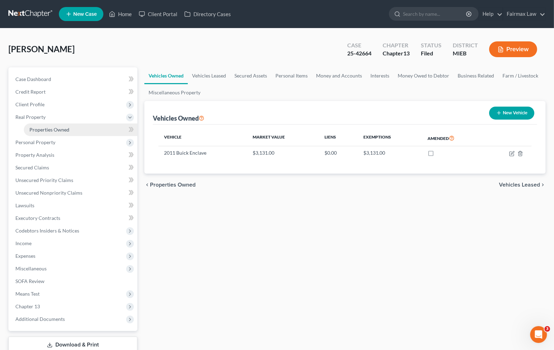
click at [55, 130] on span "Properties Owned" at bounding box center [49, 129] width 40 height 6
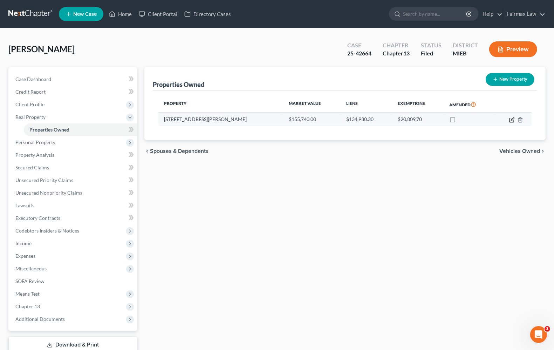
click at [512, 119] on icon "button" at bounding box center [512, 120] width 6 height 6
select select "23"
select select "49"
select select "0"
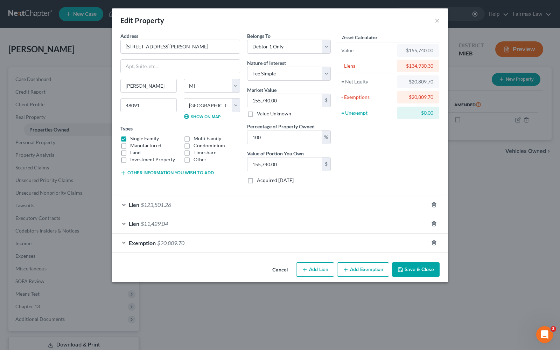
click at [163, 247] on div "Exemption $20,809.70" at bounding box center [270, 242] width 317 height 19
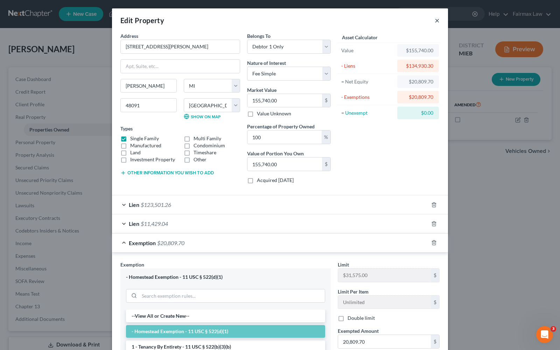
click at [435, 21] on button "×" at bounding box center [437, 20] width 5 height 8
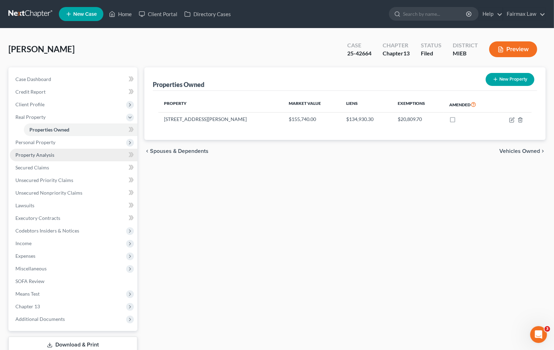
click at [40, 156] on span "Property Analysis" at bounding box center [34, 155] width 39 height 6
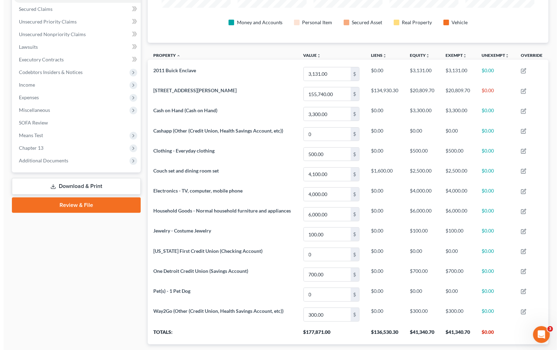
scroll to position [44, 0]
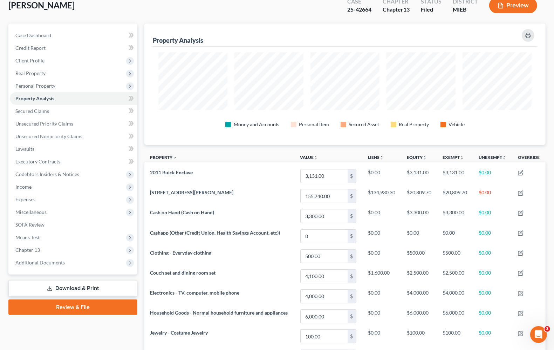
click at [515, 8] on button "Preview" at bounding box center [513, 6] width 48 height 16
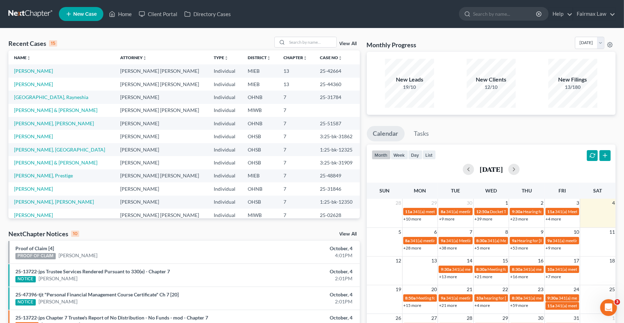
click at [29, 76] on td "[PERSON_NAME]" at bounding box center [61, 70] width 106 height 13
click at [30, 74] on link "Johnson, Naydean" at bounding box center [33, 71] width 39 height 6
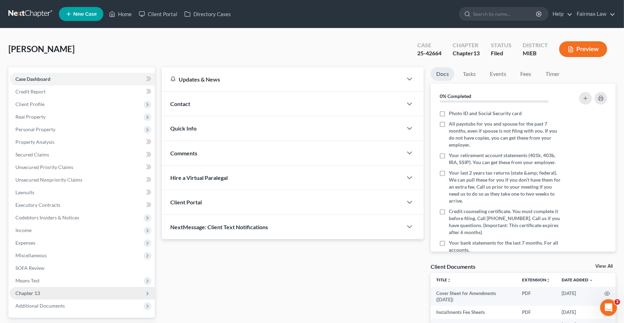
click at [36, 293] on span "Chapter 13" at bounding box center [27, 293] width 25 height 6
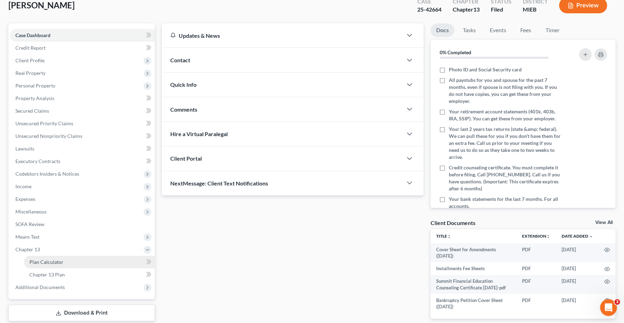
click at [35, 267] on link "Plan Calculator" at bounding box center [89, 262] width 131 height 13
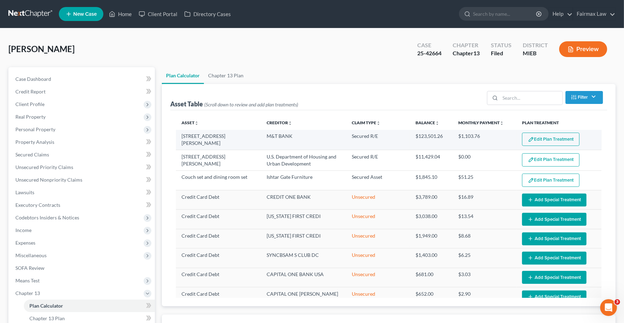
select select "35"
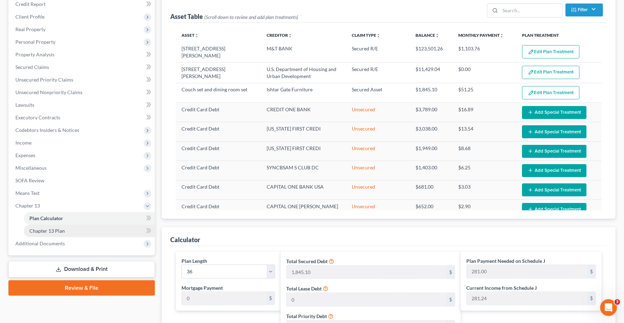
click at [56, 230] on span "Chapter 13 Plan" at bounding box center [46, 231] width 35 height 6
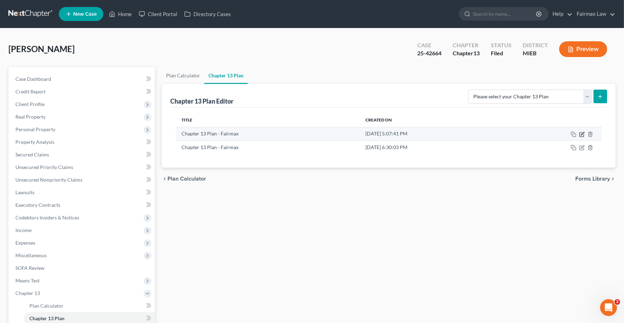
click at [582, 134] on icon "button" at bounding box center [582, 133] width 3 height 3
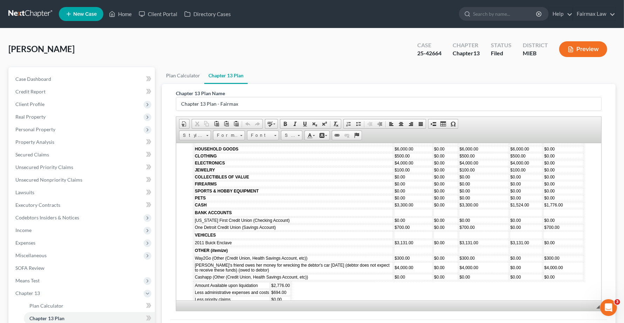
scroll to position [2101, 0]
click at [423, 216] on td at bounding box center [413, 212] width 39 height 8
click at [493, 207] on td "$3,300.00" at bounding box center [484, 204] width 50 height 6
click at [490, 207] on td "$3,300.00" at bounding box center [484, 204] width 50 height 6
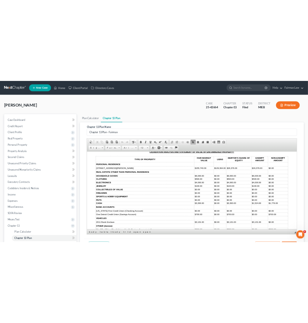
scroll to position [2373, 0]
